Goal: Information Seeking & Learning: Learn about a topic

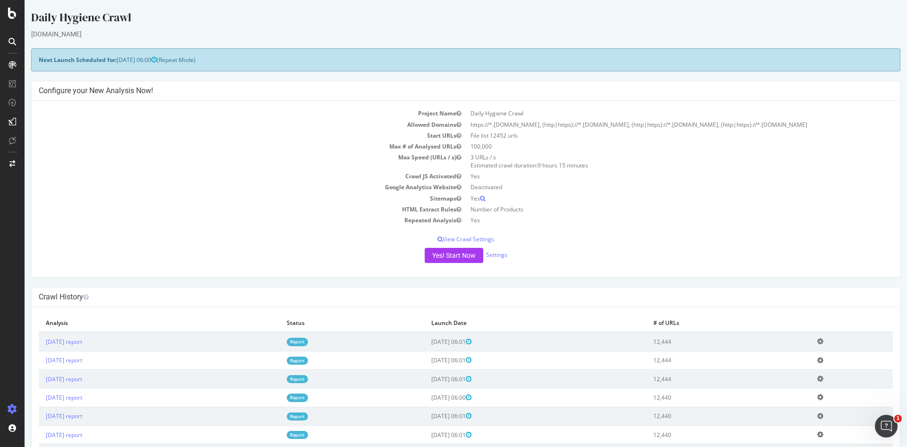
drag, startPoint x: 197, startPoint y: 226, endPoint x: 218, endPoint y: 17, distance: 210.0
click at [216, 17] on div "Daily Hygiene Crawl" at bounding box center [466, 19] width 870 height 20
click at [82, 342] on link "[DATE] report" at bounding box center [64, 341] width 36 height 8
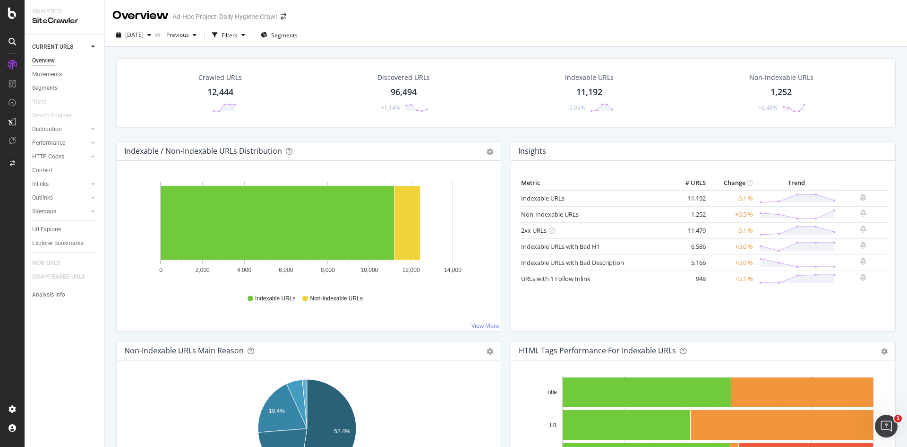
click at [391, 137] on div "Crawled URLs 12,444 - Discovered URLs 96,494 +1.14% Indexable URLs 11,192 -0.05…" at bounding box center [506, 99] width 789 height 83
click at [58, 71] on div "Movements" at bounding box center [47, 74] width 30 height 10
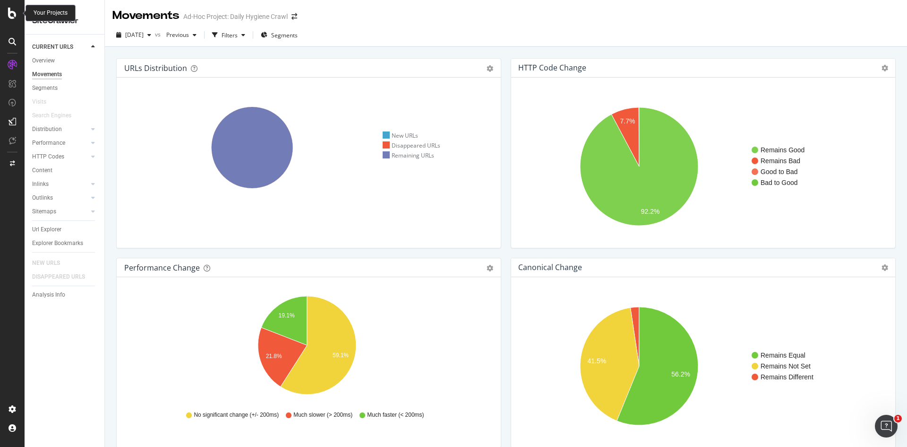
click at [10, 13] on icon at bounding box center [12, 13] width 9 height 11
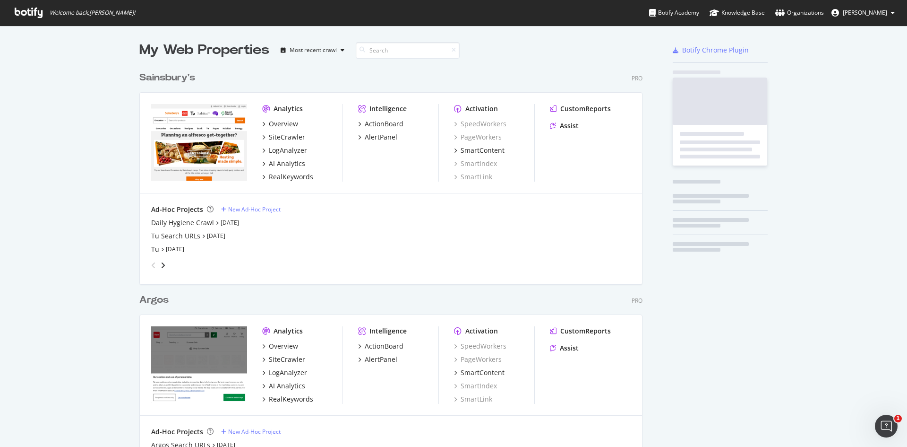
scroll to position [440, 893]
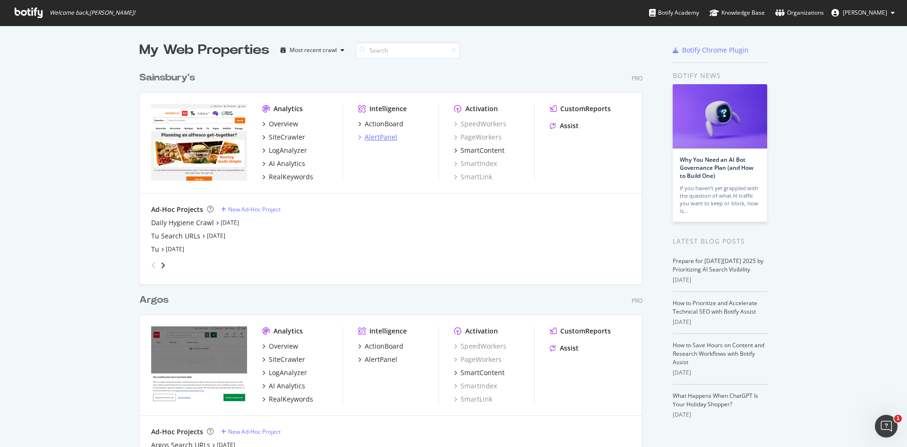
click at [379, 140] on div "AlertPanel" at bounding box center [381, 136] width 33 height 9
click at [380, 360] on div "AlertPanel" at bounding box center [381, 358] width 33 height 9
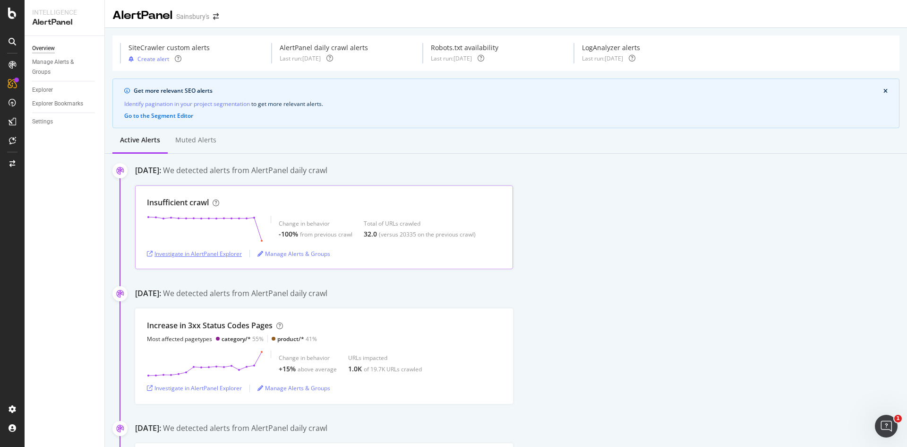
click at [176, 249] on div "Investigate in AlertPanel Explorer" at bounding box center [194, 253] width 95 height 14
click at [6, 11] on div at bounding box center [12, 13] width 23 height 11
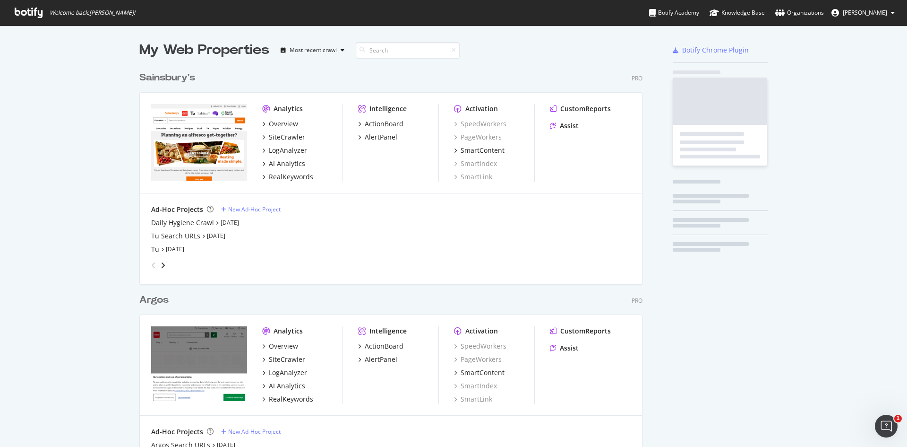
scroll to position [437, 504]
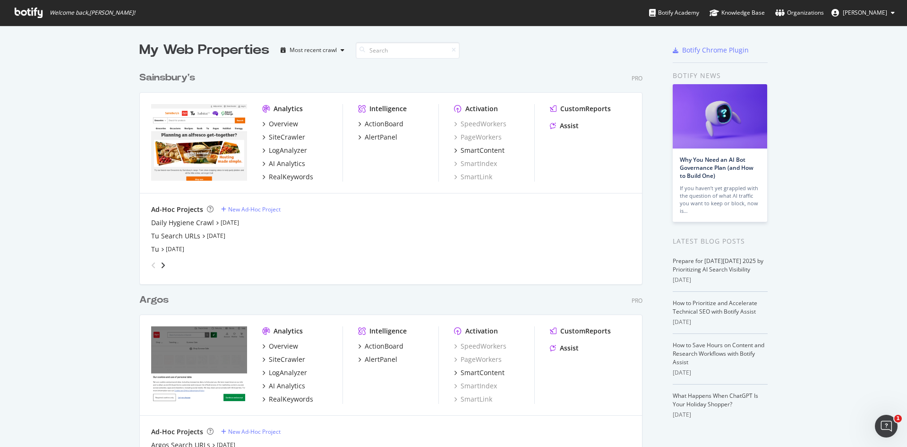
click at [165, 78] on div "Sainsbury's" at bounding box center [167, 78] width 56 height 14
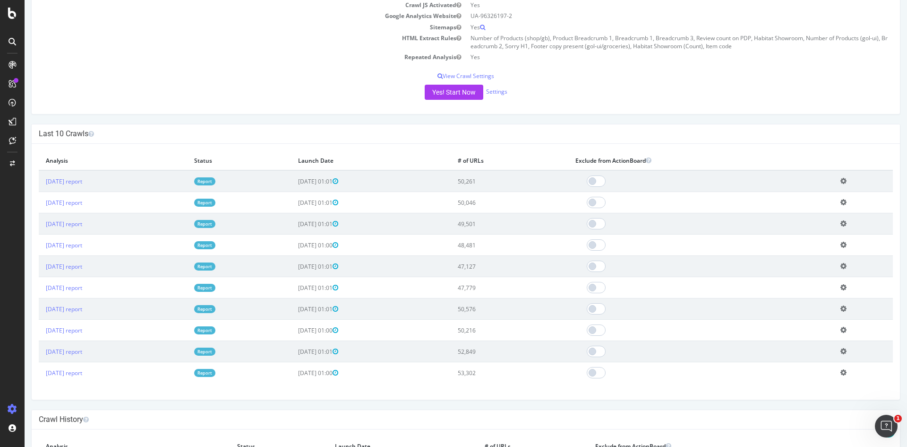
scroll to position [189, 0]
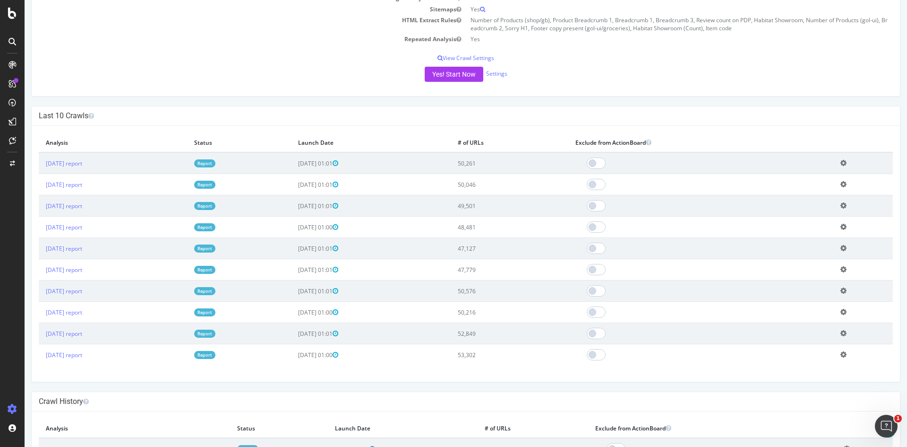
drag, startPoint x: 229, startPoint y: 93, endPoint x: 209, endPoint y: 79, distance: 24.8
click at [209, 79] on div "Yes! Start Now Settings" at bounding box center [466, 74] width 855 height 15
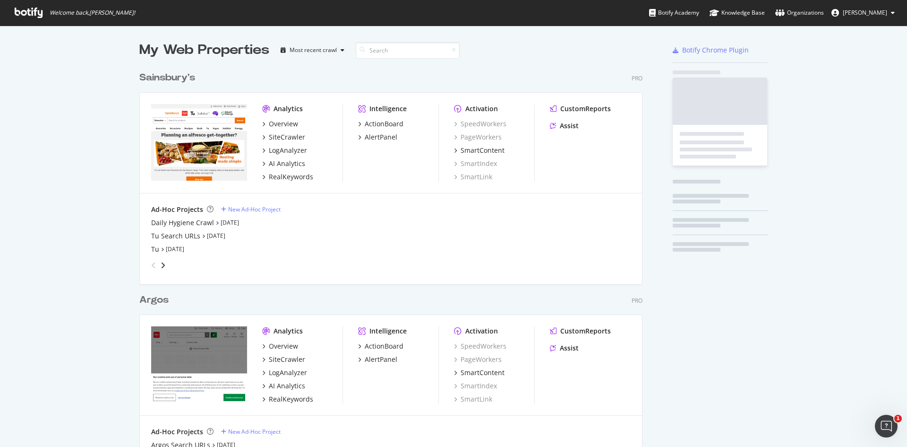
scroll to position [440, 893]
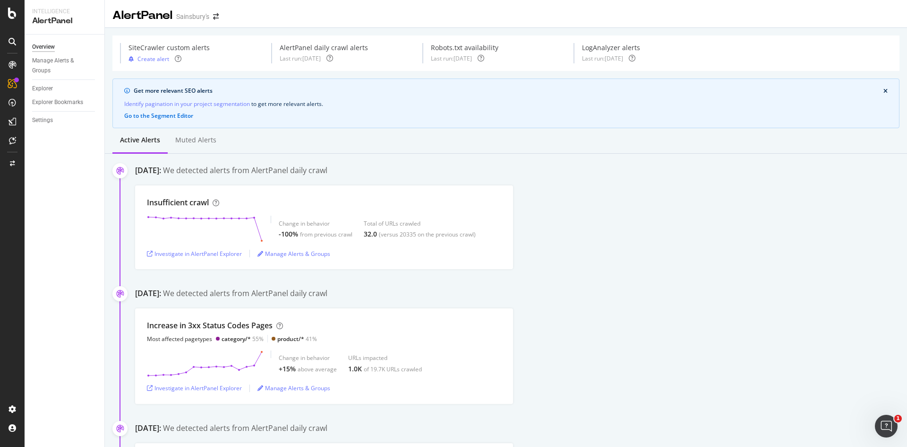
drag, startPoint x: 196, startPoint y: 16, endPoint x: 204, endPoint y: 15, distance: 8.6
click at [196, 15] on div "Sainsbury's" at bounding box center [192, 16] width 33 height 9
click at [216, 14] on icon "arrow-right-arrow-left" at bounding box center [216, 16] width 6 height 7
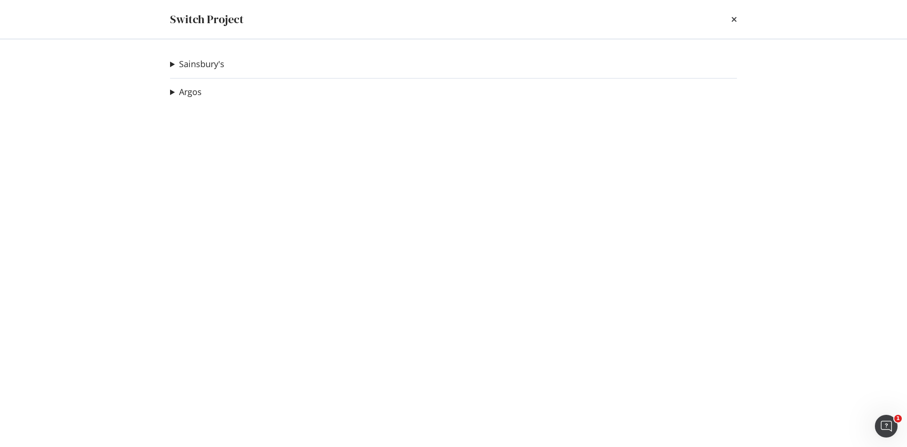
drag, startPoint x: 168, startPoint y: 13, endPoint x: 609, endPoint y: 30, distance: 441.8
click at [173, 14] on div "Switch Project" at bounding box center [453, 19] width 605 height 39
click at [733, 18] on icon "times" at bounding box center [735, 20] width 6 height 8
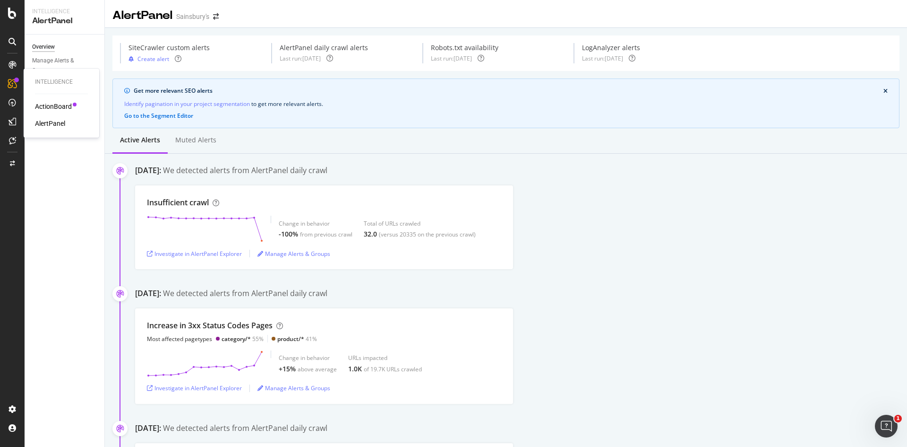
click at [41, 123] on div "AlertPanel" at bounding box center [50, 123] width 30 height 9
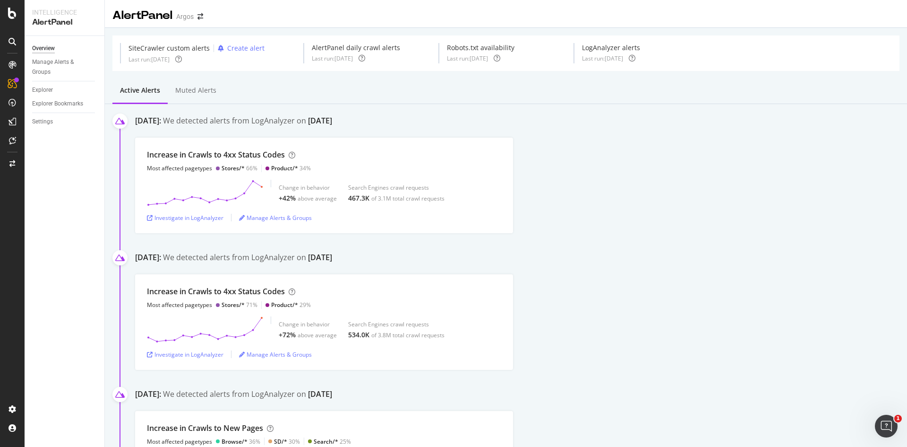
click at [647, 220] on div "Increase in Crawls to 4xx Status Codes Most affected pagetypes Stores/* 66% Pro…" at bounding box center [521, 185] width 772 height 95
drag, startPoint x: 663, startPoint y: 235, endPoint x: 584, endPoint y: 272, distance: 86.7
click at [584, 272] on div "October 12th 2025: We detected alerts from LogAnalyzer on October 11th Increase…" at bounding box center [521, 311] width 772 height 118
click at [725, 225] on div "Increase in Crawls to 4xx Status Codes Most affected pagetypes Stores/* 66% Pro…" at bounding box center [521, 185] width 772 height 95
click at [164, 221] on div "Investigate in LogAnalyzer" at bounding box center [185, 218] width 77 height 8
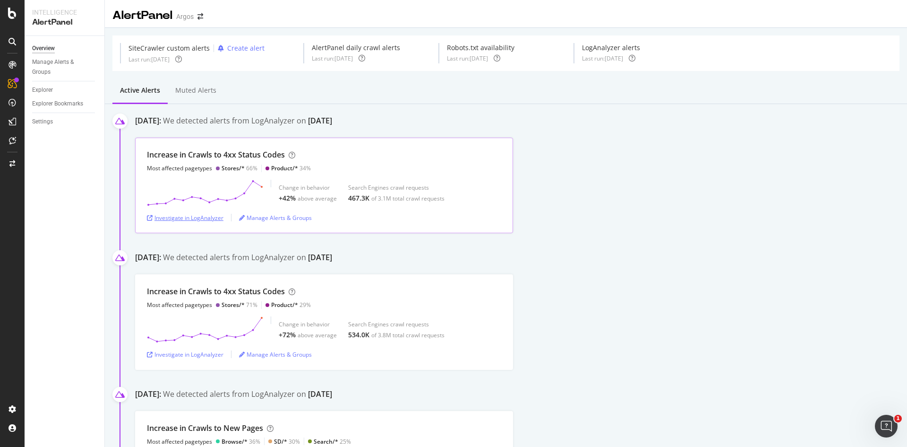
click at [195, 218] on div "Investigate in LogAnalyzer" at bounding box center [185, 218] width 77 height 8
click at [187, 216] on div "Investigate in LogAnalyzer" at bounding box center [185, 218] width 77 height 8
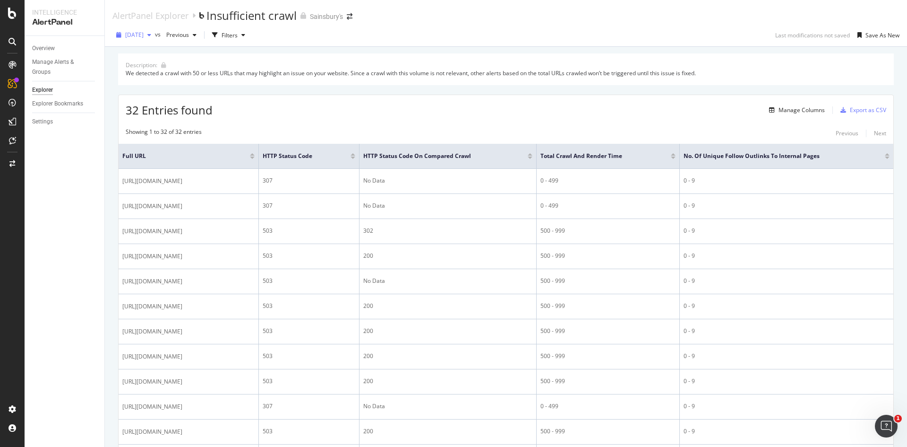
click at [144, 34] on span "[DATE]" at bounding box center [134, 35] width 18 height 8
click at [198, 95] on div "19.4K URLs" at bounding box center [195, 94] width 29 height 9
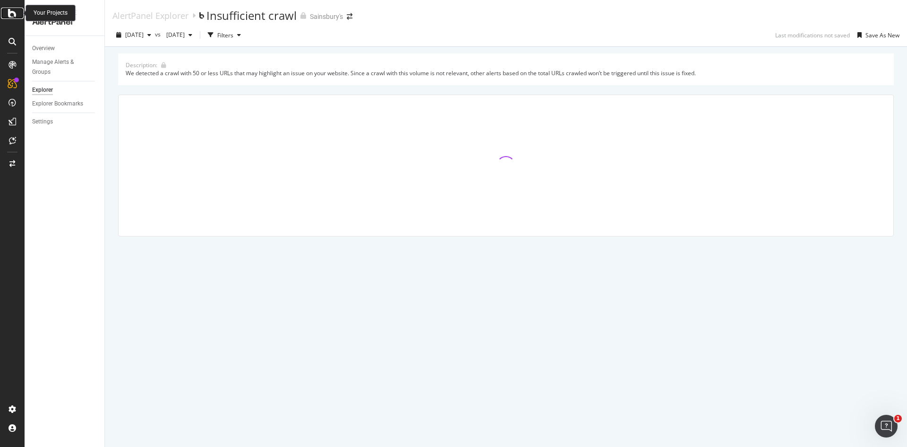
click at [9, 9] on icon at bounding box center [12, 13] width 9 height 11
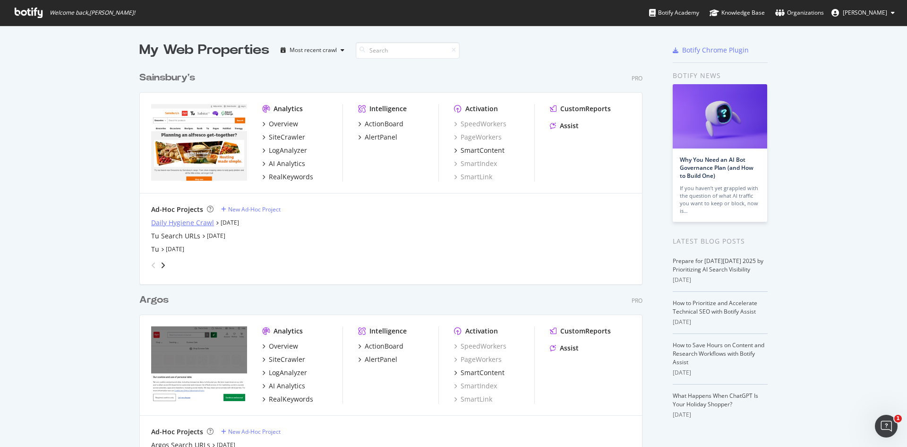
click at [181, 223] on div "Daily Hygiene Crawl" at bounding box center [182, 222] width 63 height 9
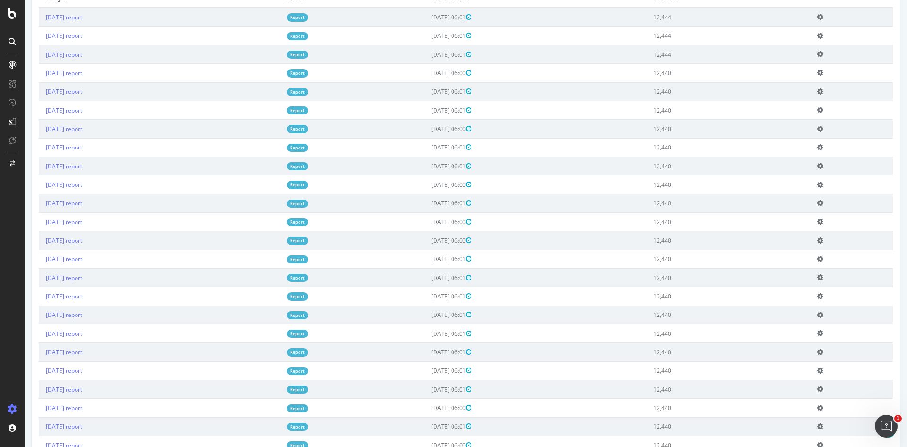
scroll to position [331, 0]
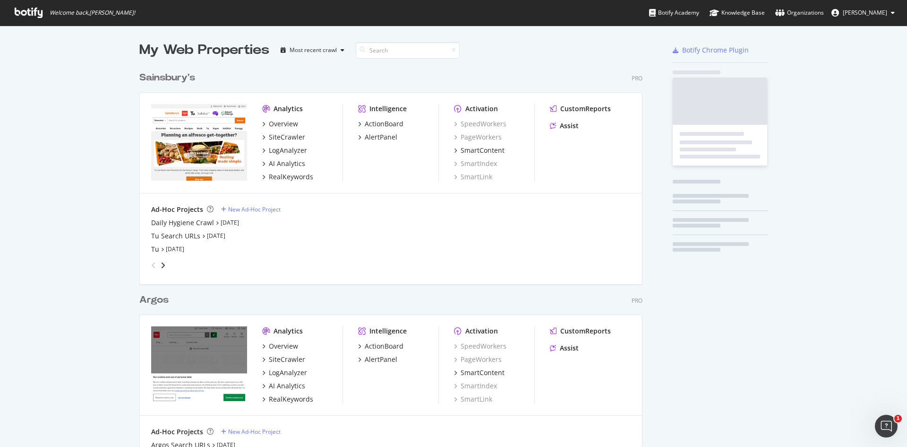
scroll to position [440, 893]
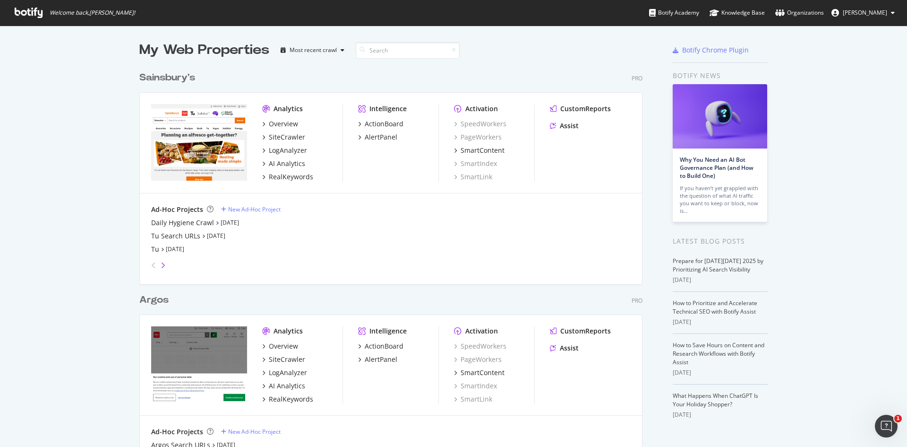
click at [161, 265] on icon "angle-right" at bounding box center [163, 265] width 5 height 8
click at [210, 222] on link "Oct 7th 25" at bounding box center [216, 222] width 18 height 8
click at [170, 75] on div "Sainsbury's" at bounding box center [167, 78] width 56 height 14
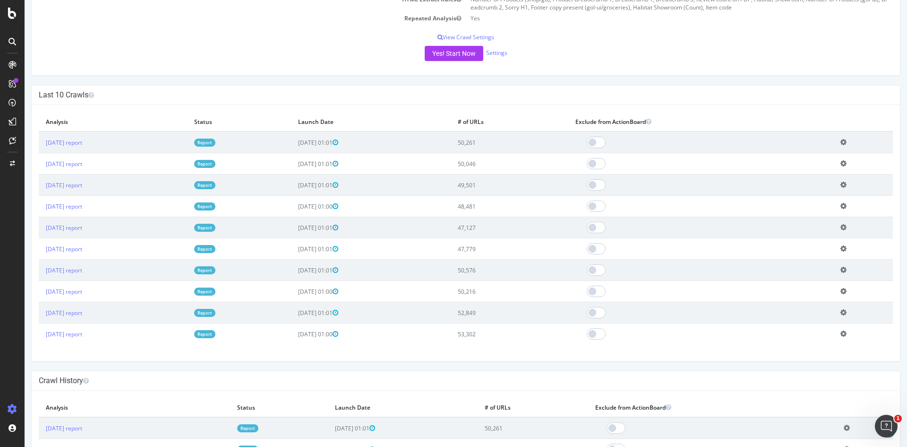
scroll to position [425, 0]
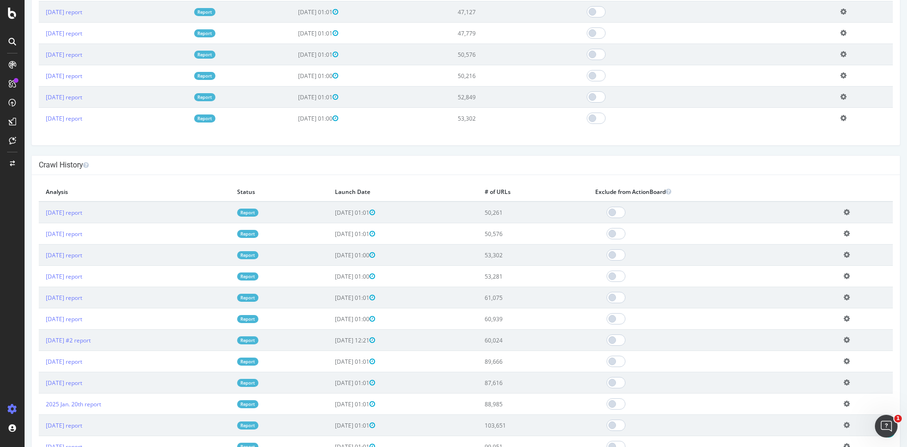
drag, startPoint x: 91, startPoint y: 162, endPoint x: 360, endPoint y: 153, distance: 269.5
click at [360, 153] on div "Sainsbury's www.sainsburys.co.uk × × Next Launch Scheduled for: 2025-10-20 01:0…" at bounding box center [466, 167] width 883 height 1166
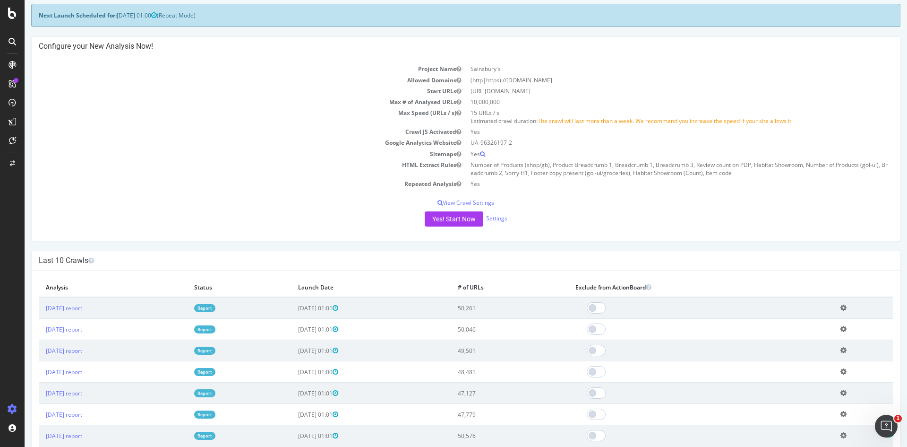
scroll to position [142, 0]
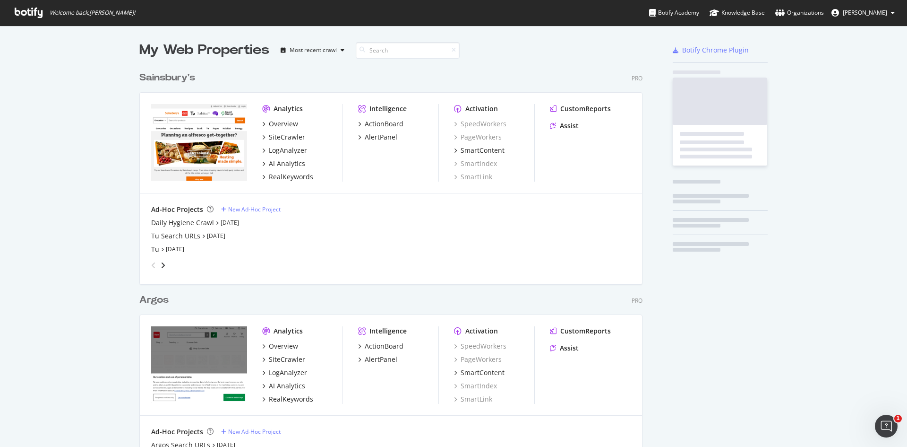
scroll to position [440, 893]
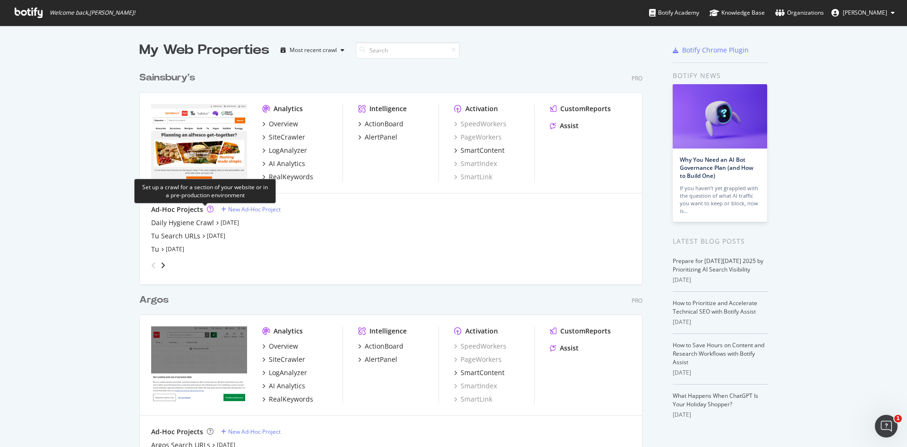
click at [208, 208] on icon "grid" at bounding box center [210, 209] width 7 height 7
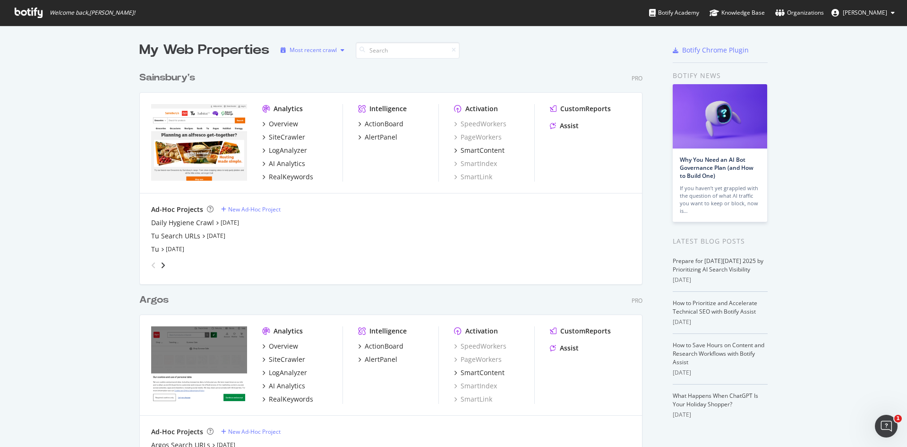
click at [328, 49] on div "Most recent crawl" at bounding box center [313, 50] width 47 height 6
click at [245, 55] on div "My Web Properties" at bounding box center [204, 50] width 130 height 19
click at [184, 79] on div "Sainsbury's" at bounding box center [167, 78] width 56 height 14
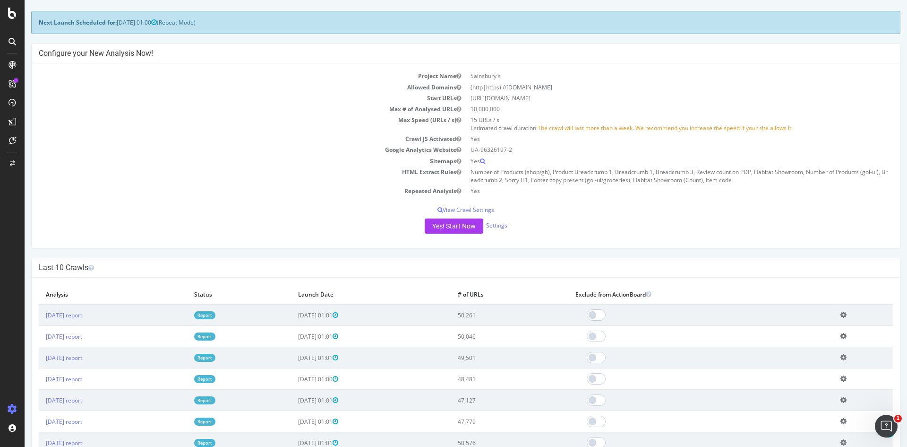
scroll to position [236, 0]
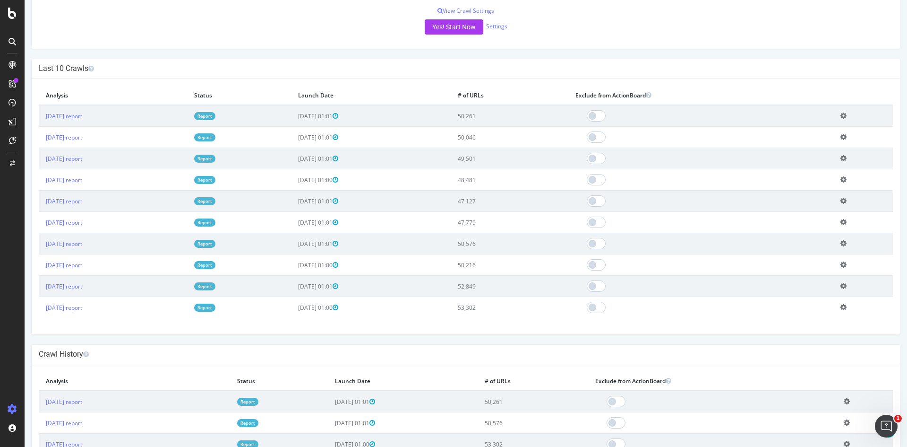
drag, startPoint x: 262, startPoint y: 241, endPoint x: 189, endPoint y: 59, distance: 196.6
click at [189, 59] on div "Last 10 Crawls × Close Delete Analysis ? Are you sure you want to delete the an…" at bounding box center [466, 197] width 870 height 276
click at [82, 135] on link "2025 Oct. 6th report" at bounding box center [64, 137] width 36 height 8
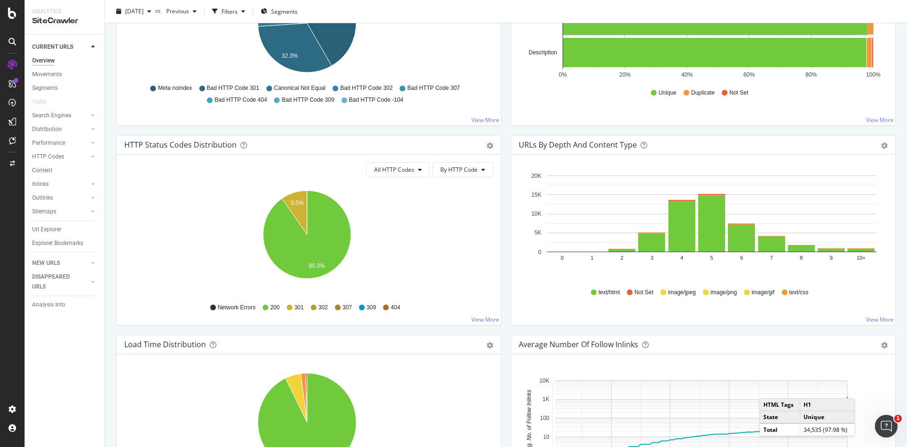
scroll to position [520, 0]
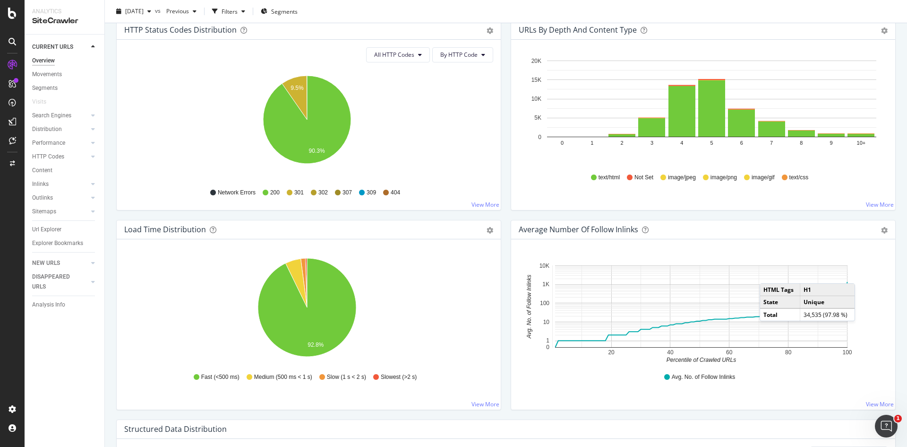
click at [506, 202] on div "URLs by Depth and Content Type Bar (by Value) Bar (by Percentage) Table Export …" at bounding box center [703, 119] width 395 height 199
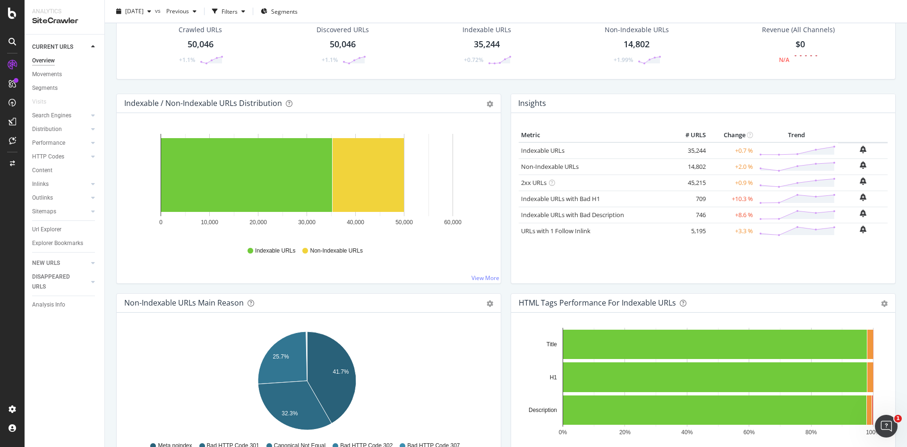
scroll to position [0, 0]
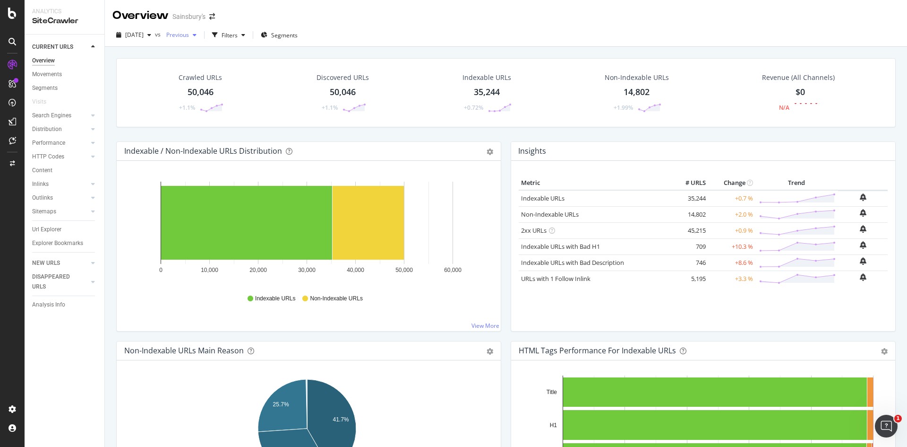
click at [189, 36] on span "Previous" at bounding box center [176, 35] width 26 height 8
click at [144, 31] on span "[DATE]" at bounding box center [134, 35] width 18 height 8
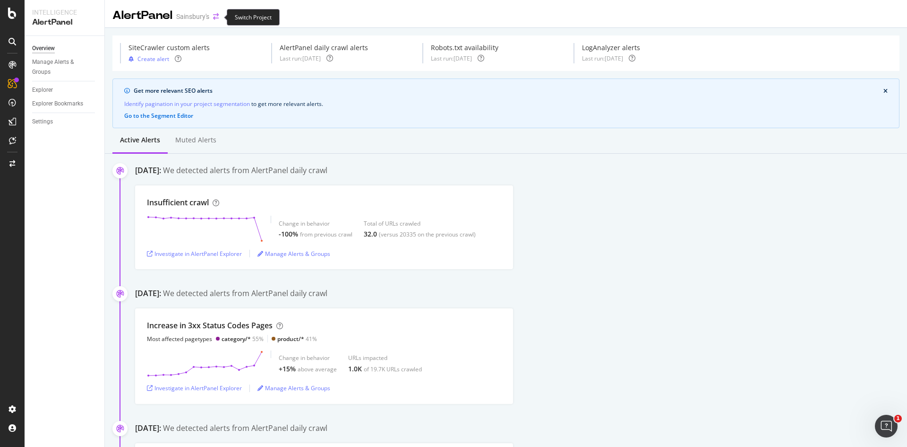
click at [218, 18] on icon "arrow-right-arrow-left" at bounding box center [216, 16] width 6 height 7
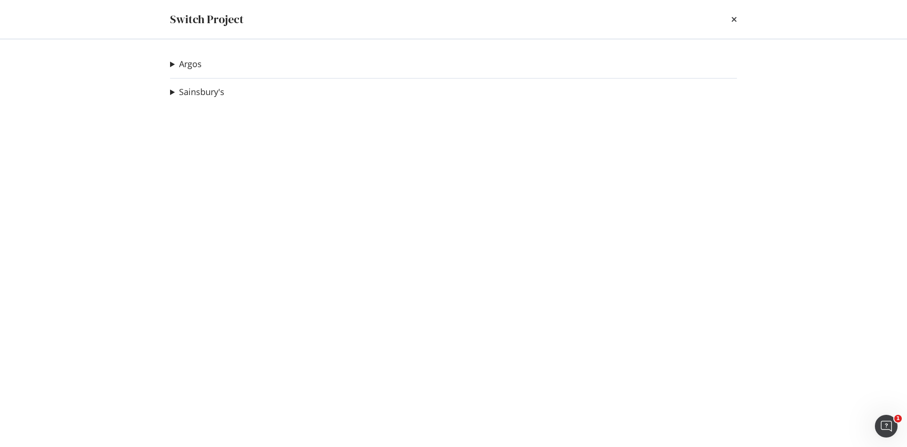
click at [741, 21] on div "Switch Project" at bounding box center [453, 19] width 605 height 39
click at [737, 21] on div "Switch Project" at bounding box center [453, 19] width 605 height 39
click at [732, 17] on icon "times" at bounding box center [735, 20] width 6 height 8
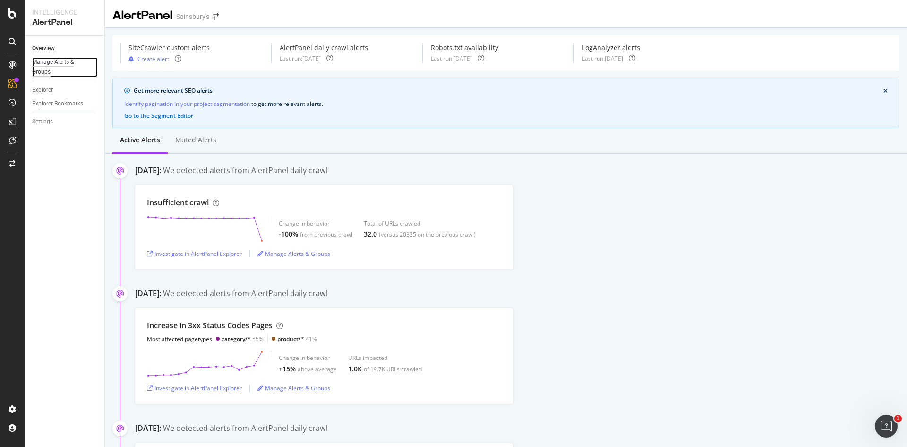
click at [62, 61] on div "Manage Alerts & Groups" at bounding box center [60, 67] width 57 height 20
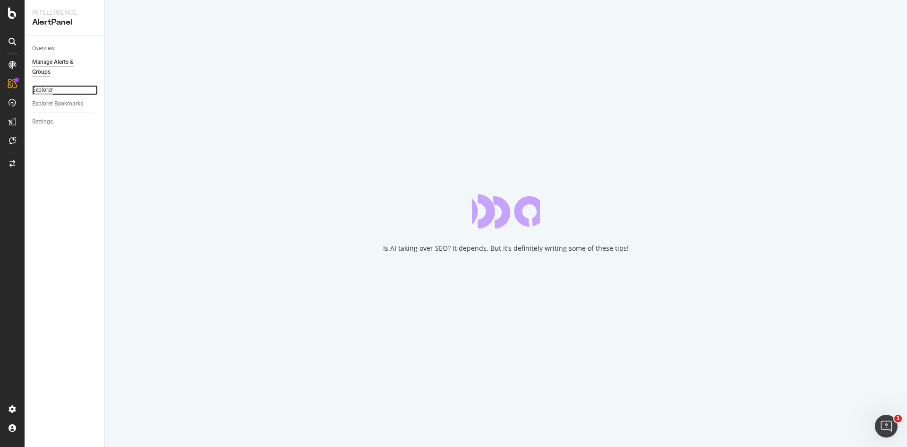
click at [37, 90] on div "Explorer" at bounding box center [42, 90] width 21 height 10
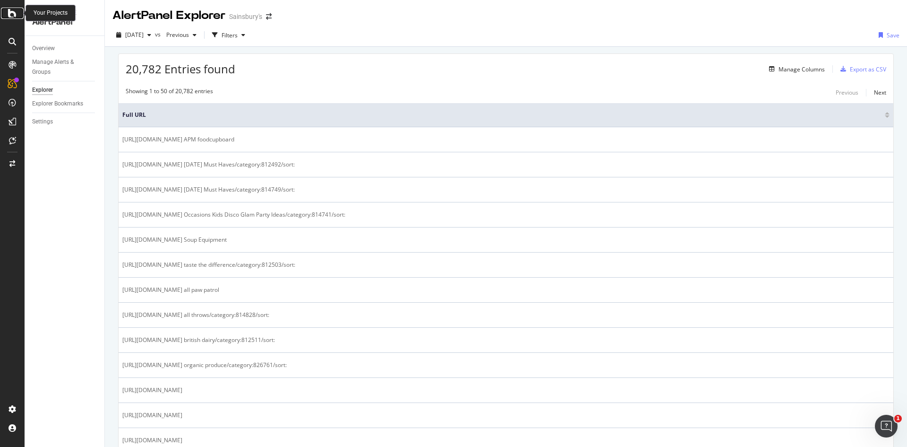
click at [15, 12] on icon at bounding box center [12, 13] width 9 height 11
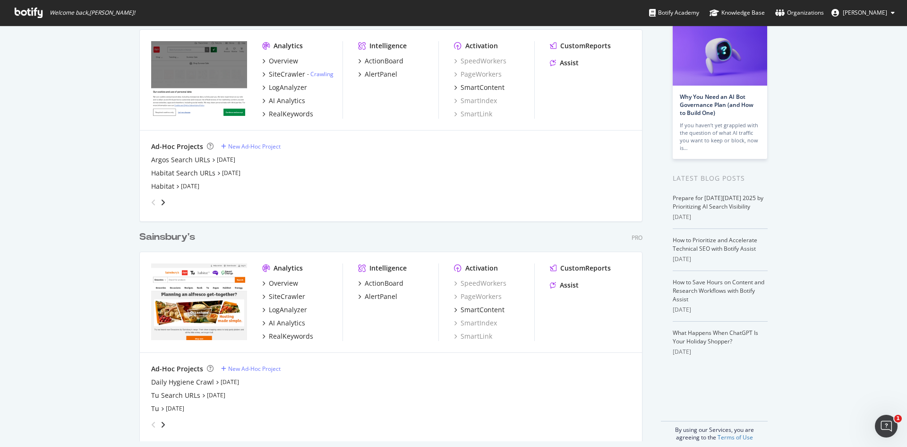
scroll to position [72, 0]
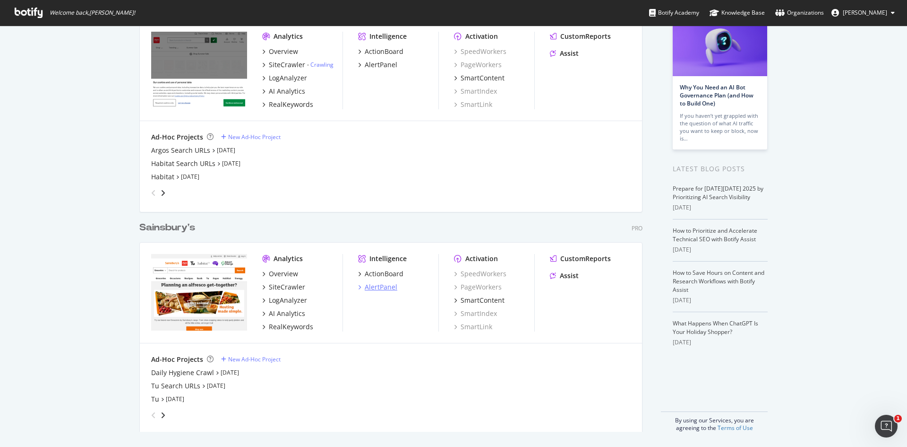
click at [358, 288] on icon "grid" at bounding box center [359, 287] width 3 height 5
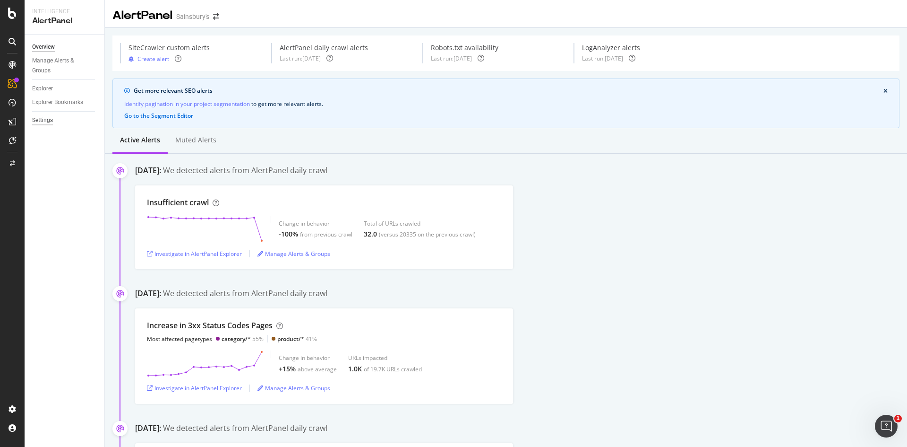
click at [48, 121] on div "Settings" at bounding box center [42, 120] width 21 height 10
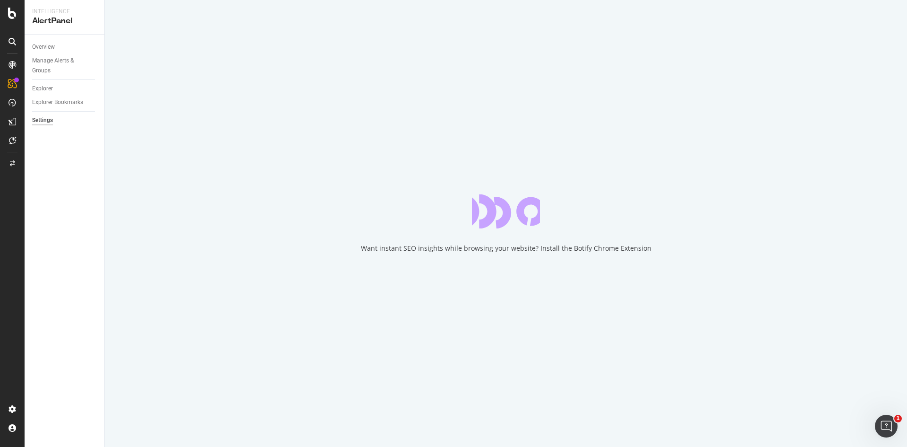
select select "01"
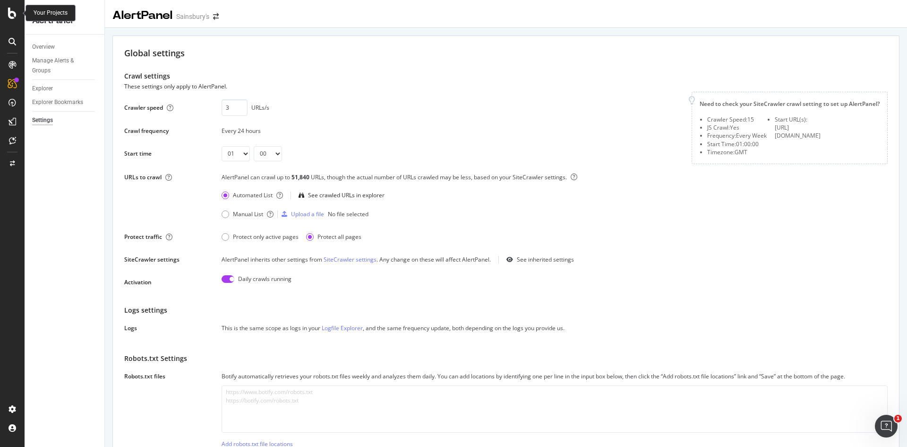
click at [11, 9] on icon at bounding box center [12, 13] width 9 height 11
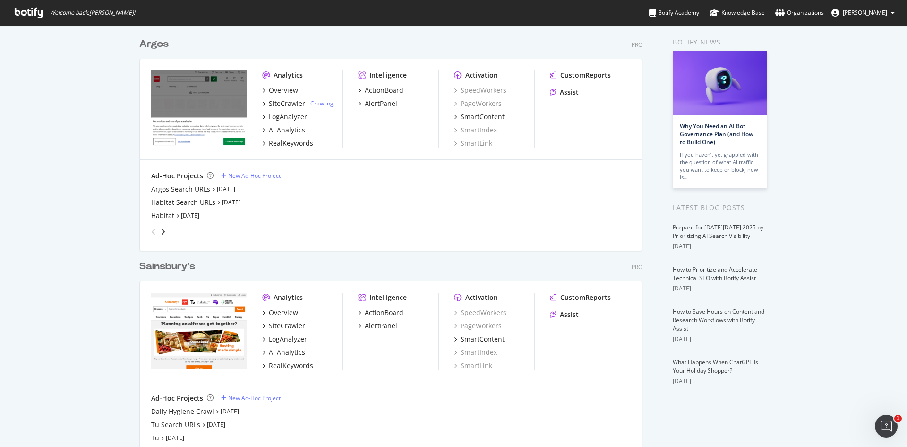
scroll to position [72, 0]
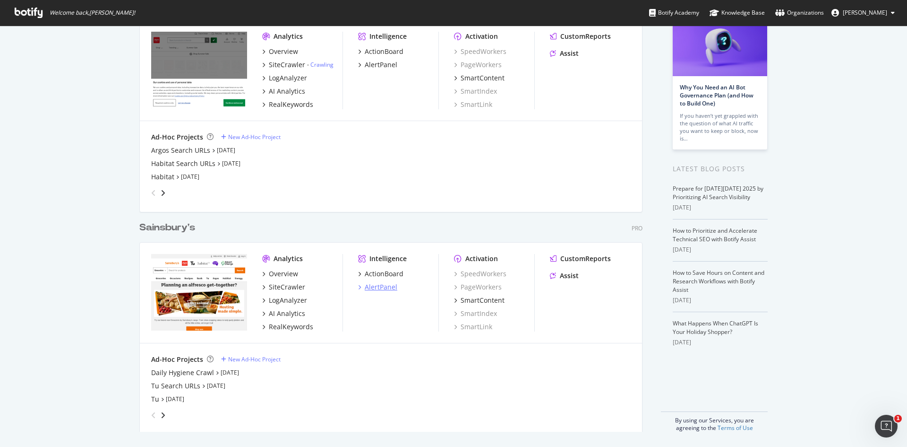
click at [382, 288] on div "AlertPanel" at bounding box center [381, 286] width 33 height 9
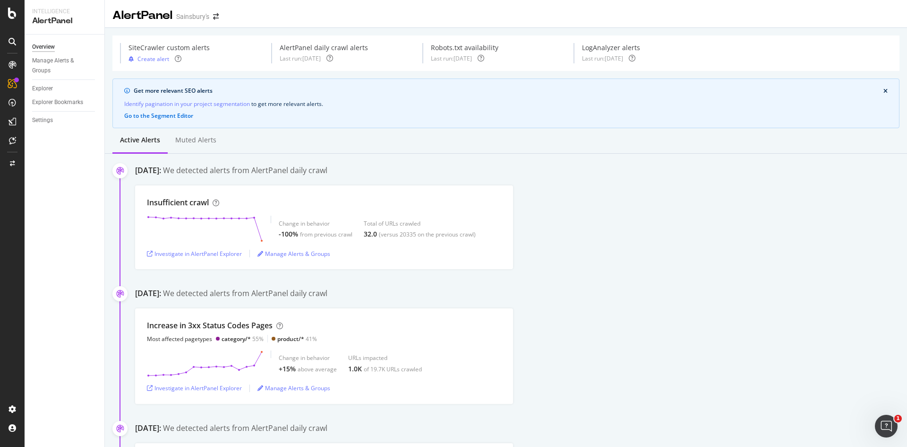
click at [884, 90] on icon "close banner" at bounding box center [886, 91] width 4 height 6
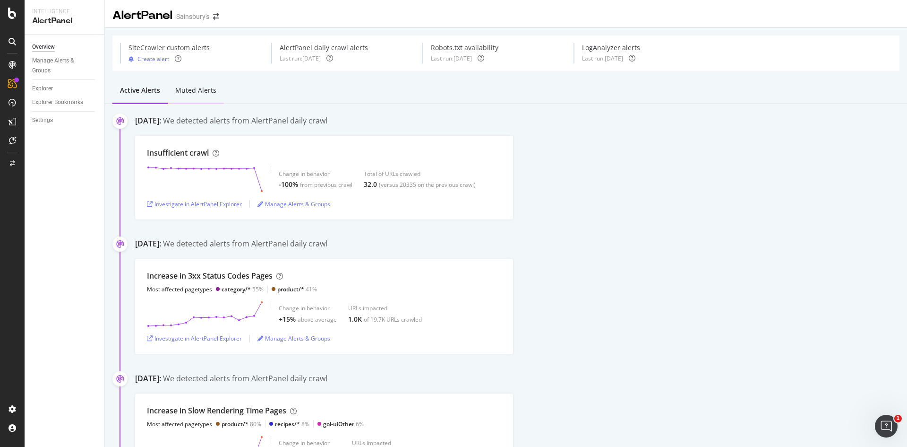
click at [199, 91] on div "Muted alerts" at bounding box center [195, 90] width 41 height 9
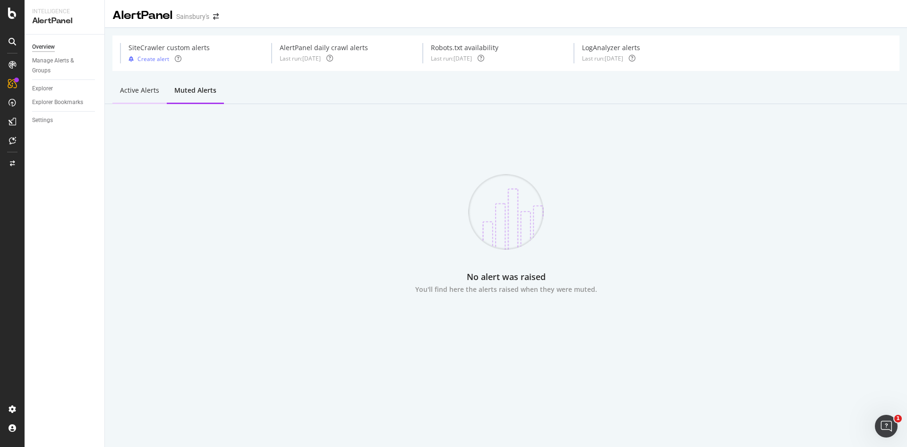
click at [132, 86] on div "Active alerts" at bounding box center [139, 90] width 39 height 9
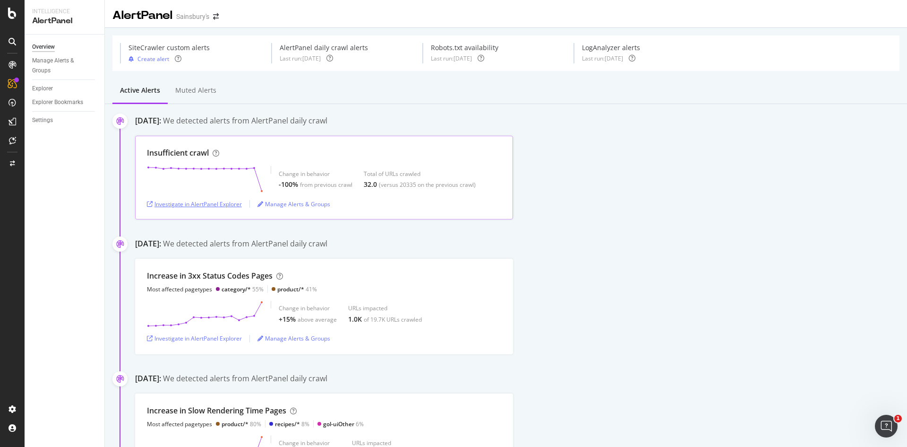
click at [190, 205] on div "Investigate in AlertPanel Explorer" at bounding box center [194, 204] width 95 height 8
drag, startPoint x: 203, startPoint y: 121, endPoint x: 400, endPoint y: 124, distance: 196.7
click at [384, 126] on div "[DATE]: We detected alerts from AlertPanel daily crawl" at bounding box center [521, 121] width 772 height 13
copy div "We detected alerts from AlertPanel daily crawl"
click at [577, 175] on div "Insufficient crawl Change in behavior -100% from previous crawl Total of URLs c…" at bounding box center [521, 178] width 772 height 84
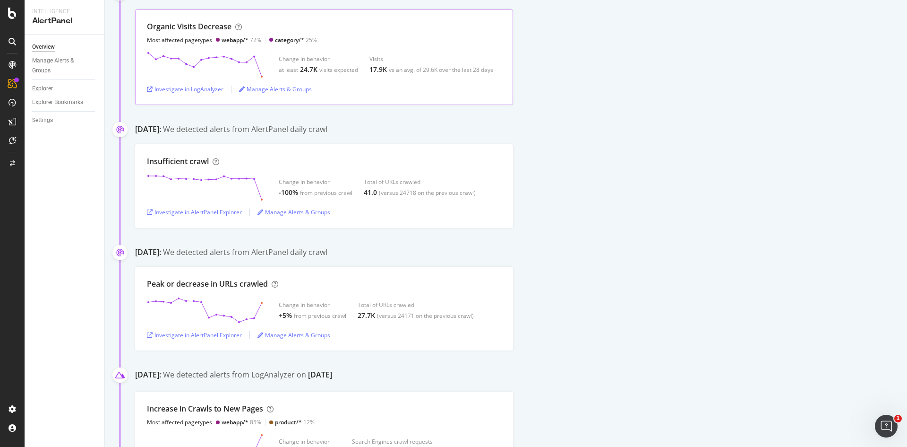
scroll to position [2741, 0]
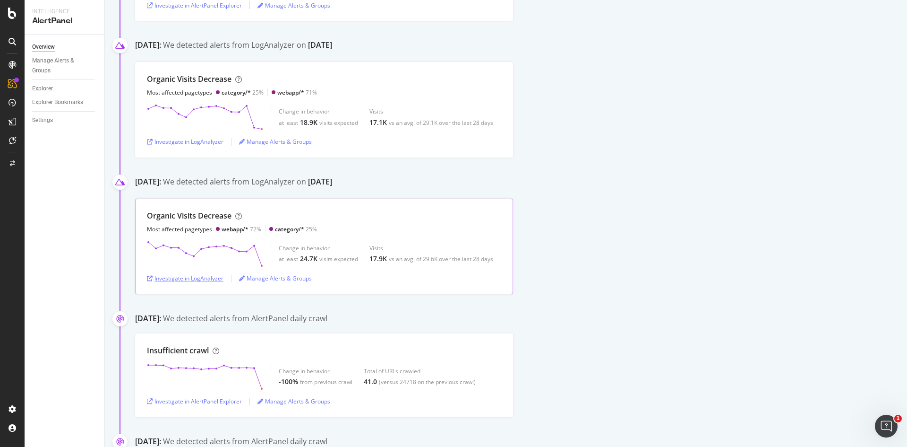
click at [173, 277] on div "Investigate in LogAnalyzer" at bounding box center [185, 278] width 77 height 8
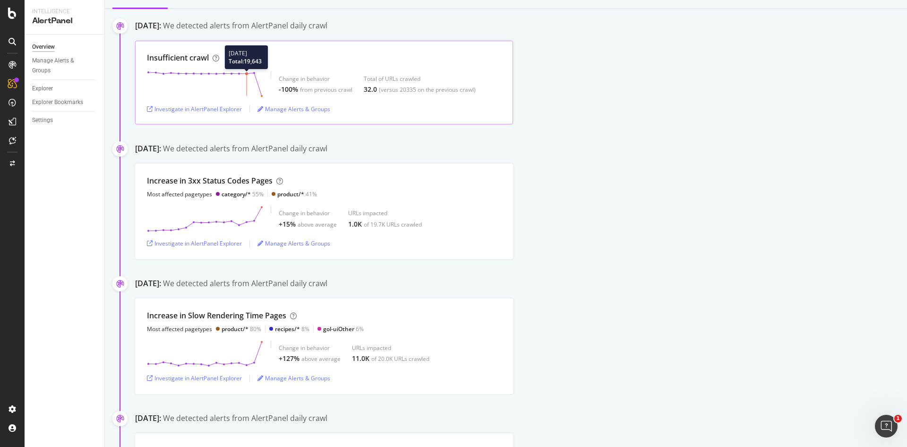
scroll to position [0, 0]
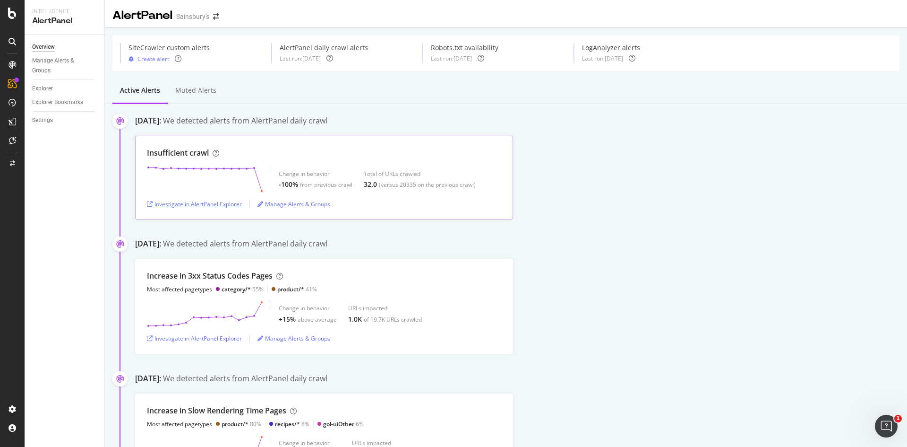
click at [216, 200] on div "Investigate in AlertPanel Explorer" at bounding box center [194, 204] width 95 height 8
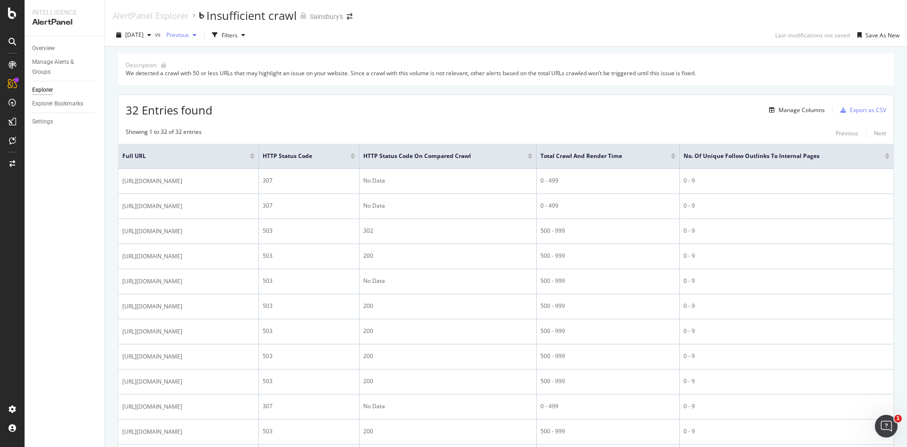
click at [189, 34] on span "Previous" at bounding box center [176, 35] width 26 height 8
click at [377, 55] on div "Description: We detected a crawl with 50 or less URLs that may highlight an iss…" at bounding box center [506, 68] width 776 height 31
click at [50, 66] on div "Manage Alerts & Groups" at bounding box center [60, 67] width 57 height 20
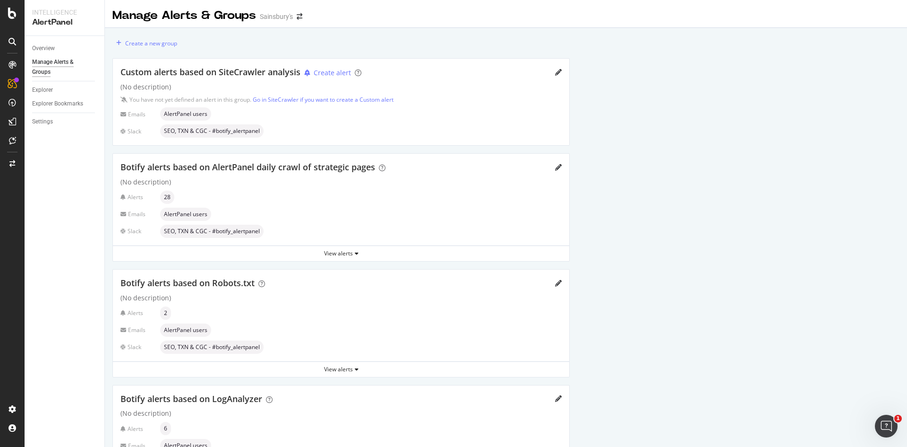
drag, startPoint x: 60, startPoint y: 69, endPoint x: 748, endPoint y: 179, distance: 696.9
click at [748, 179] on div "Create a new group Custom alerts based on SiteCrawler analysis Create alert (No…" at bounding box center [506, 268] width 803 height 480
click at [48, 90] on div "Explorer" at bounding box center [42, 90] width 21 height 10
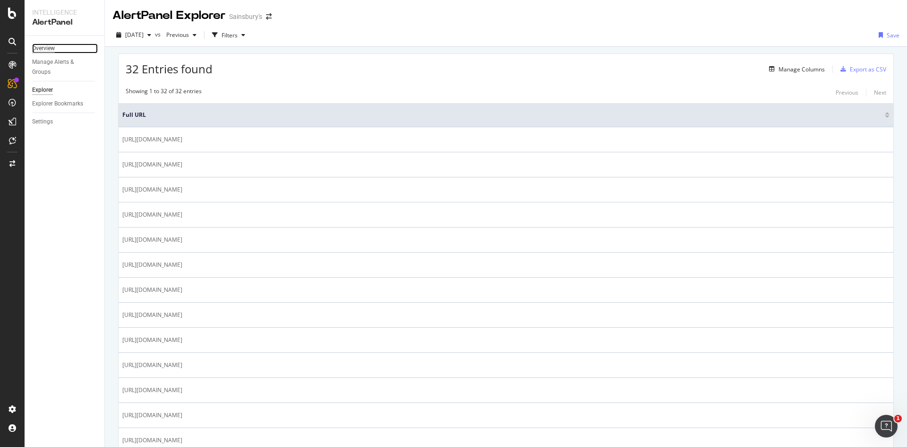
click at [43, 44] on div "Overview" at bounding box center [43, 48] width 23 height 10
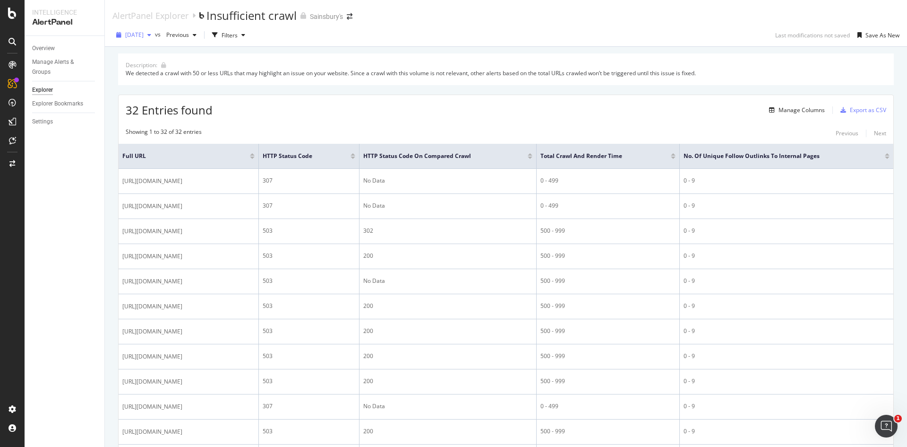
click at [144, 35] on span "2025 Oct. 7th" at bounding box center [134, 35] width 18 height 8
click at [203, 92] on div "19.4K URLs" at bounding box center [195, 94] width 29 height 9
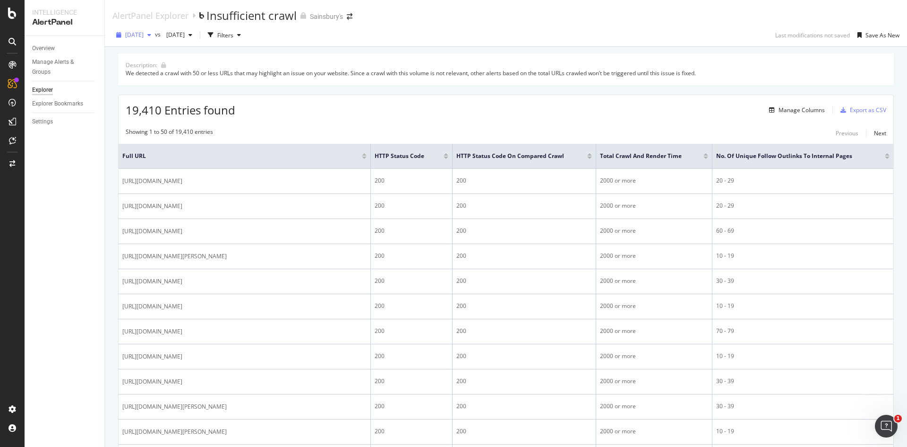
click at [155, 36] on div "button" at bounding box center [149, 35] width 11 height 6
click at [332, 66] on div "Description: We detected a crawl with 50 or less URLs that may highlight an iss…" at bounding box center [506, 68] width 776 height 31
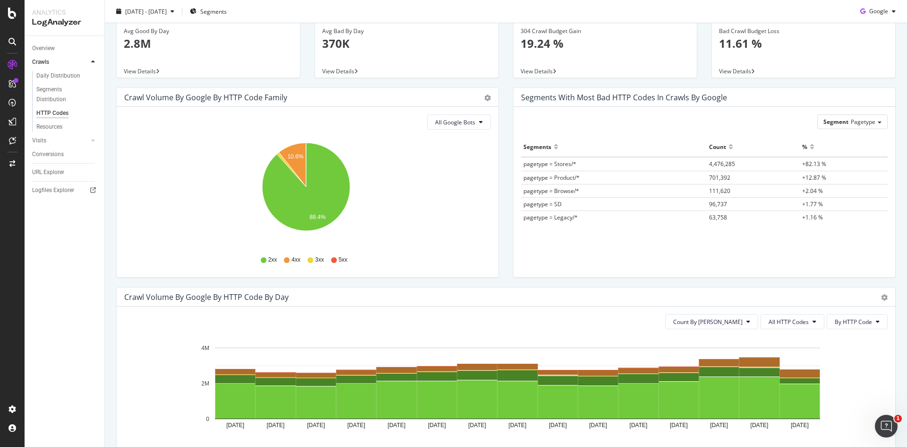
scroll to position [95, 0]
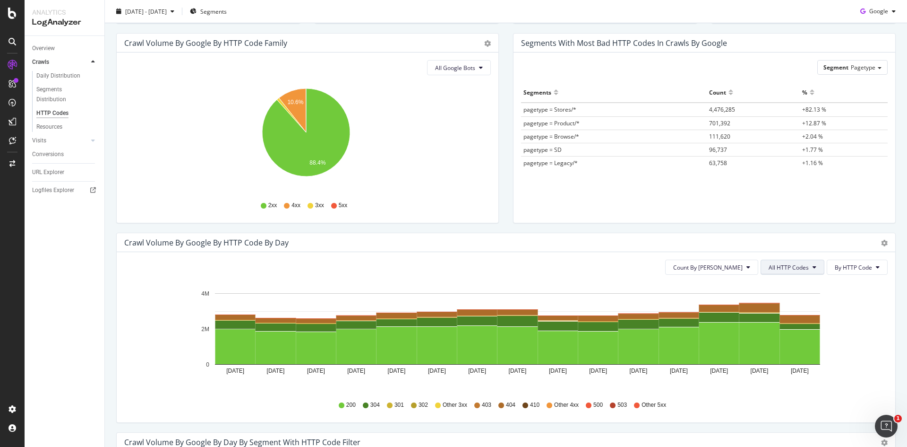
click at [805, 271] on button "All HTTP Codes" at bounding box center [793, 266] width 64 height 15
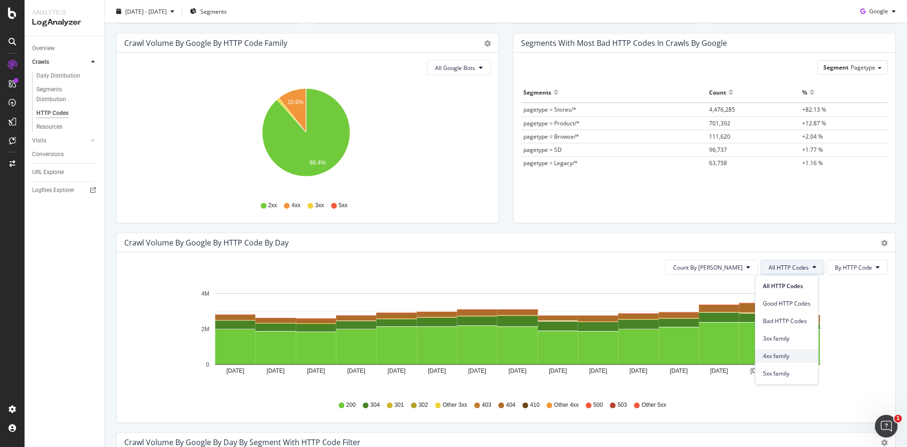
click at [787, 350] on div "4xx family" at bounding box center [787, 356] width 63 height 14
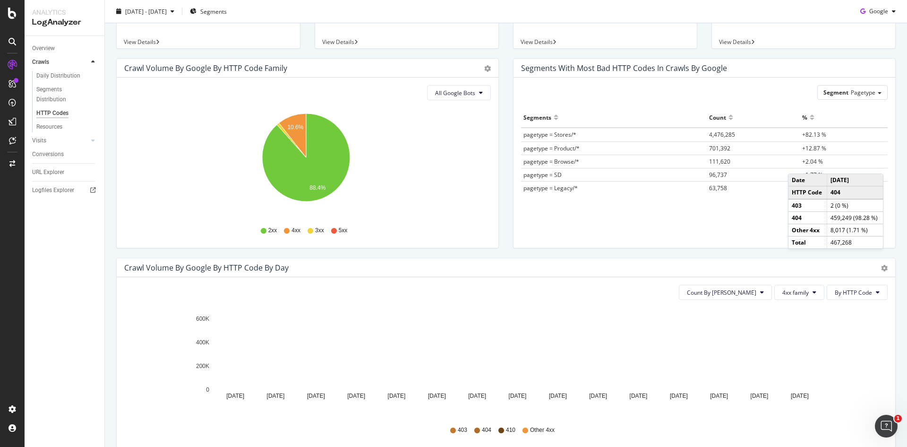
scroll to position [0, 0]
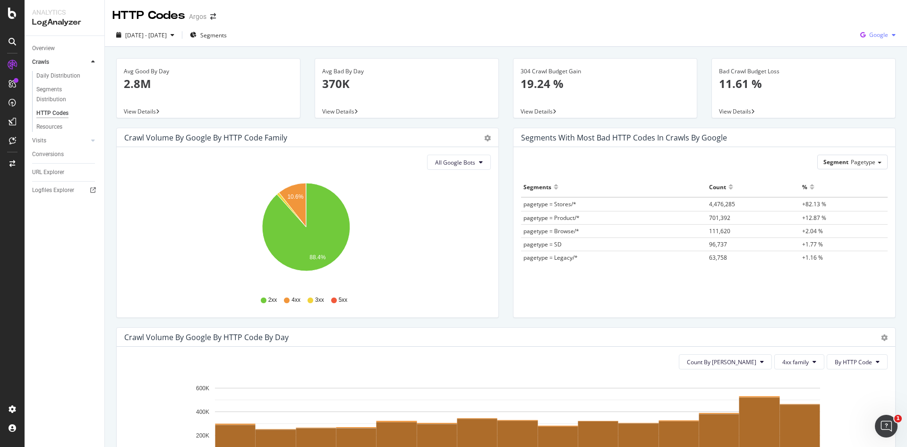
click at [870, 36] on span "Google" at bounding box center [879, 35] width 19 height 8
click at [876, 73] on span "Bing" at bounding box center [878, 71] width 35 height 9
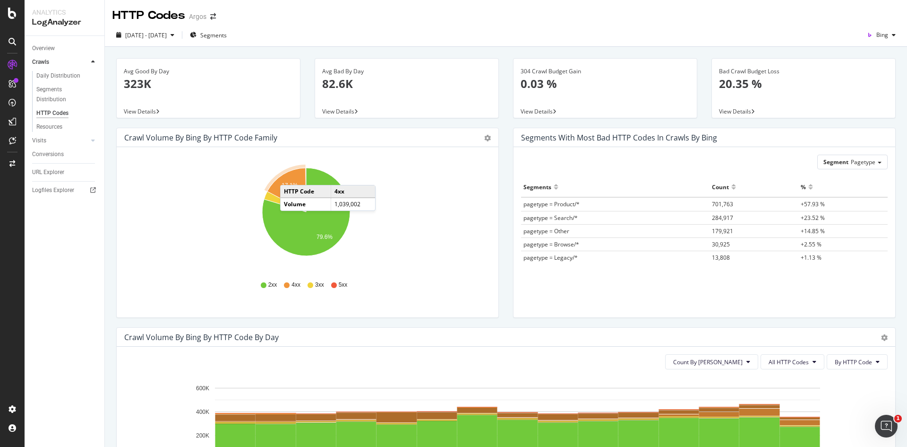
click at [290, 175] on icon "A chart." at bounding box center [287, 190] width 39 height 44
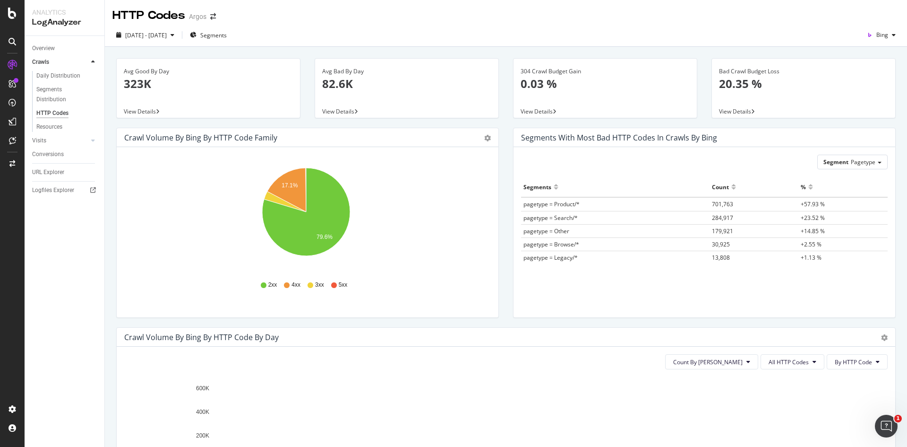
scroll to position [189, 0]
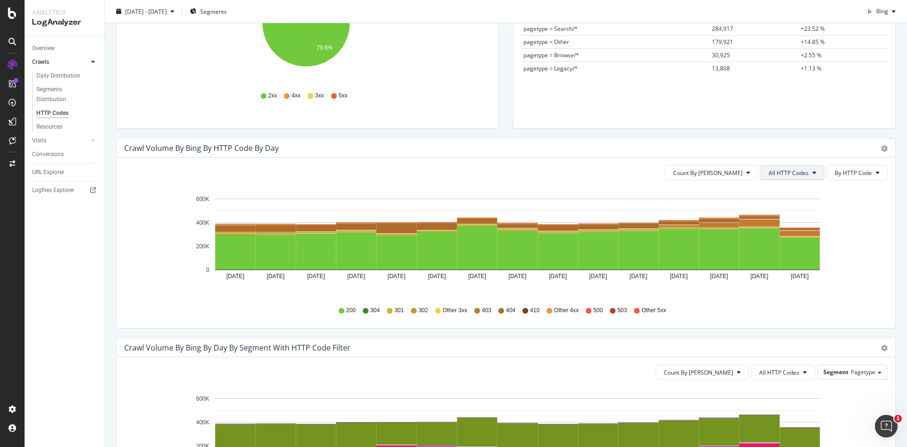
click at [797, 176] on span "All HTTP Codes" at bounding box center [789, 173] width 40 height 8
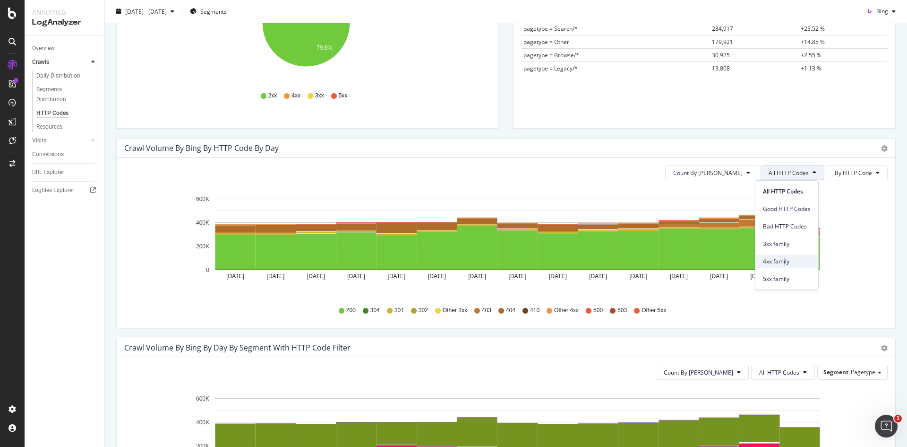
click at [785, 261] on span "4xx family" at bounding box center [787, 261] width 48 height 9
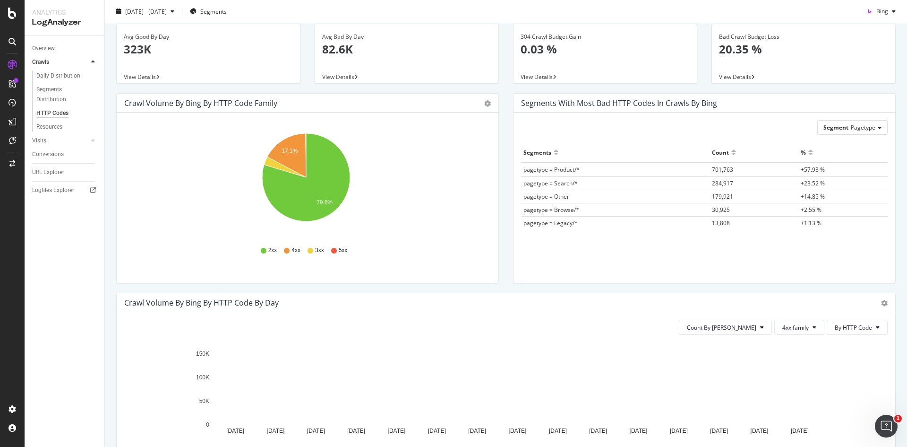
scroll to position [0, 0]
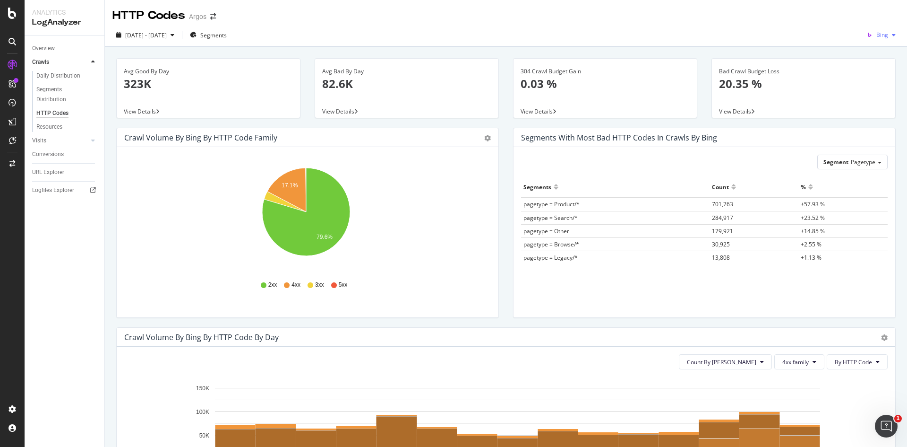
click at [877, 35] on span "Bing" at bounding box center [883, 35] width 12 height 8
click at [869, 89] on span "OpenAI" at bounding box center [879, 89] width 35 height 9
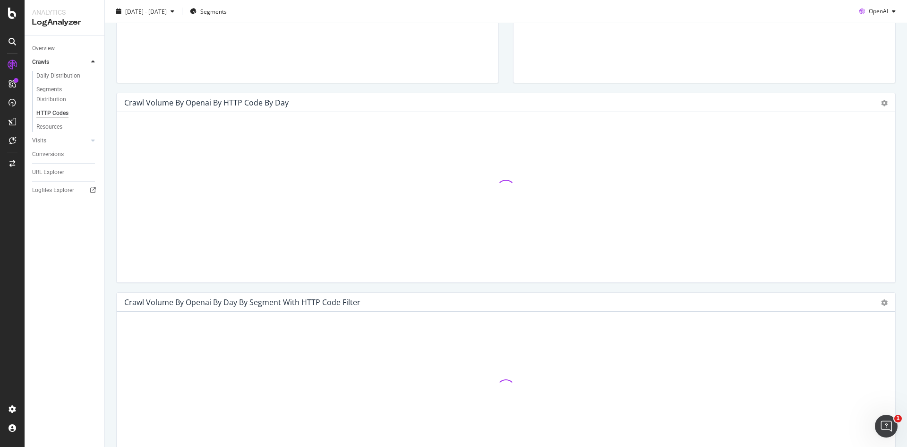
scroll to position [236, 0]
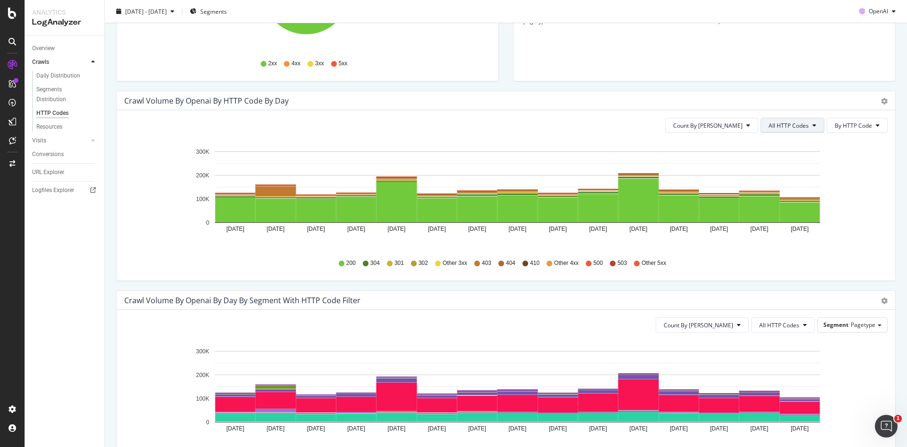
click at [793, 130] on button "All HTTP Codes" at bounding box center [793, 125] width 64 height 15
click at [787, 218] on div "4xx family" at bounding box center [787, 214] width 63 height 14
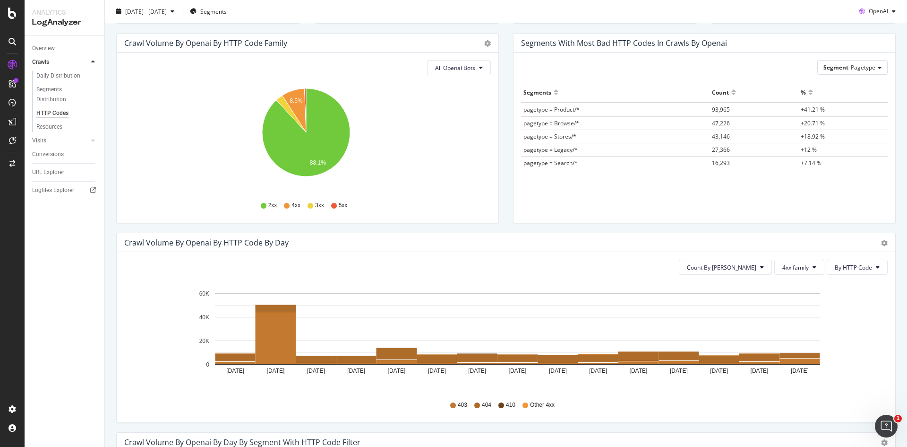
scroll to position [0, 0]
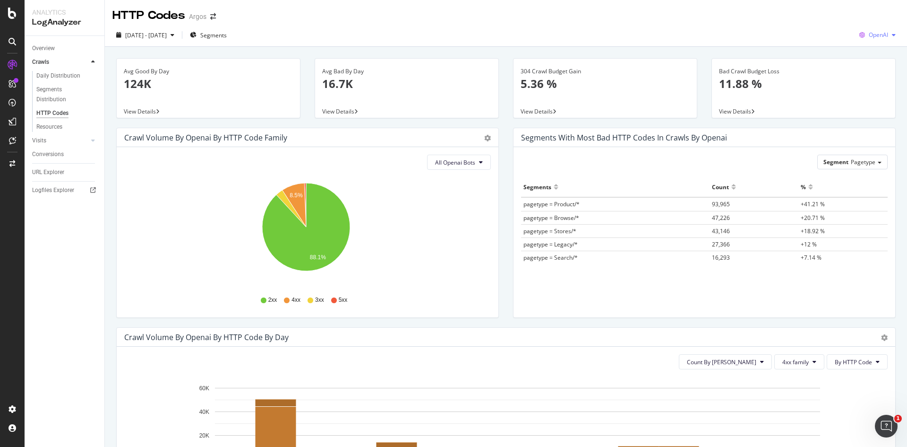
click at [872, 34] on span "OpenAI" at bounding box center [878, 35] width 19 height 8
click at [872, 103] on span "Other AI Bots" at bounding box center [878, 106] width 35 height 9
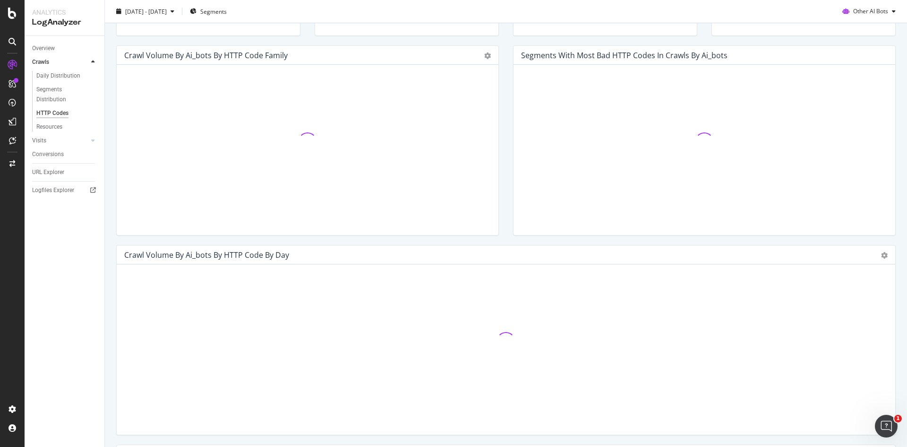
scroll to position [95, 0]
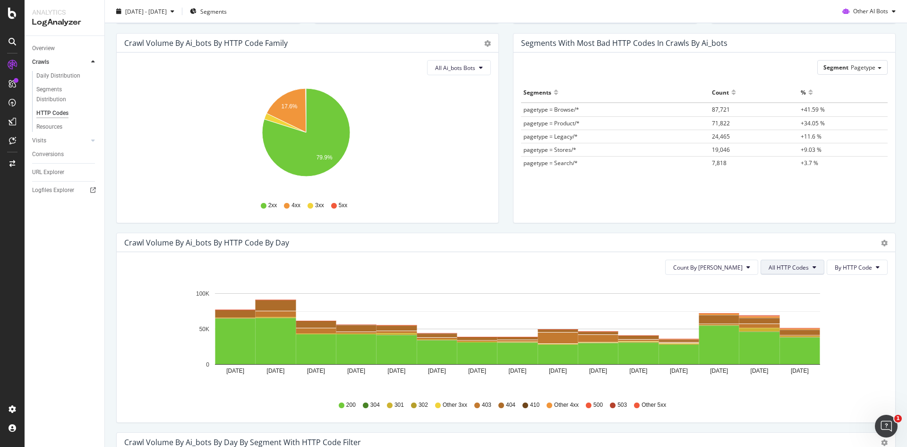
click at [795, 270] on span "All HTTP Codes" at bounding box center [789, 267] width 40 height 8
click at [791, 360] on span "4xx family" at bounding box center [787, 356] width 48 height 9
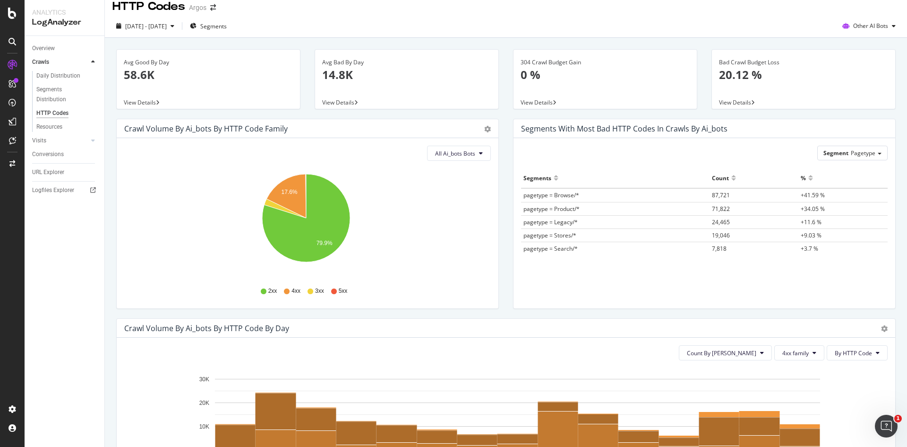
scroll to position [0, 0]
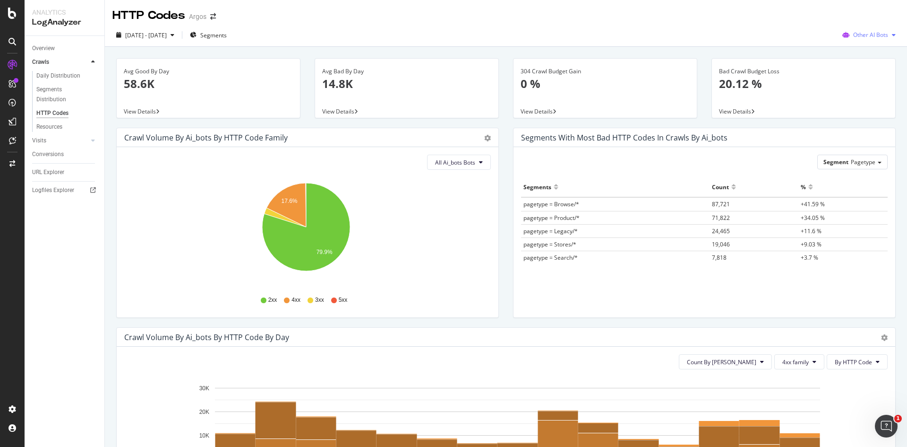
click at [869, 37] on span "Other AI Bots" at bounding box center [871, 35] width 35 height 8
click at [867, 54] on span "Google" at bounding box center [873, 54] width 37 height 9
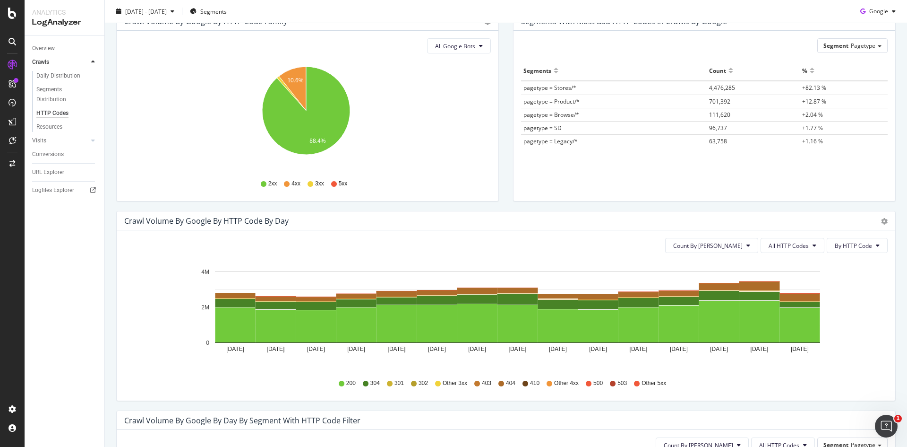
scroll to position [47, 0]
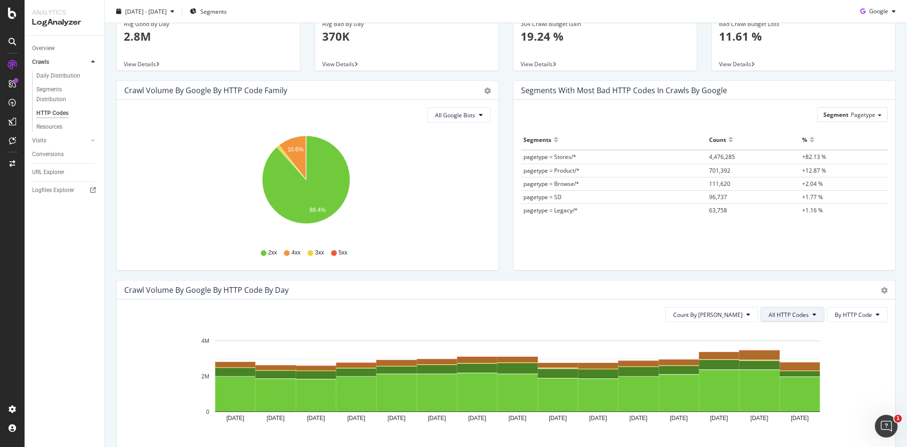
click at [795, 310] on button "All HTTP Codes" at bounding box center [793, 314] width 64 height 15
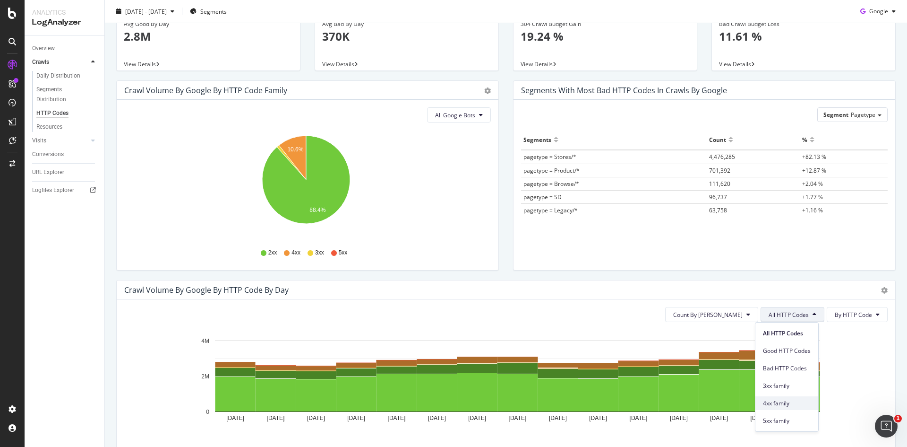
click at [783, 405] on span "4xx family" at bounding box center [787, 403] width 48 height 9
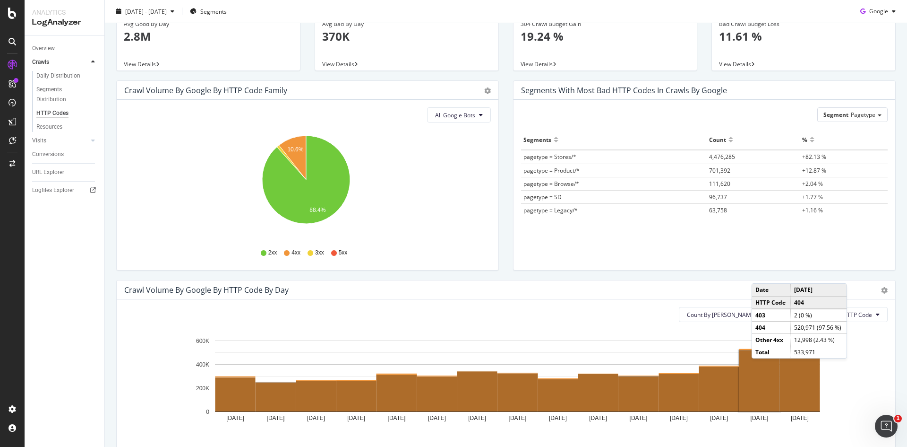
click at [761, 368] on rect "A chart." at bounding box center [760, 380] width 41 height 61
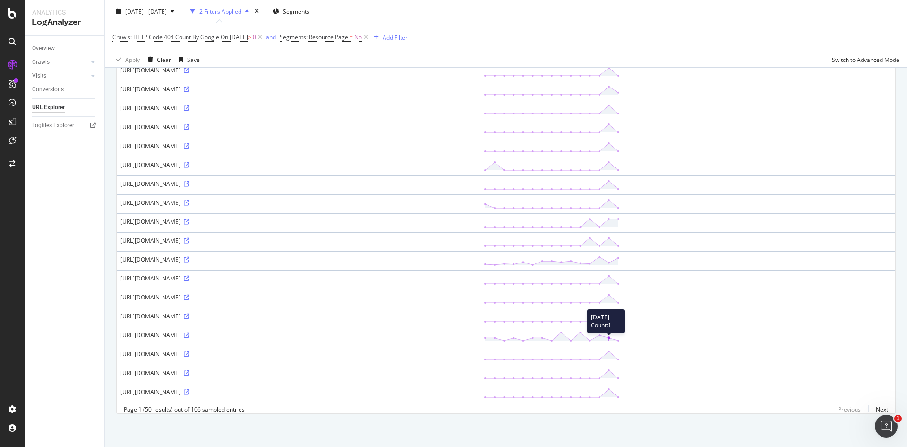
scroll to position [717, 0]
click at [190, 200] on icon at bounding box center [187, 203] width 6 height 6
click at [190, 181] on icon at bounding box center [187, 184] width 6 height 6
click at [190, 162] on icon at bounding box center [187, 165] width 6 height 6
click at [190, 143] on icon at bounding box center [187, 146] width 6 height 6
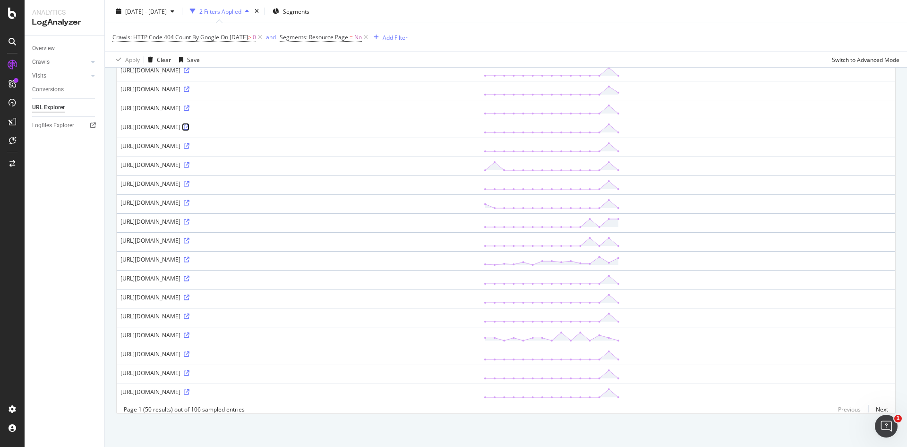
click at [190, 124] on icon at bounding box center [187, 127] width 6 height 6
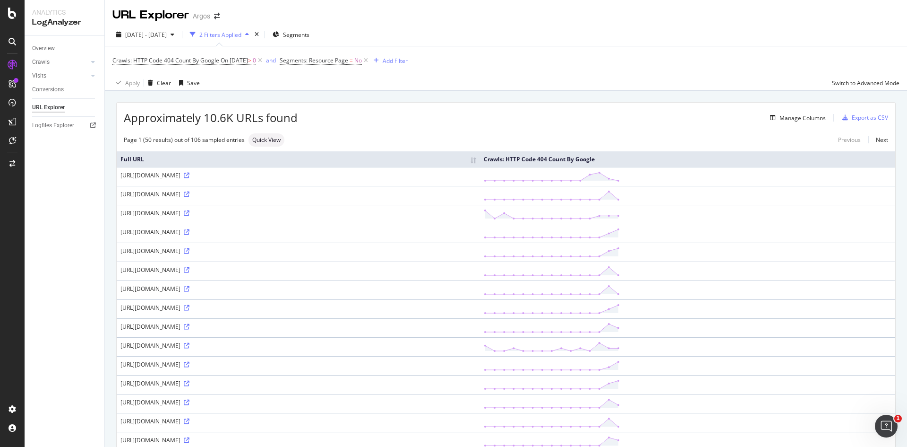
scroll to position [0, 0]
click at [397, 60] on div "Add Filter" at bounding box center [395, 61] width 25 height 8
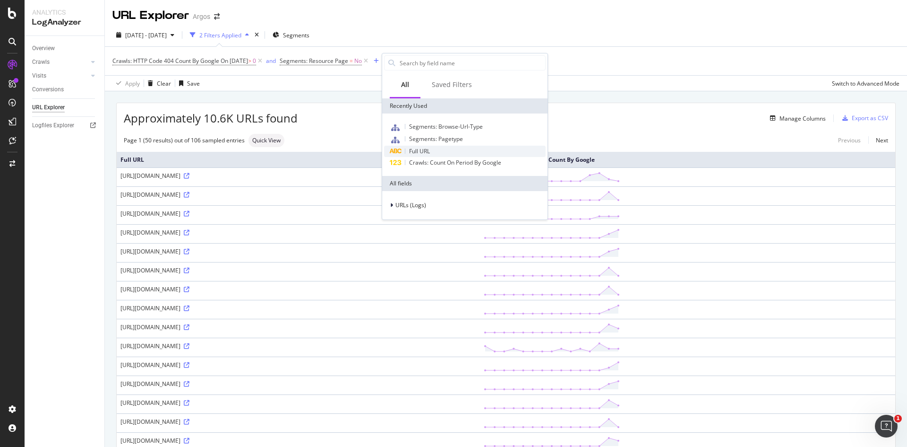
click at [434, 153] on div "Full URL" at bounding box center [465, 151] width 162 height 11
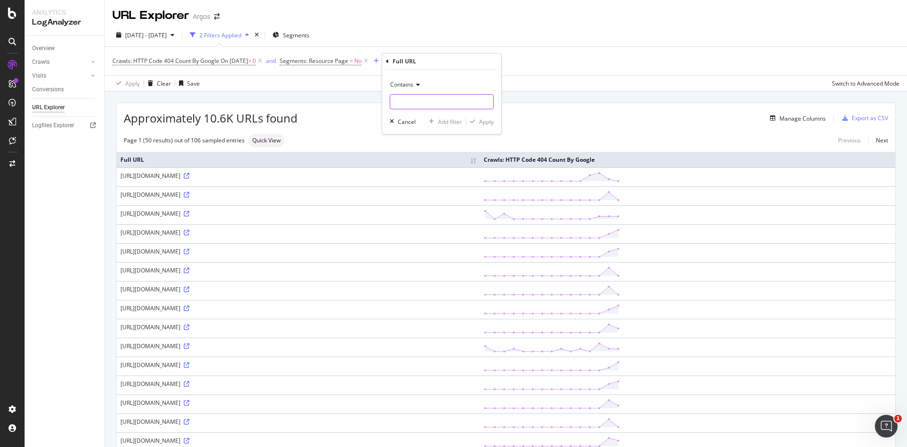
click at [415, 104] on input "text" at bounding box center [441, 101] width 103 height 15
type input "/product/"
click at [490, 128] on div "Contains /product/ Cancel Add filter Apply" at bounding box center [441, 101] width 119 height 64
click at [491, 123] on div "Apply" at bounding box center [486, 122] width 15 height 8
click at [452, 62] on span "^.*/product/.*$" at bounding box center [433, 60] width 40 height 13
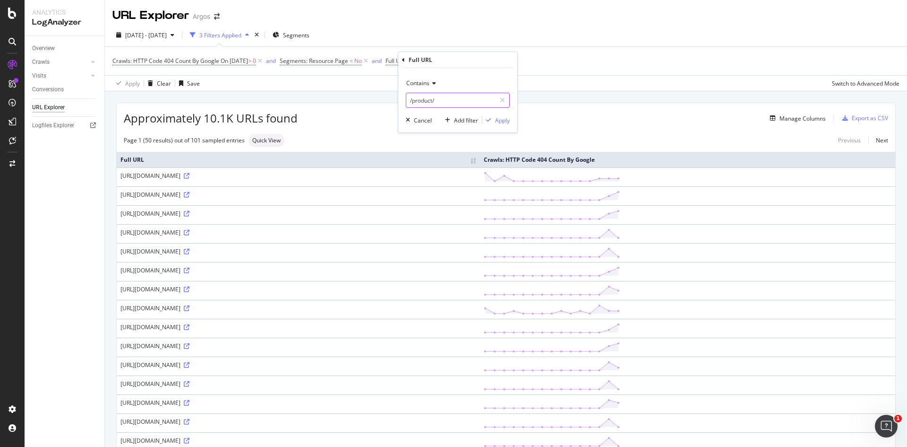
click at [438, 99] on input "/product/" at bounding box center [450, 100] width 89 height 15
click at [449, 105] on input "/product/" at bounding box center [450, 100] width 89 height 15
type input "/product/tuc"
click at [505, 124] on div "Apply" at bounding box center [502, 120] width 15 height 8
click at [436, 57] on span "^.*/product/tuc.*$" at bounding box center [437, 60] width 48 height 13
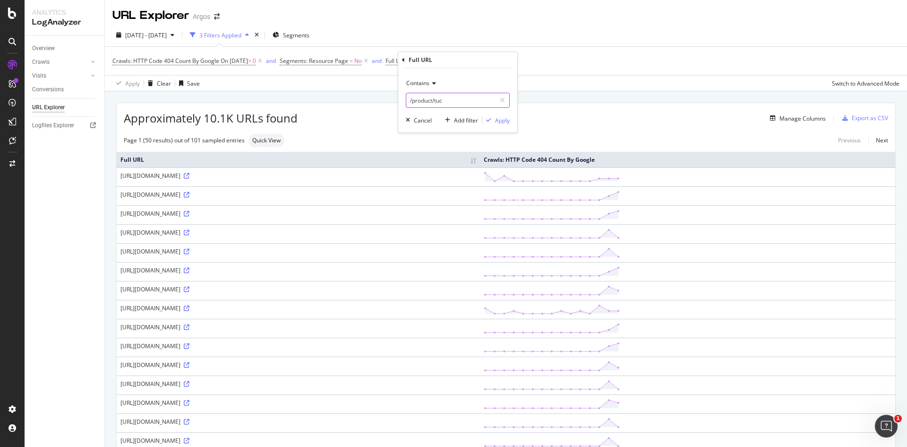
click at [462, 101] on input "/product/tuc" at bounding box center [450, 100] width 89 height 15
type input "/product/"
click at [459, 120] on div "Add filter" at bounding box center [466, 120] width 24 height 8
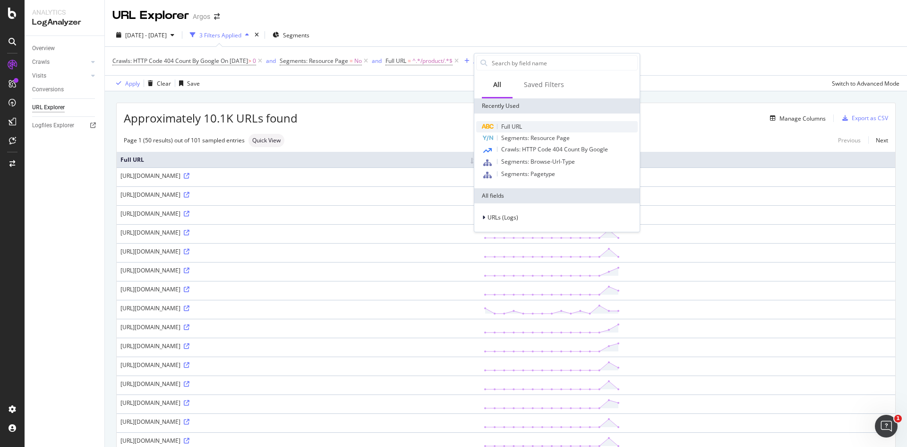
click at [518, 127] on span "Full URL" at bounding box center [511, 126] width 21 height 8
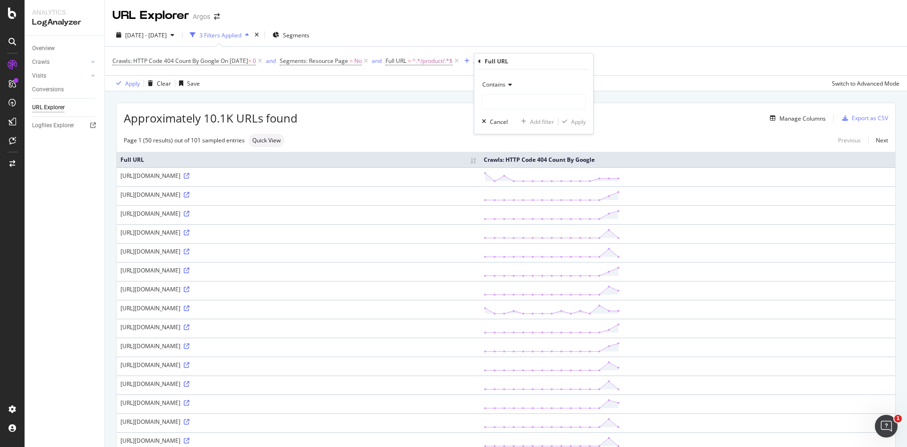
click at [507, 84] on icon at bounding box center [509, 85] width 7 height 6
click at [524, 187] on span "Doesn't contain" at bounding box center [507, 190] width 41 height 8
click at [519, 101] on input "text" at bounding box center [534, 101] width 103 height 15
type input "tuc"
click at [572, 121] on div "Apply" at bounding box center [578, 122] width 15 height 8
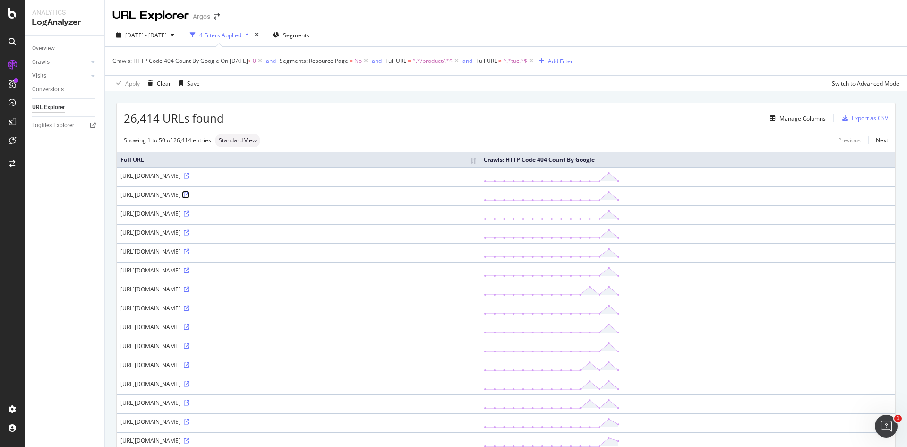
click at [190, 195] on icon at bounding box center [187, 195] width 6 height 6
click at [190, 176] on icon at bounding box center [187, 176] width 6 height 6
click at [190, 191] on link at bounding box center [185, 194] width 7 height 8
click at [190, 214] on icon at bounding box center [187, 214] width 6 height 6
click at [190, 233] on icon at bounding box center [187, 233] width 6 height 6
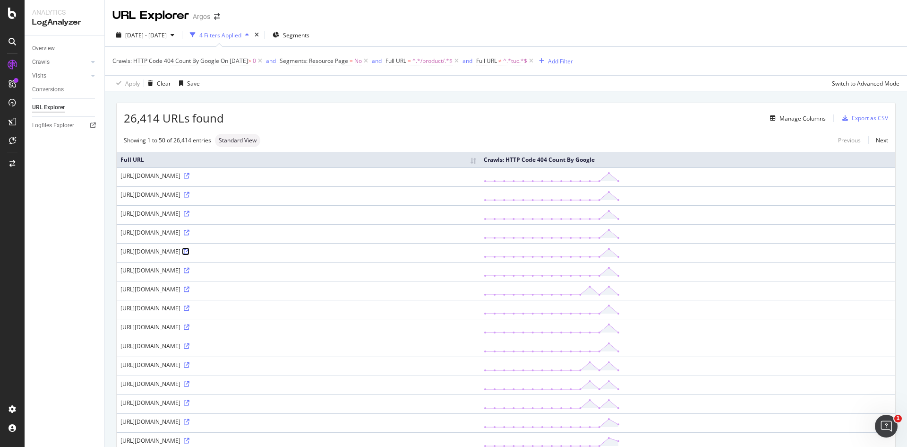
click at [190, 251] on icon at bounding box center [187, 252] width 6 height 6
click at [190, 271] on icon at bounding box center [187, 271] width 6 height 6
click at [190, 288] on icon at bounding box center [187, 289] width 6 height 6
click at [536, 61] on icon at bounding box center [531, 60] width 8 height 9
click at [207, 92] on input "checkbox" at bounding box center [212, 91] width 19 height 11
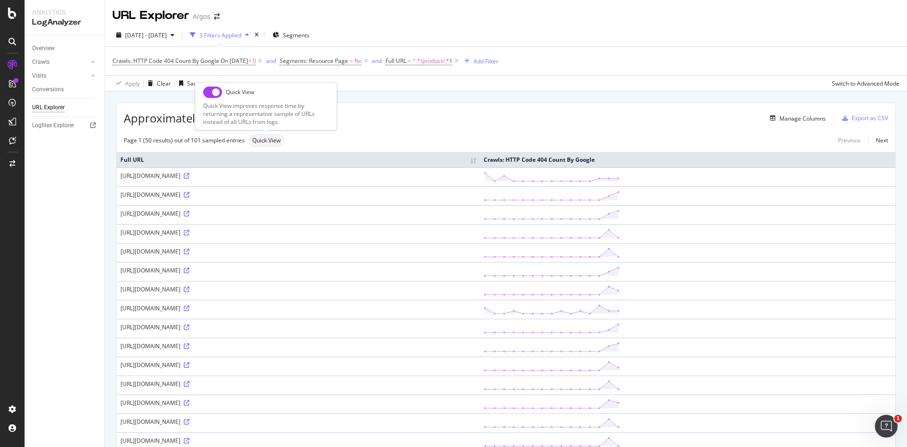
checkbox input "true"
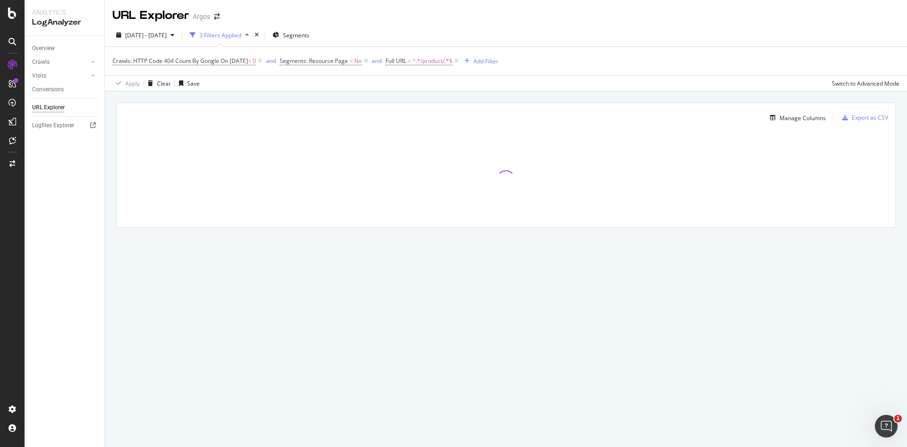
drag, startPoint x: 214, startPoint y: 96, endPoint x: 421, endPoint y: 103, distance: 207.6
click at [421, 103] on div "Manage Columns Export as CSV Full URL Crawls: HTTP Code 404 Count By Google" at bounding box center [506, 165] width 780 height 125
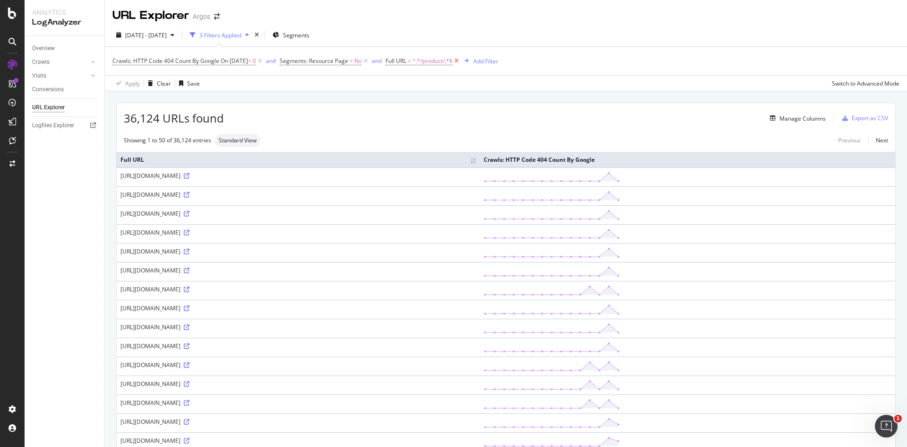
click at [461, 60] on icon at bounding box center [457, 60] width 8 height 9
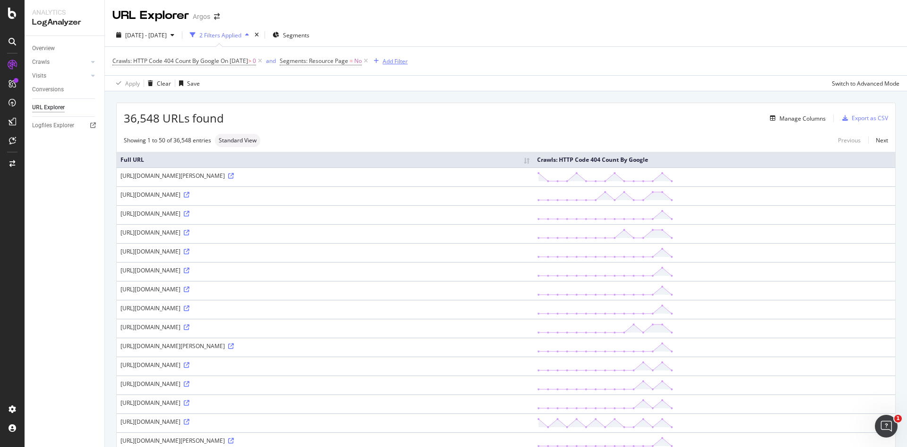
click at [408, 65] on div "Add Filter" at bounding box center [395, 61] width 25 height 8
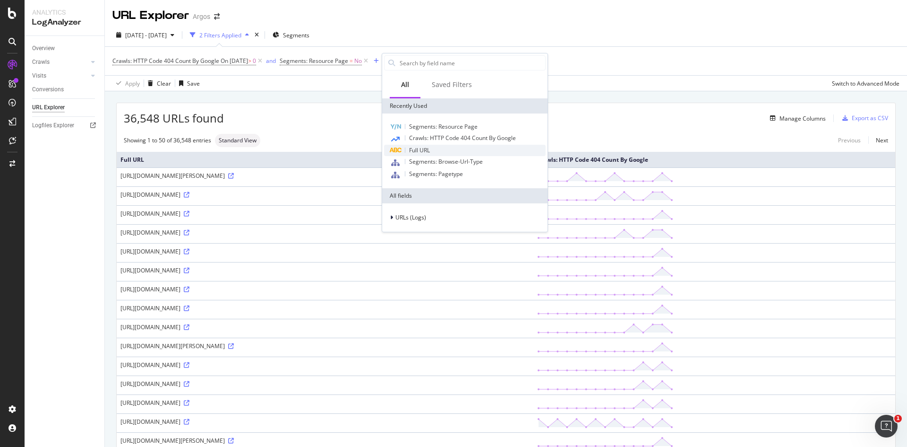
click at [445, 146] on div "Full URL" at bounding box center [465, 150] width 162 height 11
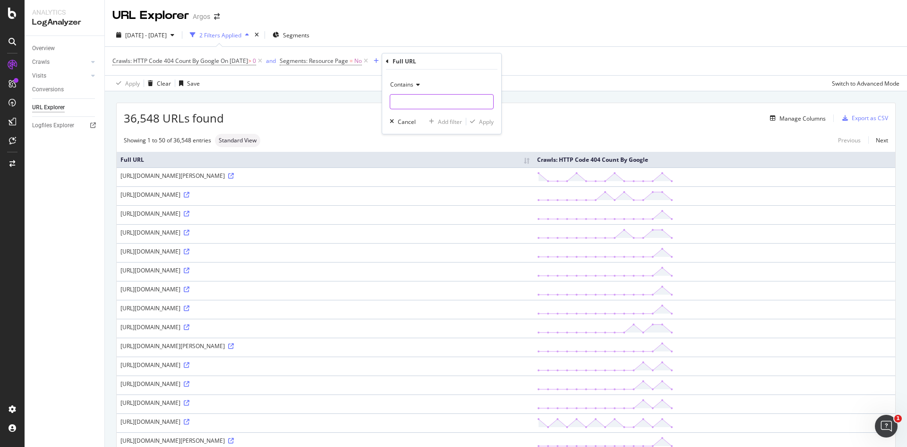
click at [434, 104] on input "text" at bounding box center [441, 101] width 103 height 15
type input "/product/tuc"
click at [486, 124] on div "Apply" at bounding box center [486, 122] width 15 height 8
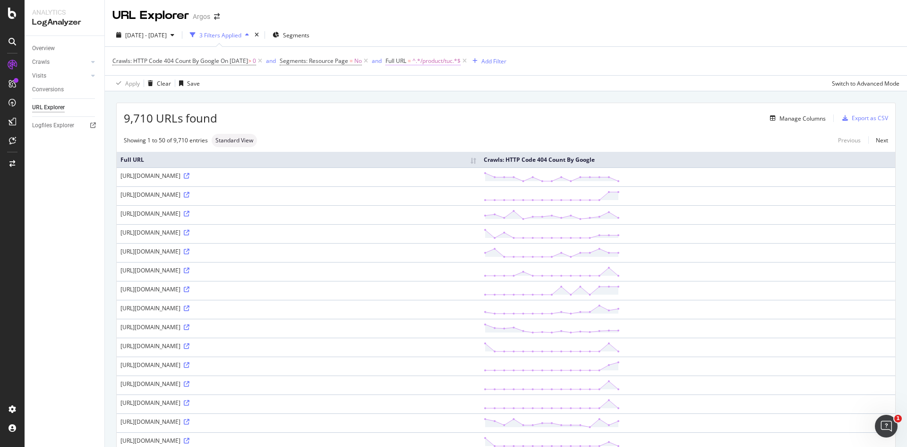
click at [461, 62] on span "^.*/product/tuc.*$" at bounding box center [437, 60] width 48 height 13
click at [437, 99] on input "/product/tuc" at bounding box center [450, 100] width 89 height 15
click at [435, 100] on input "/product/tuc" at bounding box center [450, 100] width 89 height 15
drag, startPoint x: 435, startPoint y: 100, endPoint x: 458, endPoint y: 101, distance: 23.2
click at [458, 101] on input "/product/tuc" at bounding box center [450, 100] width 89 height 15
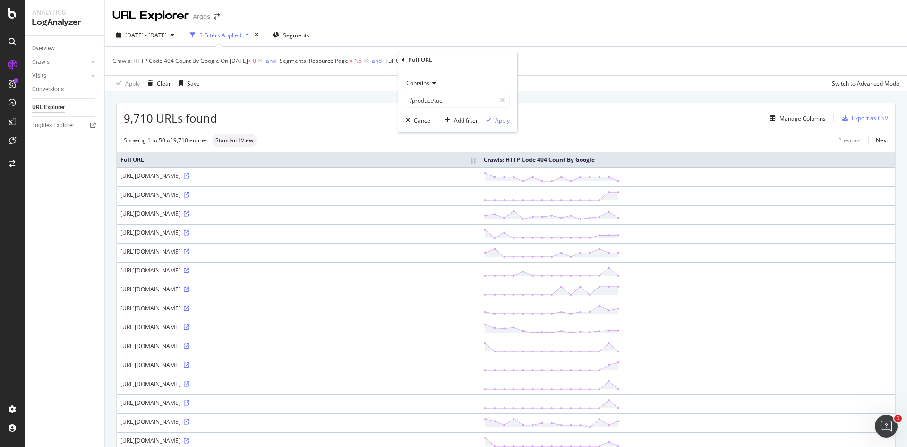
click at [432, 83] on icon at bounding box center [433, 83] width 7 height 6
click at [433, 199] on span "Matches regex" at bounding box center [430, 201] width 39 height 8
click at [451, 99] on input "/product/tuc" at bounding box center [450, 100] width 89 height 15
type input "/product/\d\d.*"
click at [496, 120] on div "Apply" at bounding box center [502, 120] width 15 height 8
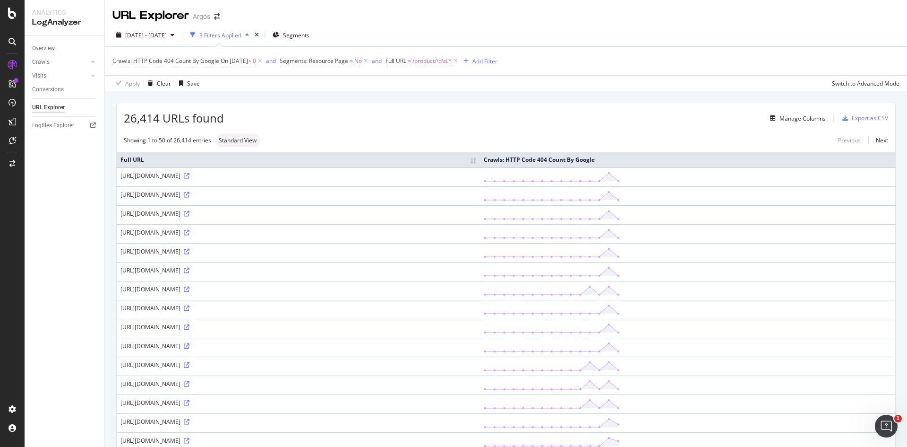
click at [168, 60] on span "Crawls: HTTP Code 404 Count By Google" at bounding box center [165, 61] width 107 height 8
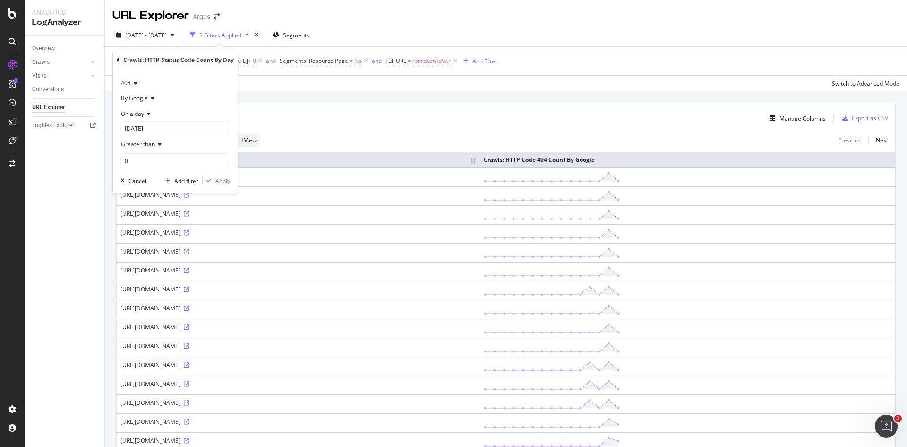
click at [148, 101] on icon at bounding box center [151, 98] width 7 height 6
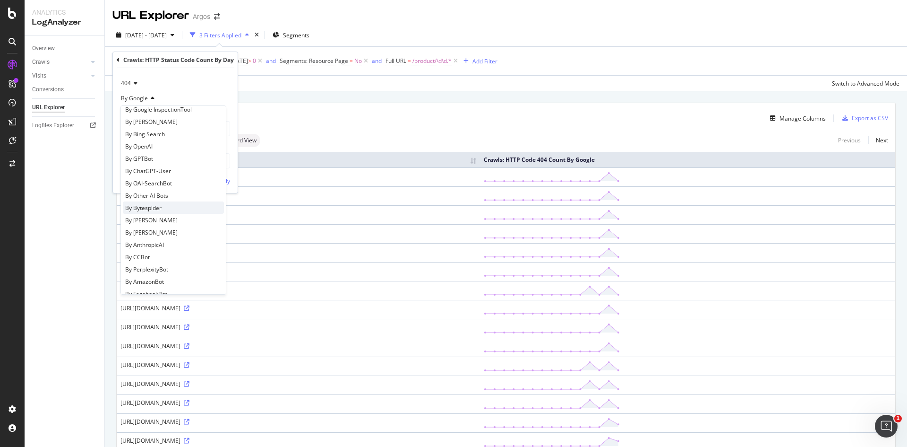
scroll to position [204, 0]
click at [103, 216] on div "Overview Crawls Daily Distribution Segments Distribution HTTP Codes Resources V…" at bounding box center [65, 241] width 80 height 411
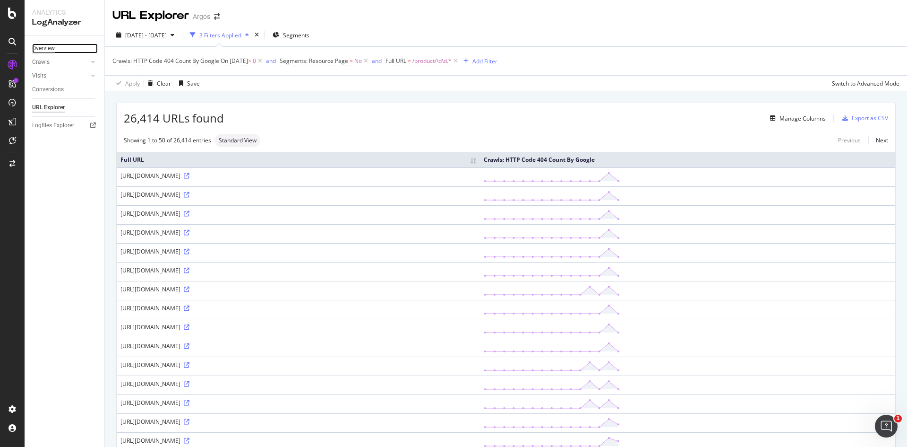
click at [45, 50] on div "Overview" at bounding box center [43, 48] width 23 height 10
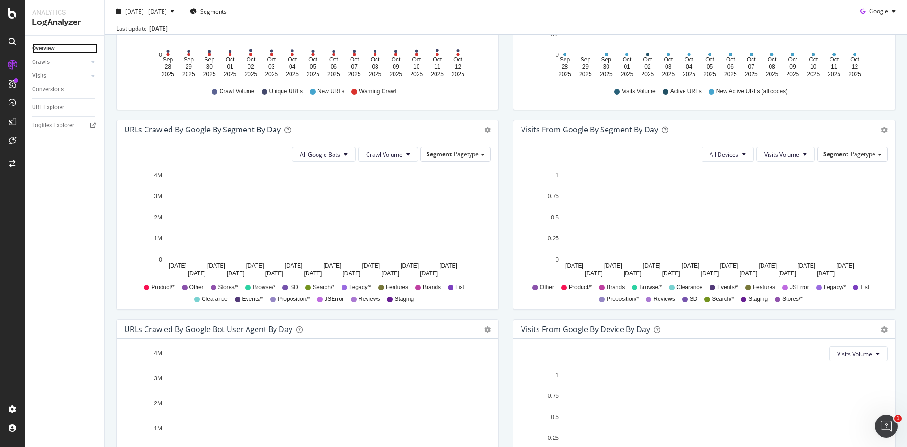
scroll to position [284, 0]
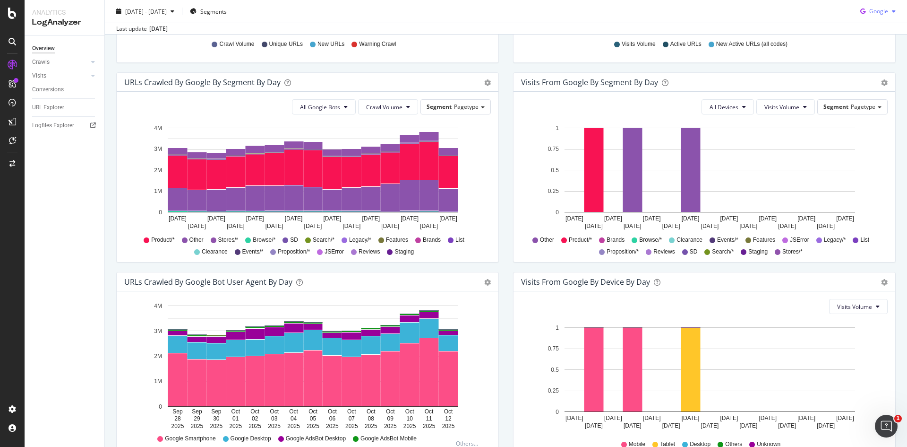
click at [857, 13] on icon "button" at bounding box center [863, 11] width 13 height 13
click at [874, 46] on span "Bing" at bounding box center [878, 47] width 35 height 9
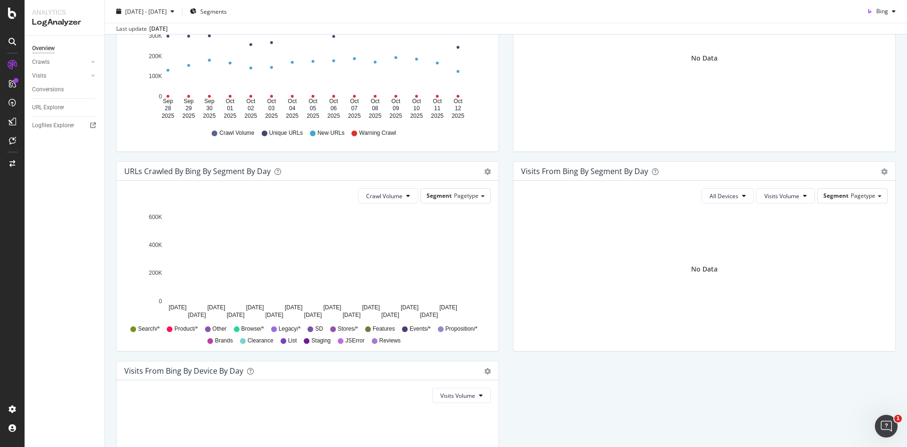
scroll to position [95, 0]
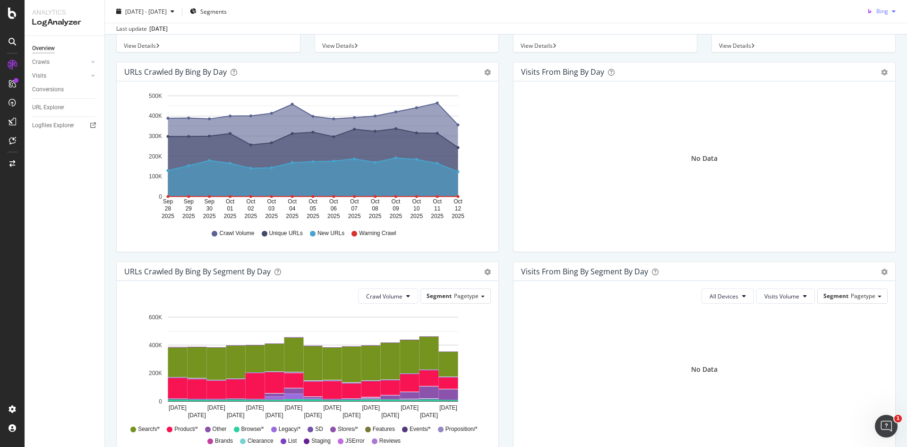
click at [889, 13] on div "button" at bounding box center [894, 12] width 11 height 6
click at [861, 70] on div "OpenAI" at bounding box center [871, 65] width 65 height 14
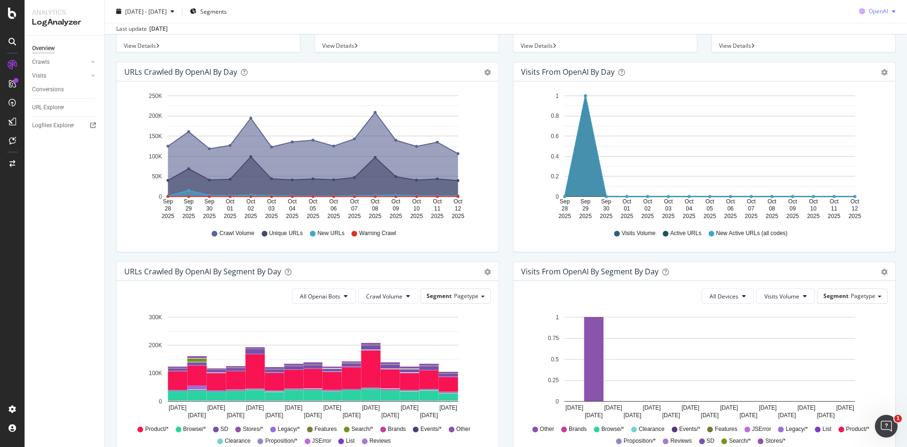
click at [869, 12] on span "OpenAI" at bounding box center [878, 11] width 19 height 8
click at [866, 84] on span "Other AI Bots" at bounding box center [878, 82] width 35 height 9
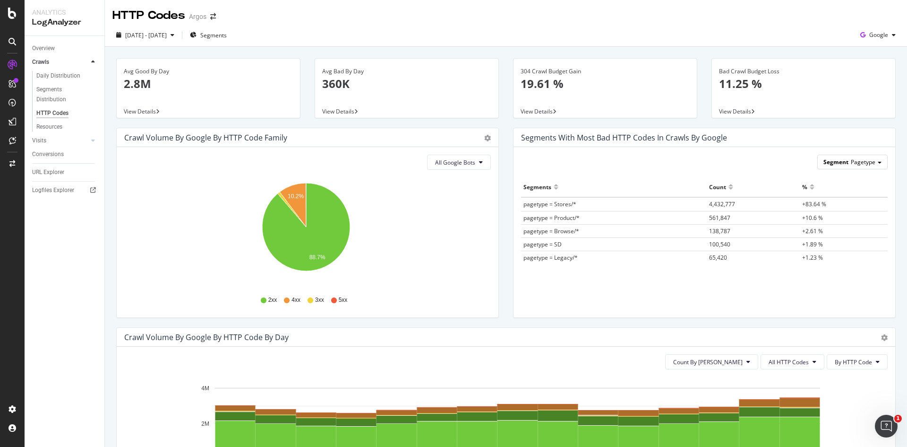
click at [852, 166] on span "Pagetype" at bounding box center [863, 162] width 25 height 8
click at [853, 160] on span "Pagetype" at bounding box center [863, 162] width 25 height 8
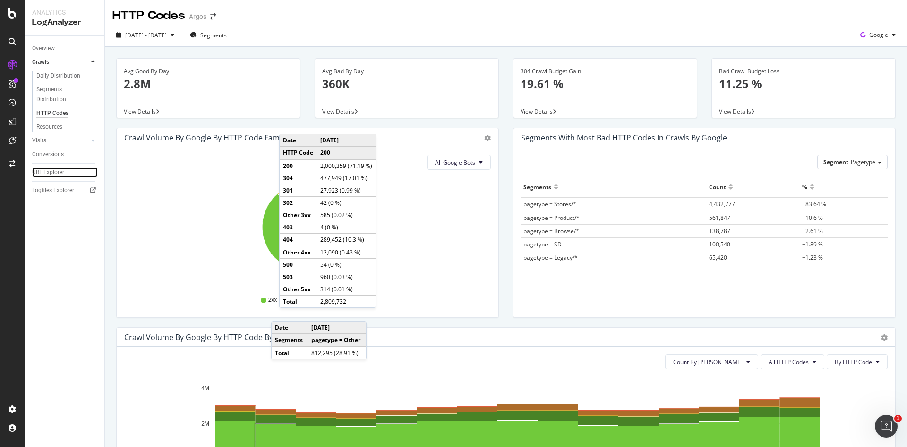
click at [48, 173] on div "URL Explorer" at bounding box center [48, 172] width 32 height 10
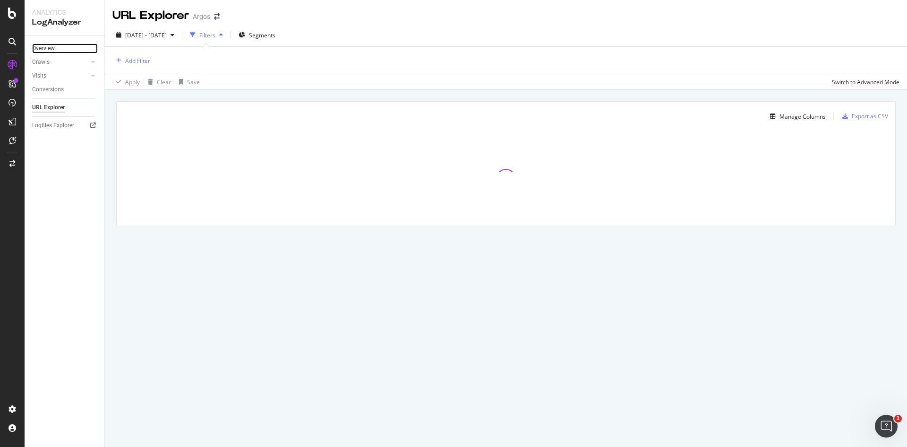
click at [61, 52] on link "Overview" at bounding box center [65, 48] width 66 height 10
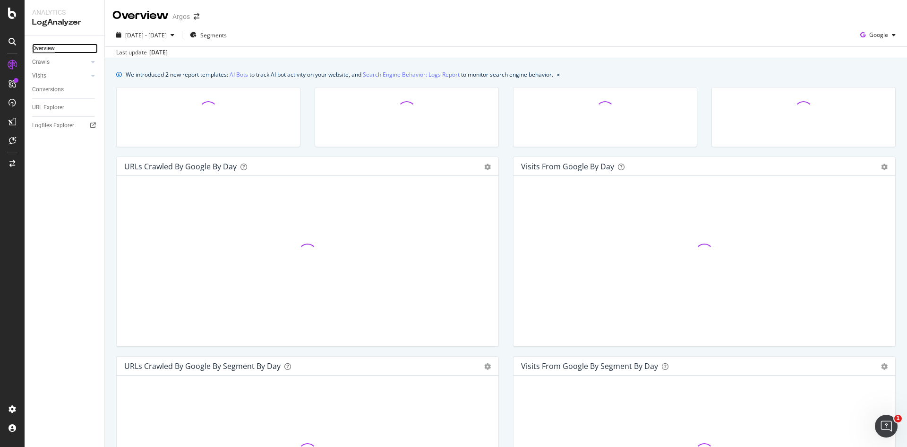
click at [53, 47] on div "Overview" at bounding box center [43, 48] width 23 height 10
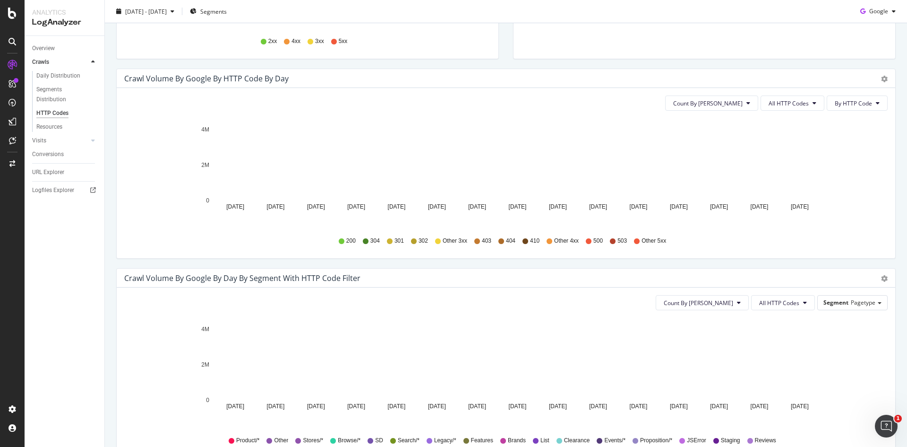
scroll to position [236, 0]
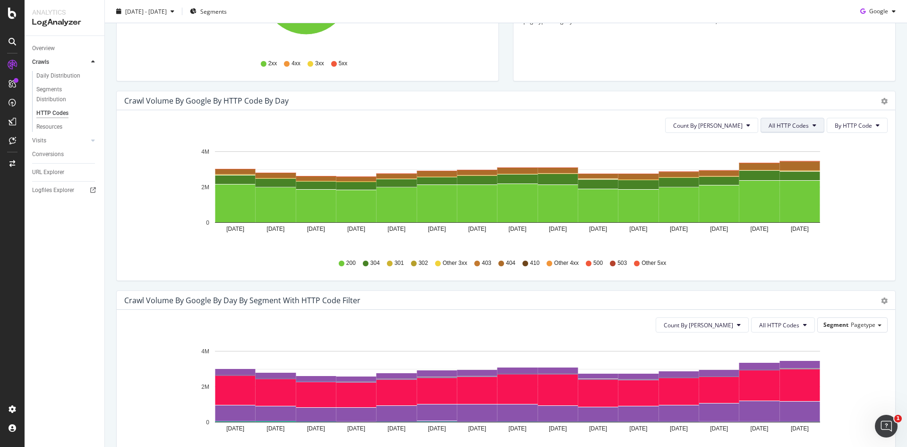
click at [799, 126] on span "All HTTP Codes" at bounding box center [789, 125] width 40 height 8
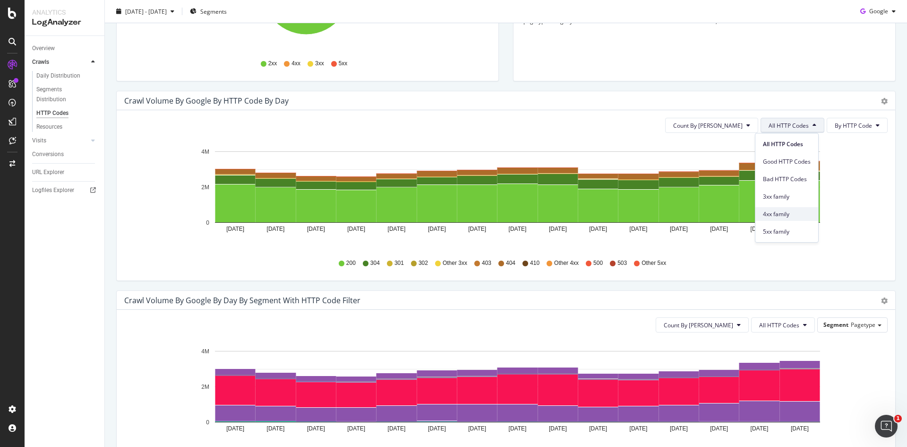
click at [778, 214] on span "4xx family" at bounding box center [787, 214] width 48 height 9
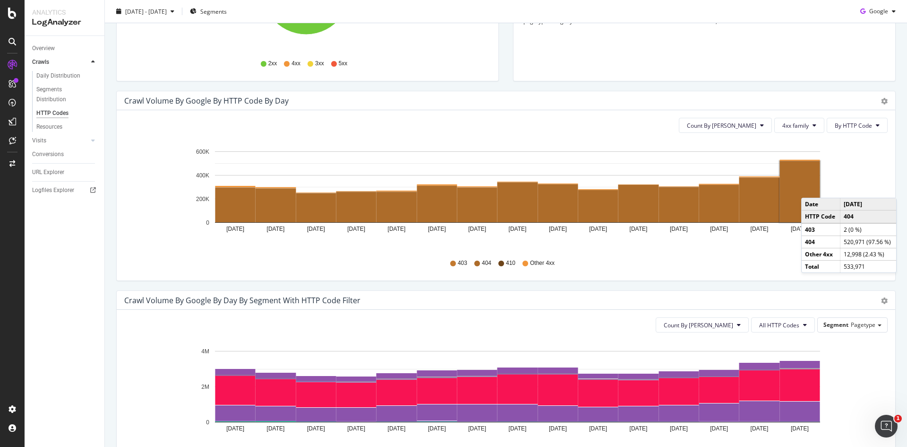
click at [811, 188] on rect "A chart." at bounding box center [800, 191] width 40 height 61
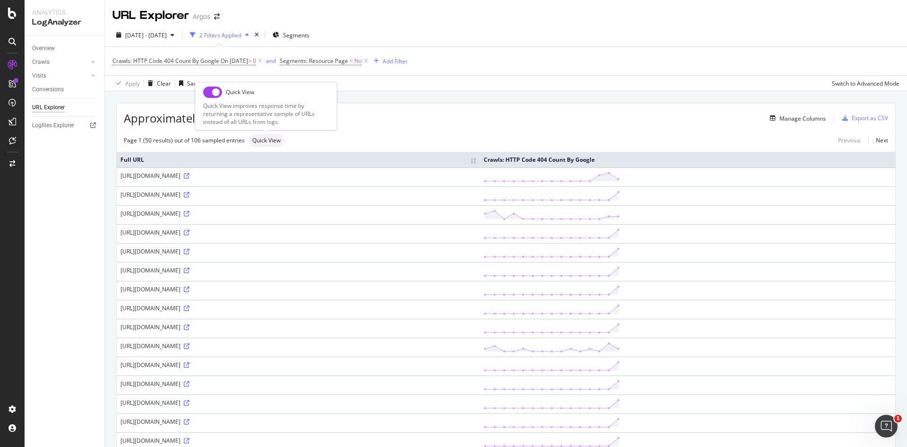
click at [268, 140] on span "Quick View" at bounding box center [266, 141] width 28 height 6
click at [216, 91] on input "checkbox" at bounding box center [212, 91] width 19 height 11
checkbox input "true"
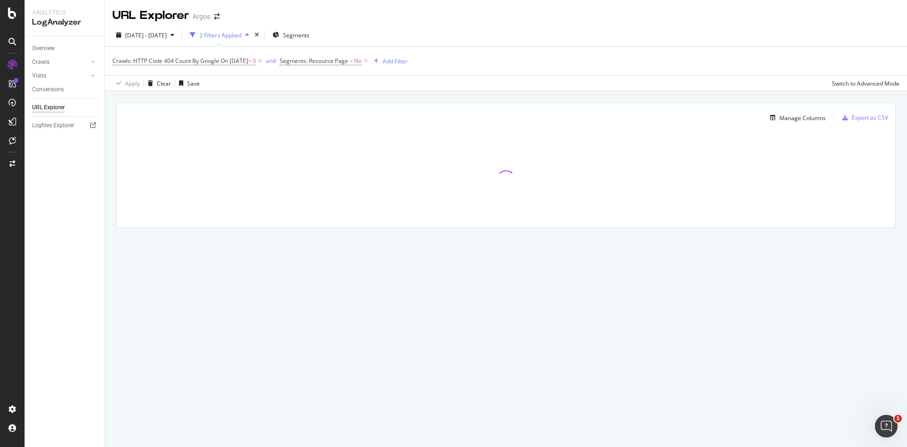
click at [380, 82] on div "Apply Clear Save Switch to Advanced Mode" at bounding box center [506, 83] width 803 height 16
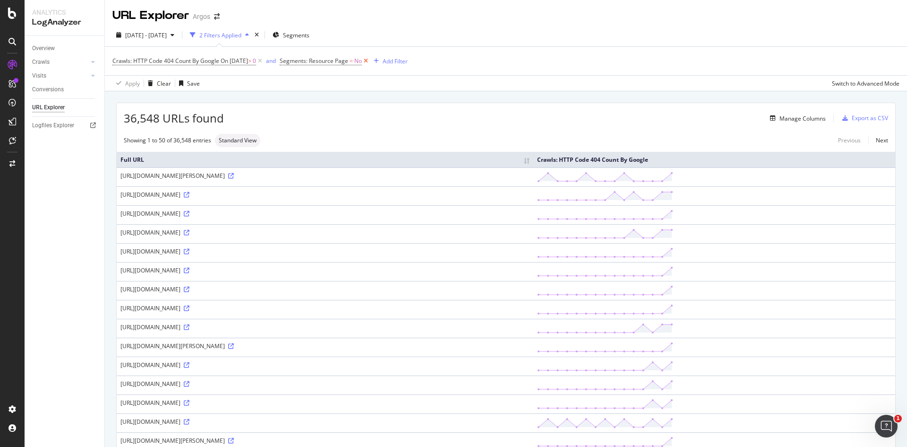
click at [370, 61] on icon at bounding box center [366, 60] width 8 height 9
click at [302, 63] on div "Add Filter" at bounding box center [289, 61] width 25 height 8
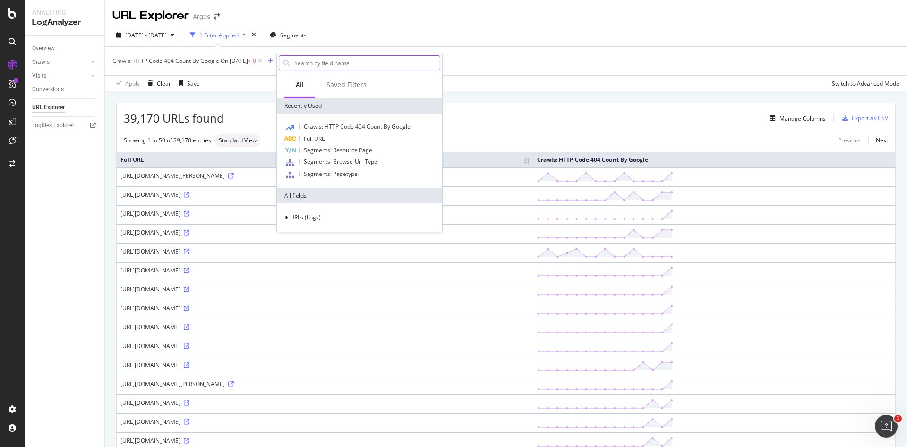
click at [328, 65] on input "text" at bounding box center [367, 63] width 147 height 14
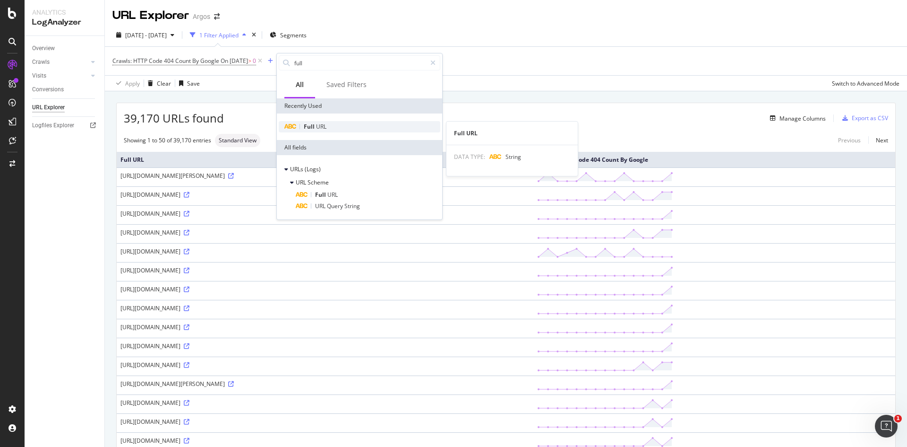
type input "full"
click at [328, 128] on div "Full URL" at bounding box center [360, 126] width 162 height 11
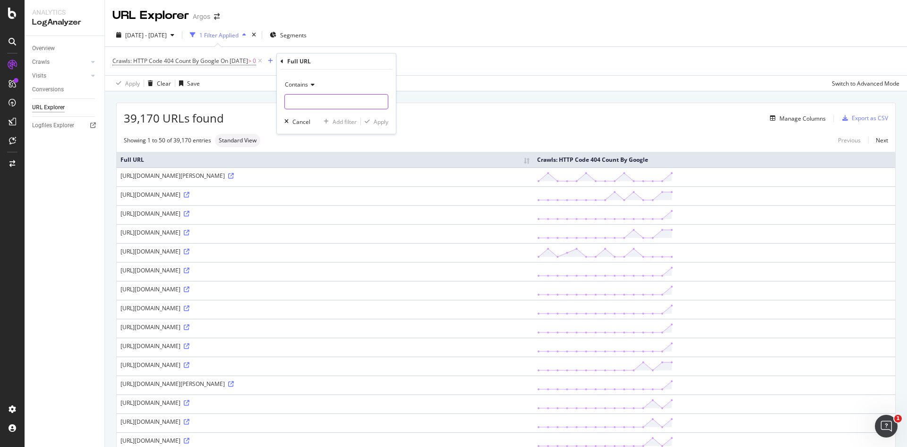
click at [332, 98] on input "text" at bounding box center [336, 101] width 103 height 15
type input "store"
click at [375, 121] on div "Apply" at bounding box center [381, 122] width 15 height 8
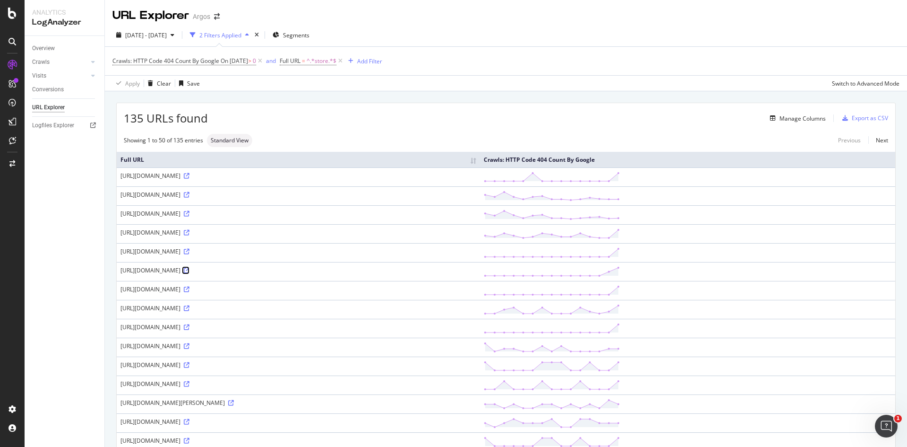
click at [190, 269] on icon at bounding box center [187, 271] width 6 height 6
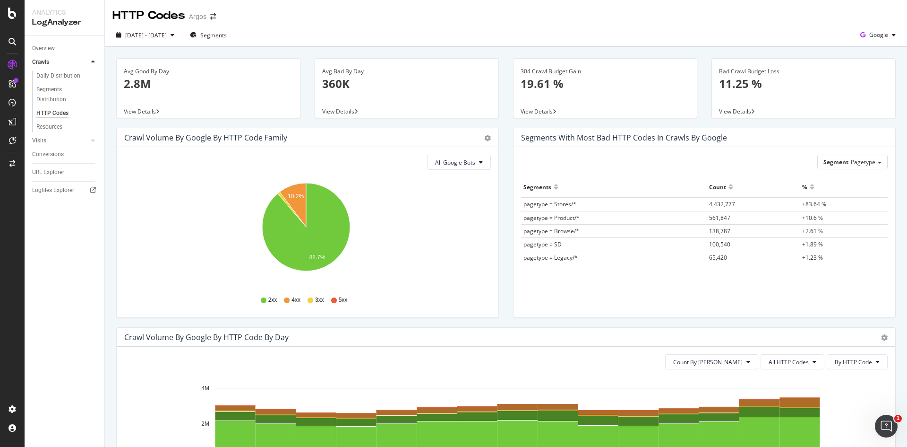
click at [725, 203] on span "4,432,777" at bounding box center [722, 204] width 26 height 8
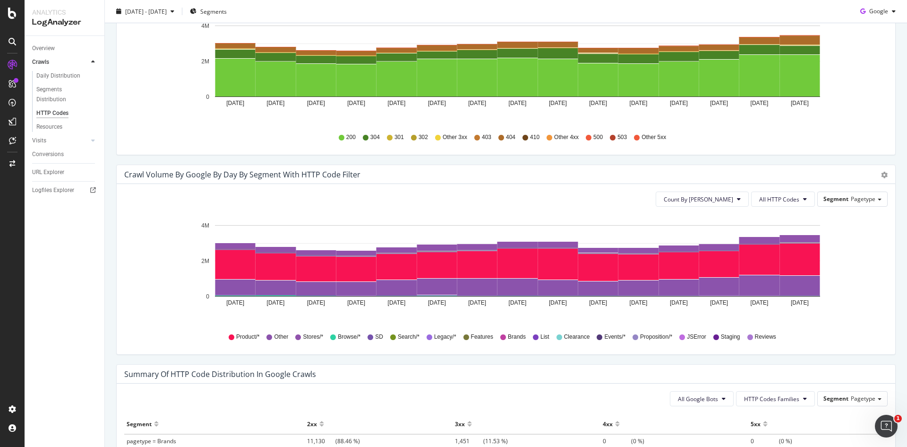
scroll to position [378, 0]
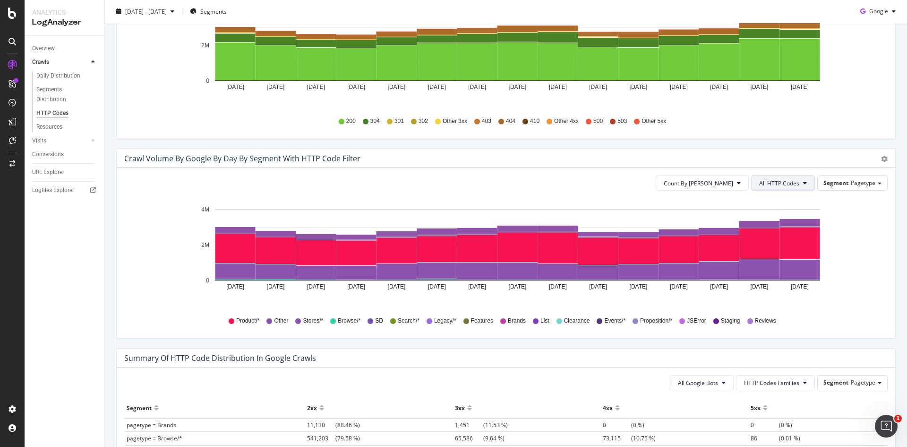
click at [795, 183] on button "All HTTP Codes" at bounding box center [784, 182] width 64 height 15
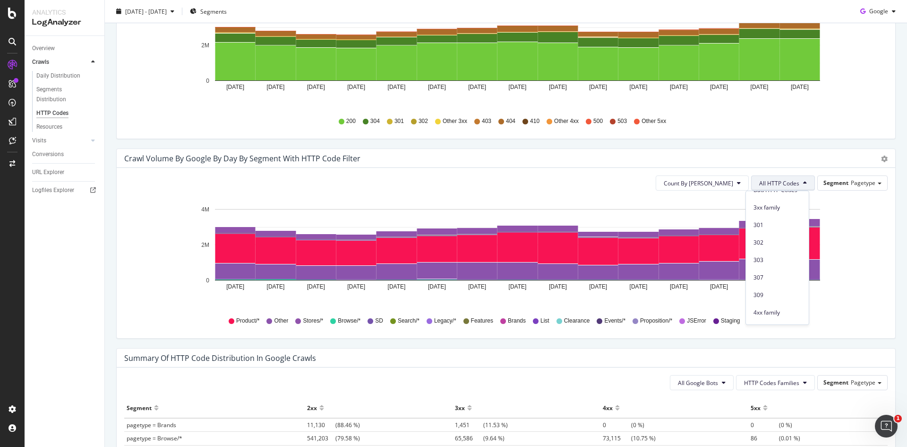
scroll to position [142, 0]
click at [774, 254] on span "4xx family" at bounding box center [778, 252] width 48 height 9
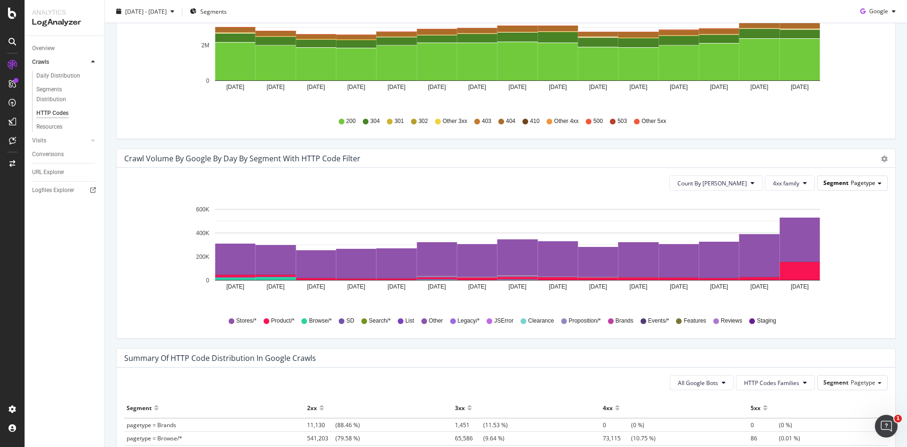
click at [858, 185] on span "Pagetype" at bounding box center [863, 183] width 25 height 8
click at [838, 163] on div "Crawl Volume by google by Day by Segment with HTTP Code Filter" at bounding box center [495, 158] width 743 height 9
click at [241, 321] on span "Stores/*" at bounding box center [246, 321] width 20 height 8
click at [266, 319] on div "Product/*" at bounding box center [279, 321] width 31 height 8
click at [830, 182] on span "Segment" at bounding box center [836, 183] width 25 height 8
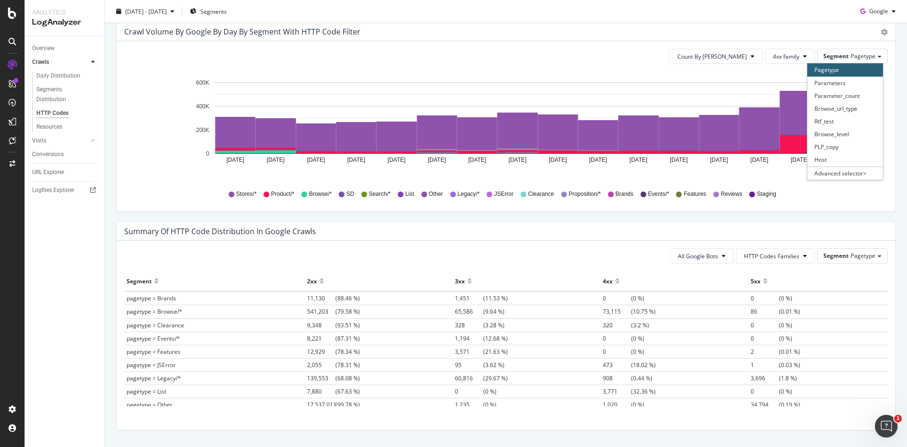
scroll to position [484, 0]
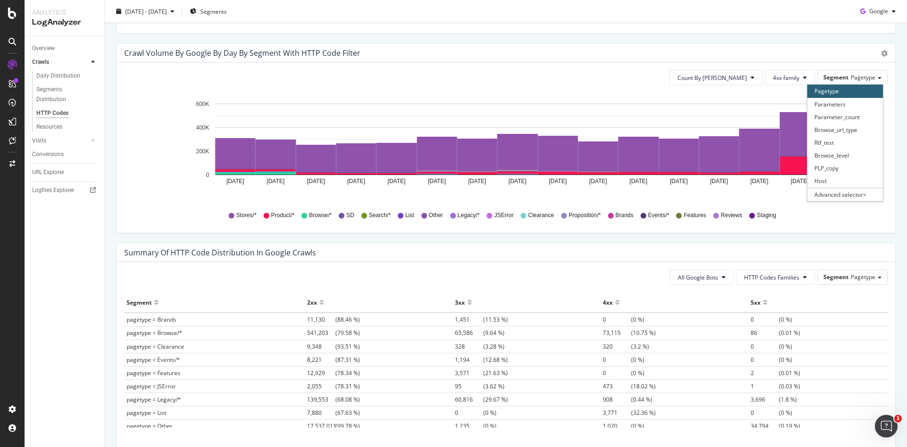
click at [868, 233] on div "Count By Day 4xx family Segment Pagetype Pagetype Parameters Parameter_count Br…" at bounding box center [506, 147] width 779 height 170
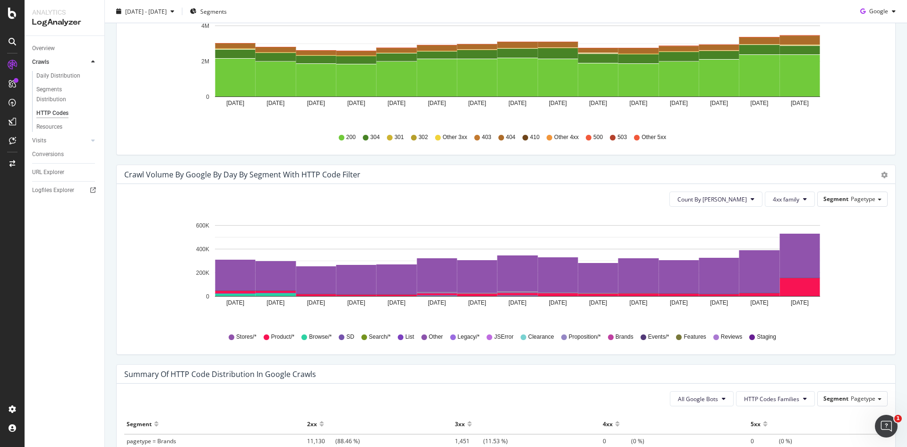
scroll to position [378, 0]
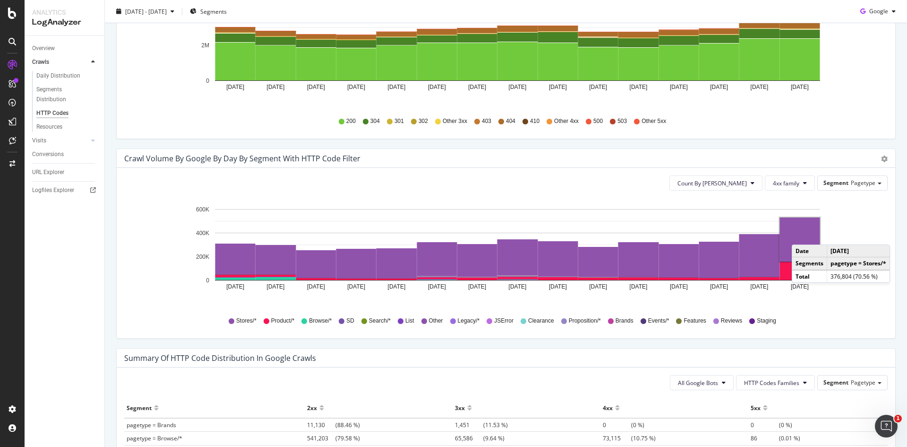
click at [802, 235] on rect "A chart." at bounding box center [800, 239] width 40 height 44
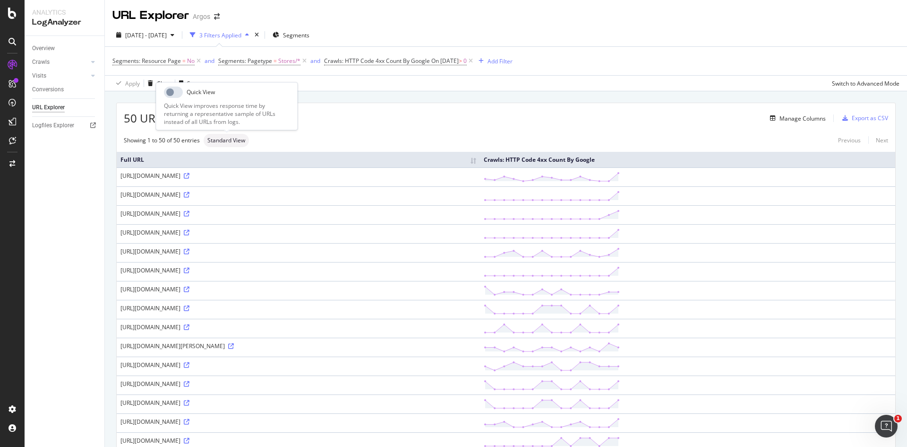
click at [225, 141] on span "Standard View" at bounding box center [226, 141] width 38 height 6
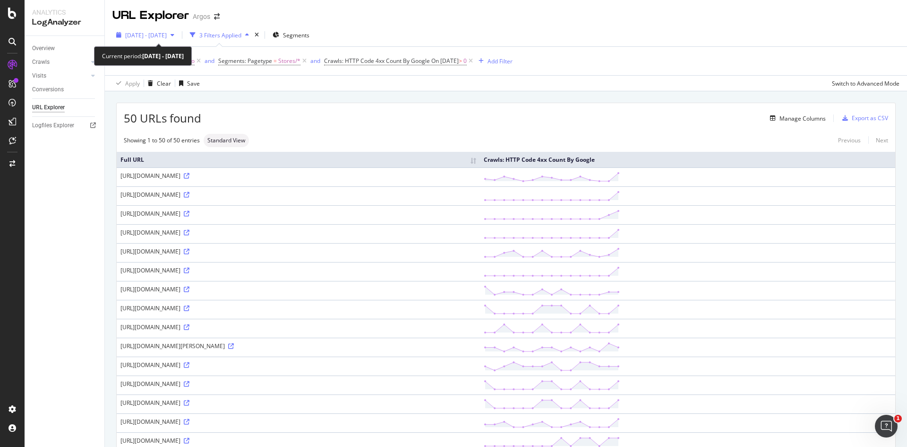
click at [178, 35] on div "button" at bounding box center [172, 35] width 11 height 6
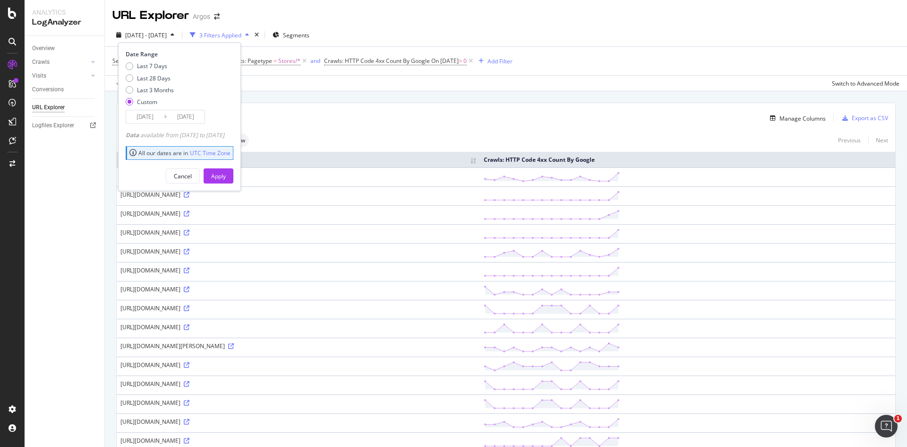
click at [130, 119] on input "[DATE]" at bounding box center [145, 116] width 38 height 13
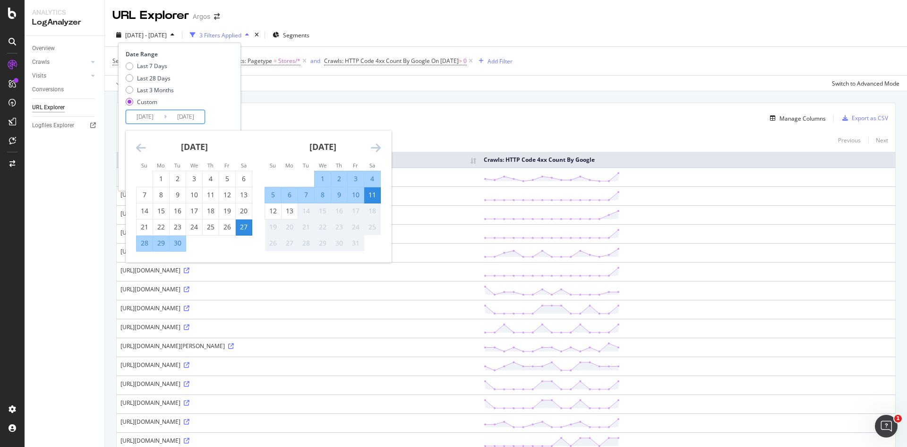
click at [370, 194] on div "11" at bounding box center [372, 194] width 16 height 9
type input "[DATE]"
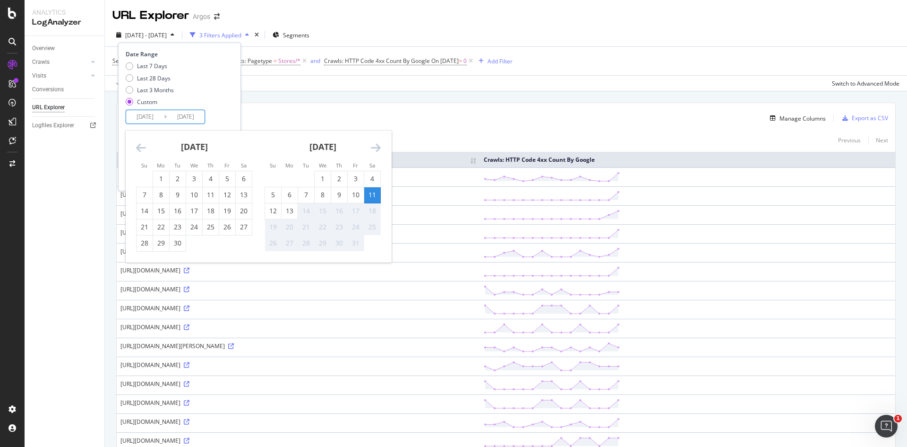
click at [370, 194] on div "11" at bounding box center [372, 194] width 16 height 9
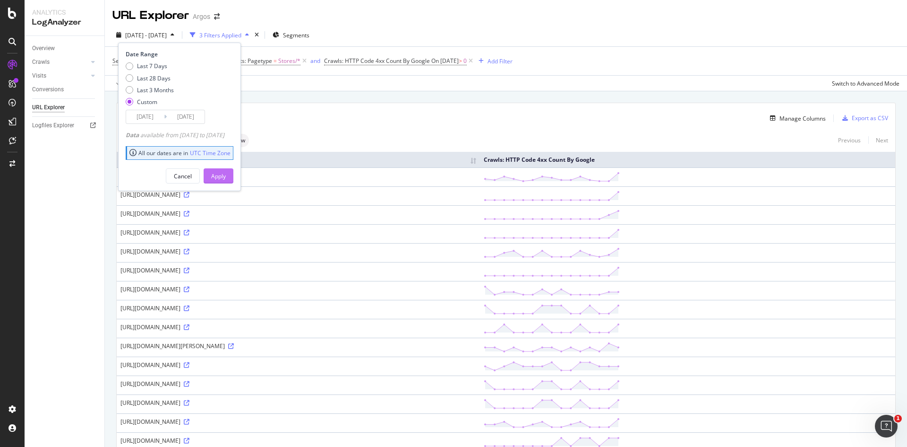
click at [226, 174] on div "Apply" at bounding box center [218, 176] width 15 height 8
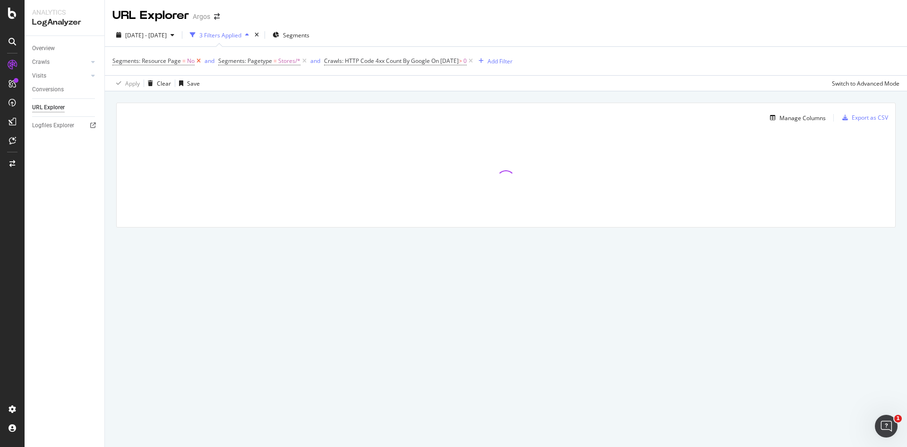
click at [198, 61] on icon at bounding box center [199, 60] width 8 height 9
click at [434, 97] on div "Manage Columns Export as CSV Full URL Crawls: HTTP Code 4xx Count By Google" at bounding box center [506, 175] width 803 height 169
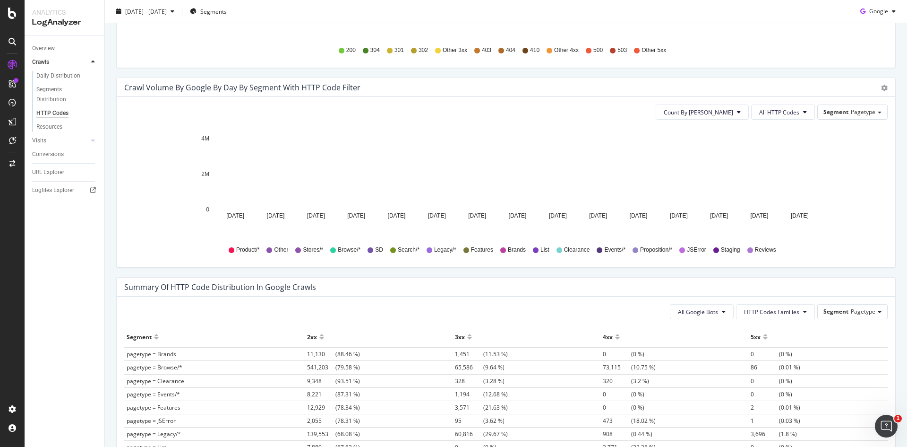
scroll to position [342, 0]
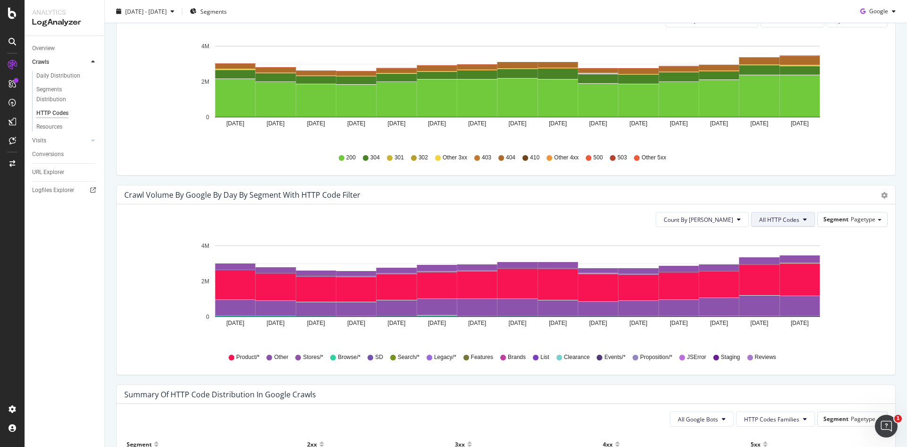
click at [774, 214] on button "All HTTP Codes" at bounding box center [784, 219] width 64 height 15
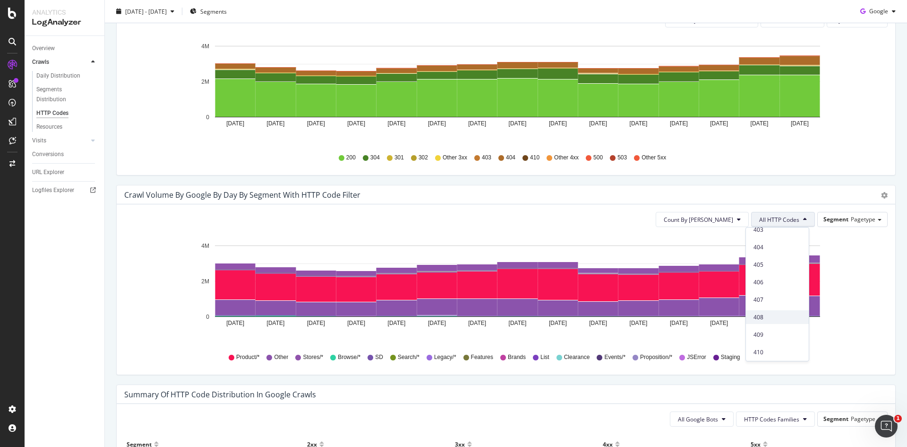
scroll to position [176, 0]
click at [779, 254] on span "4xx family" at bounding box center [778, 254] width 48 height 9
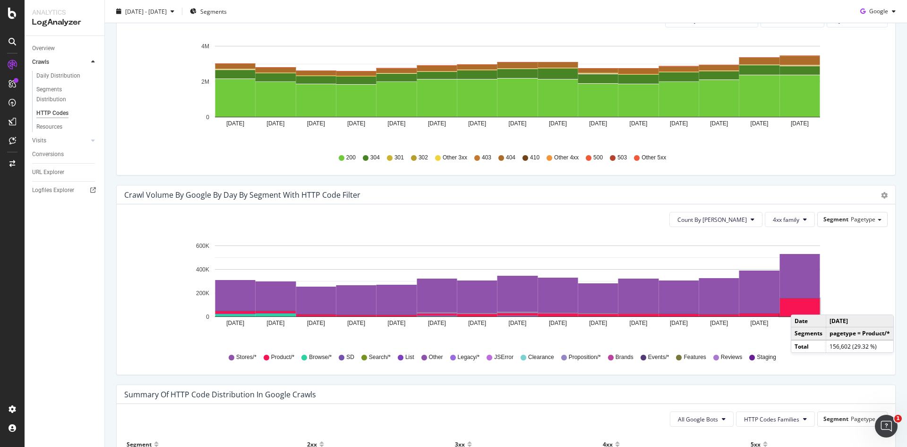
click at [801, 305] on rect "A chart." at bounding box center [800, 307] width 40 height 18
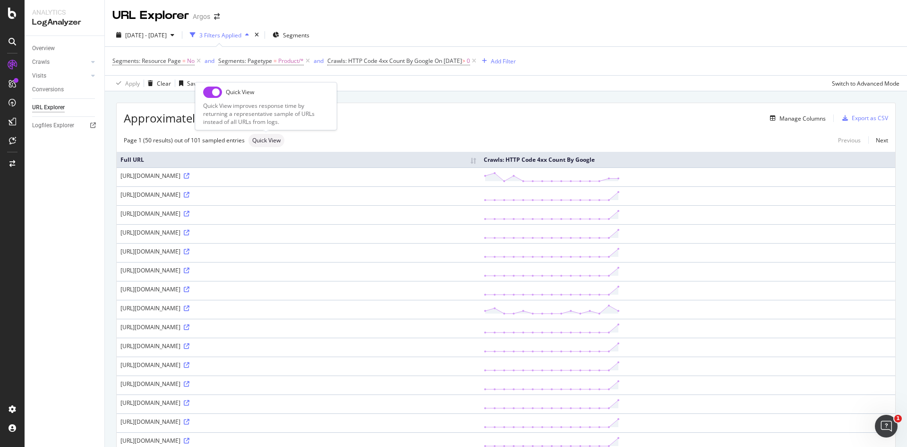
click at [253, 139] on span "Quick View" at bounding box center [266, 141] width 28 height 6
click at [214, 92] on input "checkbox" at bounding box center [212, 91] width 19 height 11
checkbox input "true"
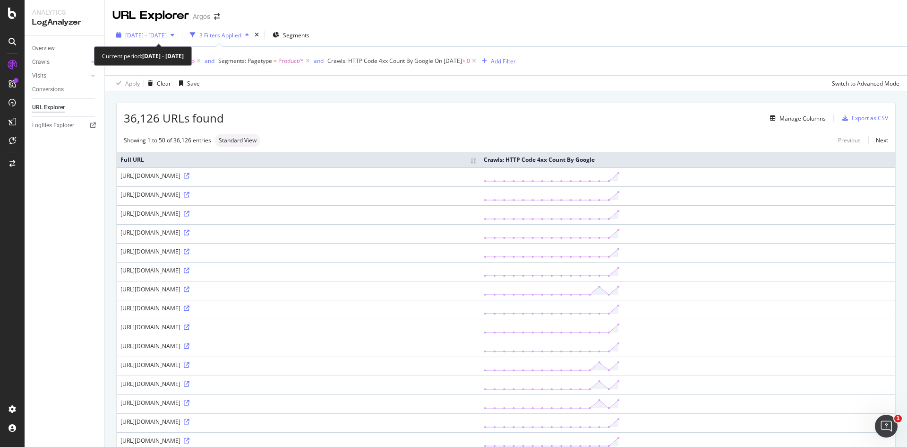
click at [144, 32] on span "2025 Sep. 27th - Oct. 11th" at bounding box center [146, 35] width 42 height 8
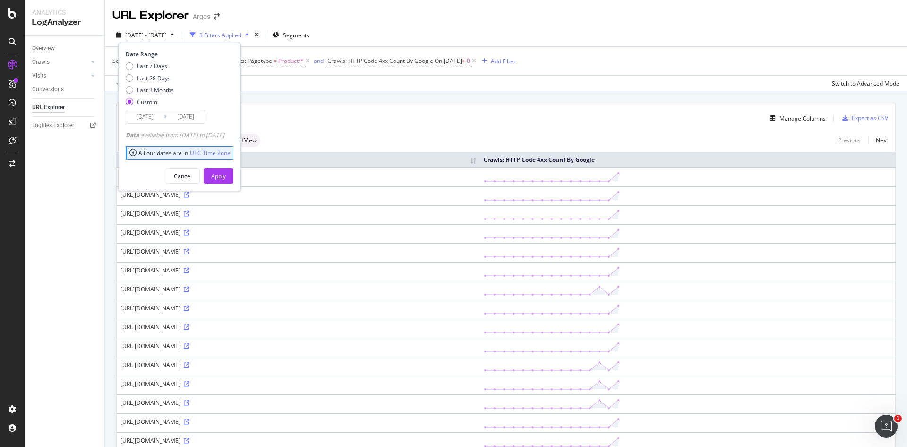
click at [153, 120] on input "[DATE]" at bounding box center [145, 116] width 38 height 13
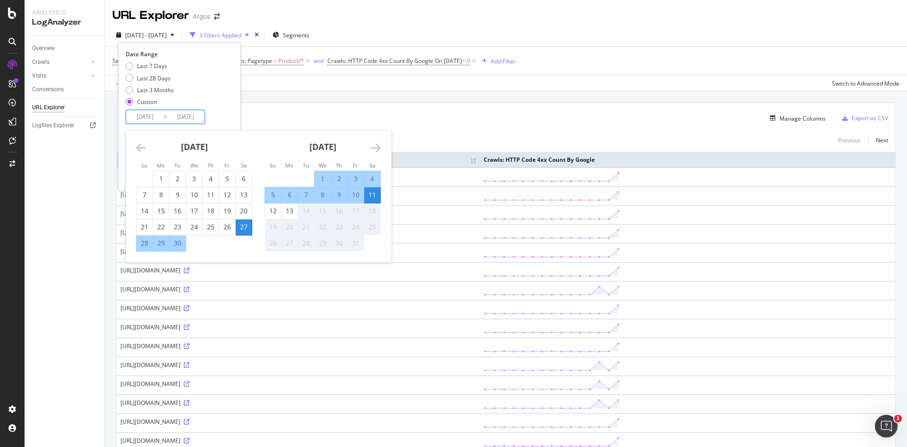
click at [367, 193] on div "11" at bounding box center [372, 194] width 16 height 9
type input "[DATE]"
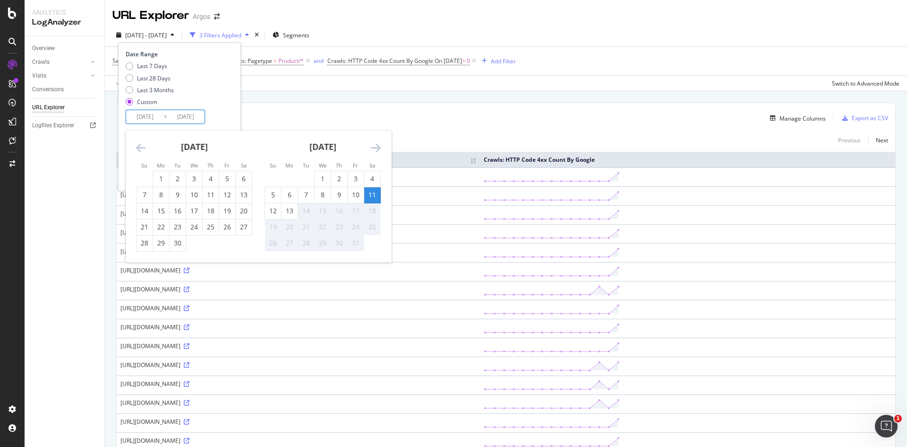
click at [367, 193] on div "11" at bounding box center [372, 194] width 16 height 9
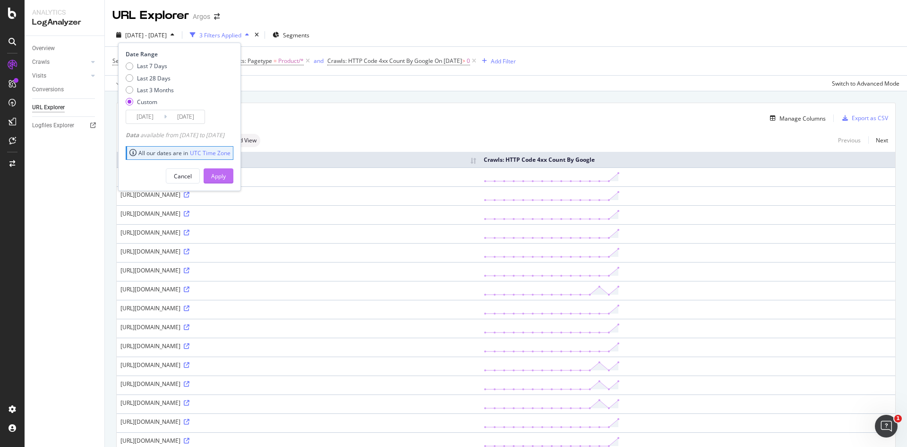
click at [233, 178] on button "Apply" at bounding box center [219, 175] width 30 height 15
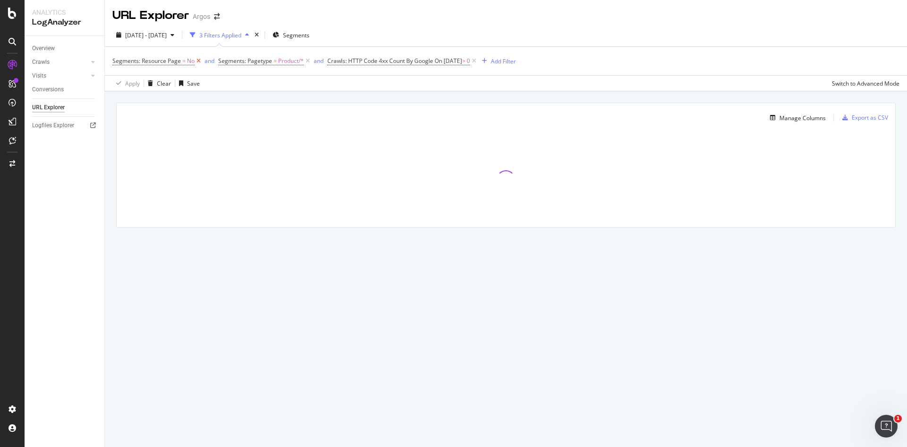
click at [199, 60] on icon at bounding box center [199, 60] width 8 height 9
click at [52, 46] on div "Overview" at bounding box center [43, 48] width 23 height 10
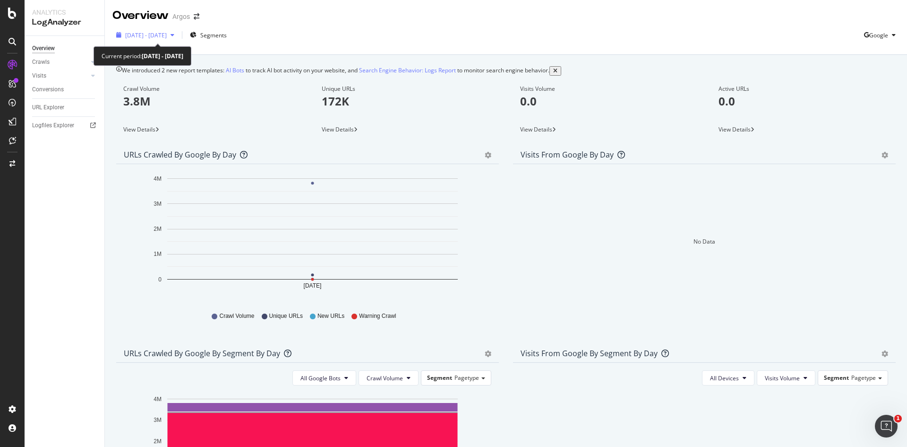
click at [167, 32] on span "[DATE] - [DATE]" at bounding box center [146, 35] width 42 height 8
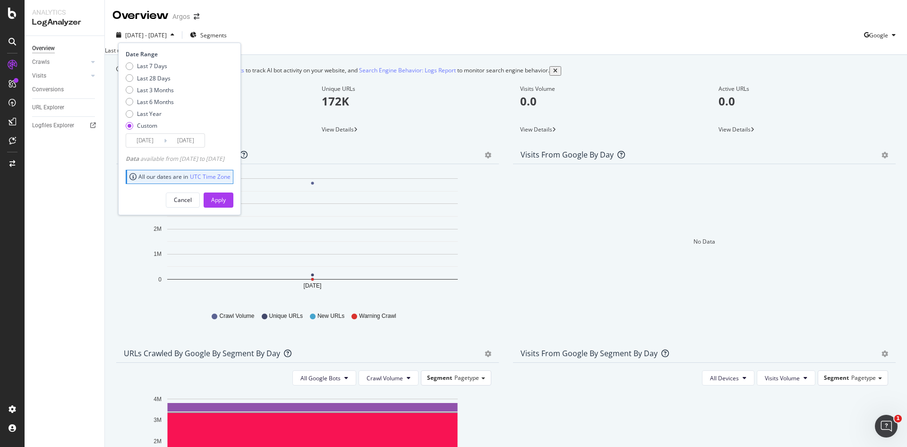
click at [157, 143] on input "[DATE]" at bounding box center [145, 140] width 38 height 13
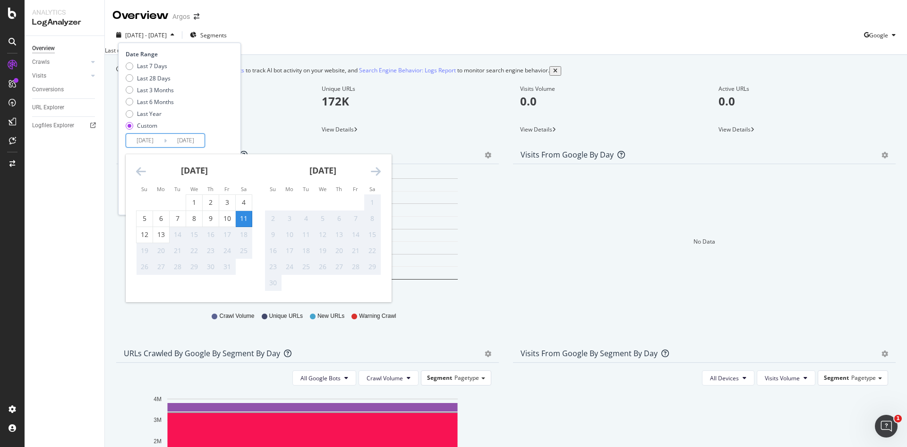
click at [140, 174] on icon "Move backward to switch to the previous month." at bounding box center [141, 170] width 10 height 11
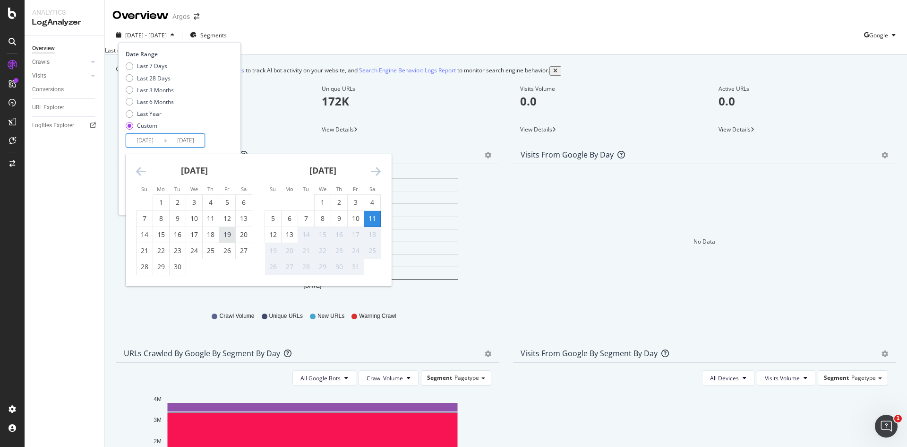
click at [221, 233] on div "19" at bounding box center [227, 234] width 16 height 9
type input "[DATE]"
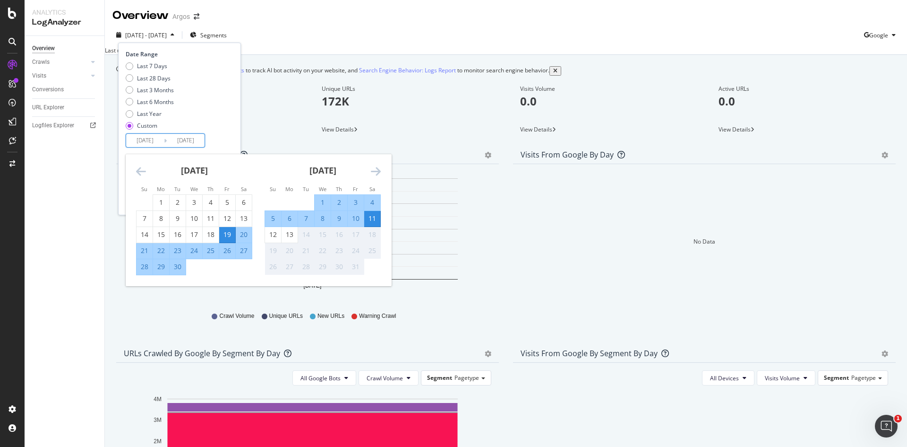
click at [372, 217] on div "11" at bounding box center [372, 218] width 16 height 9
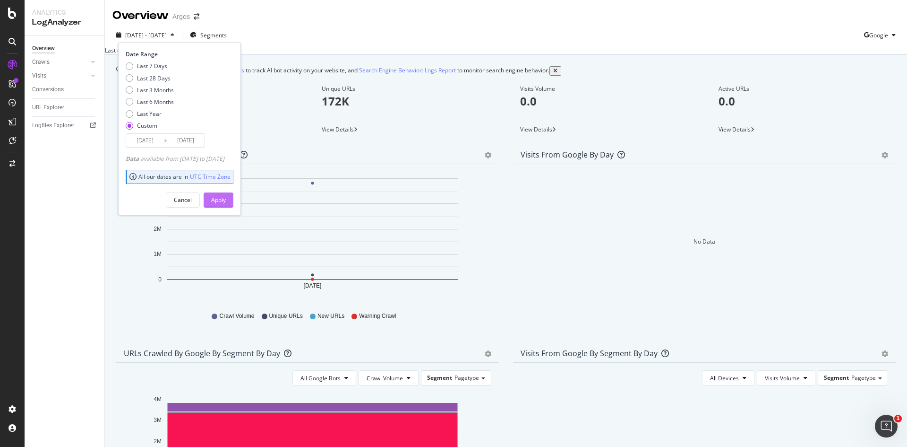
click at [226, 200] on div "Apply" at bounding box center [218, 200] width 15 height 8
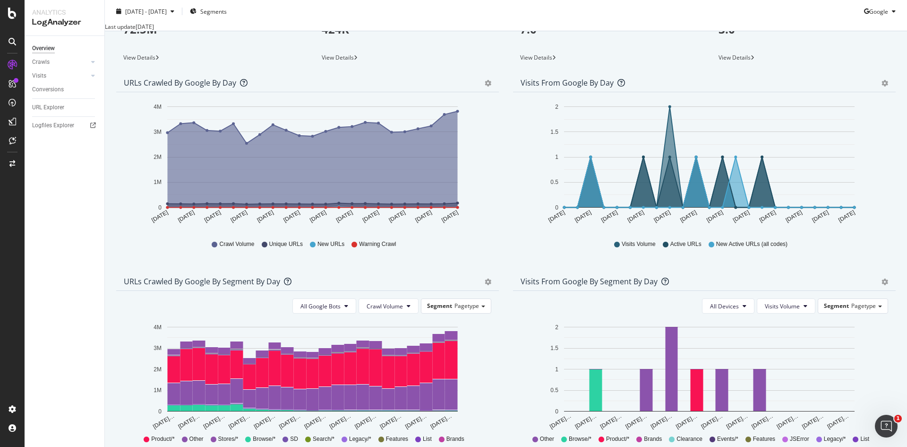
scroll to position [58, 0]
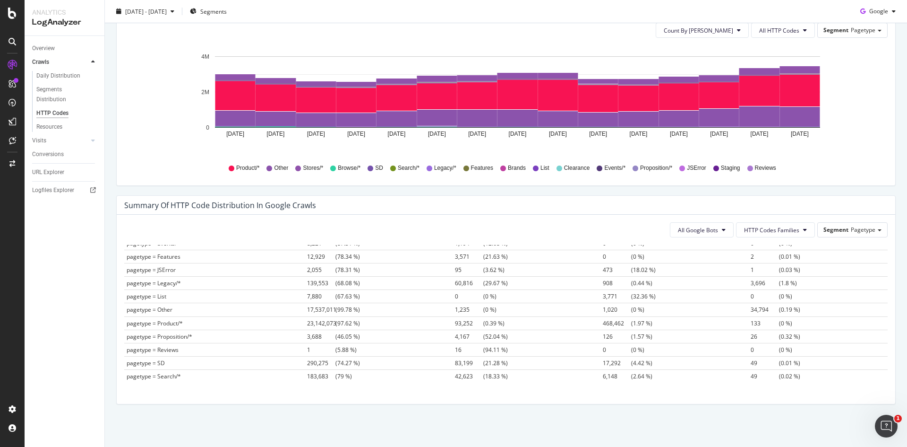
scroll to position [98, 0]
click at [764, 230] on span "HTTP Codes Families" at bounding box center [771, 230] width 55 height 8
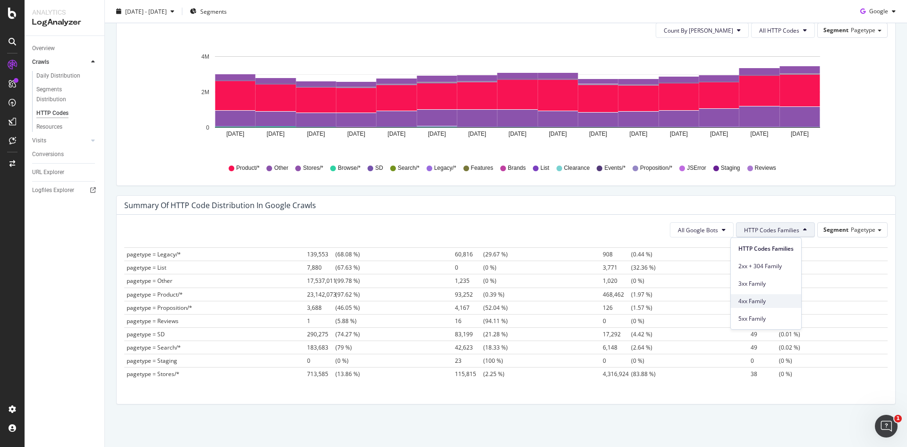
click at [771, 299] on span "4xx Family" at bounding box center [766, 301] width 55 height 9
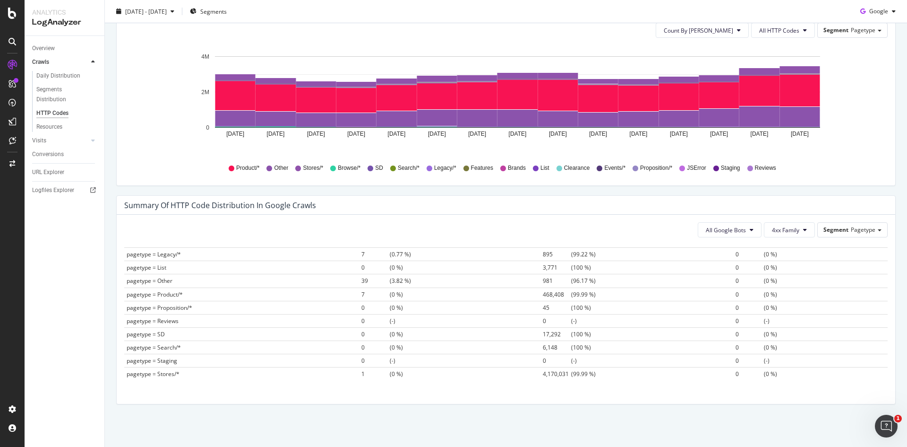
click at [550, 373] on span "4,170,031" at bounding box center [557, 374] width 28 height 8
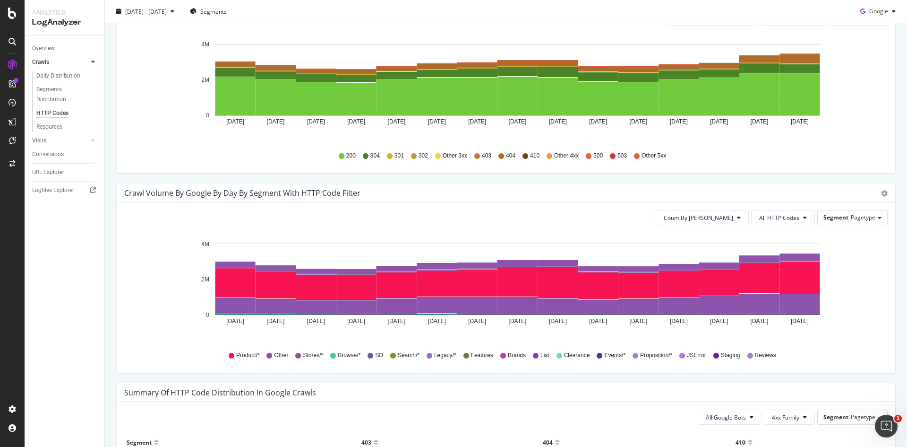
scroll to position [342, 0]
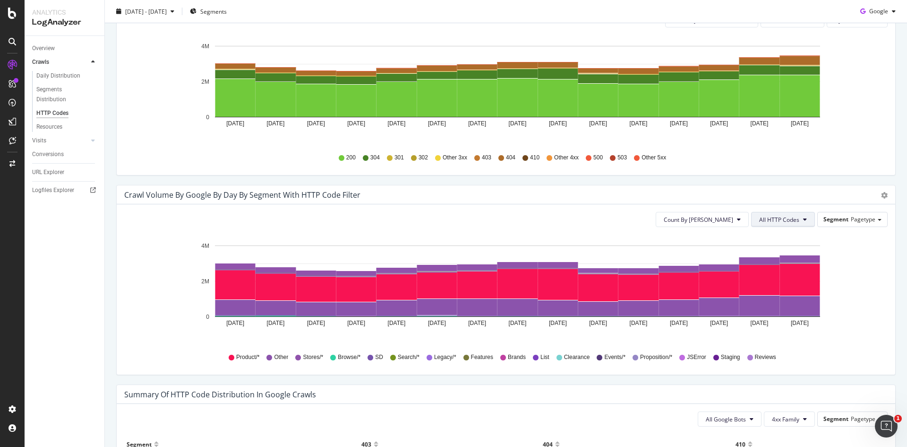
click at [804, 221] on icon at bounding box center [806, 219] width 4 height 6
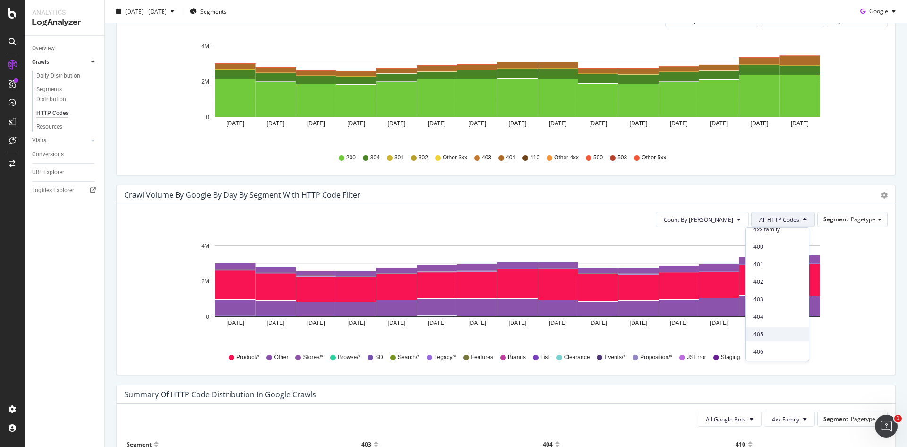
scroll to position [142, 0]
click at [778, 288] on span "4xx family" at bounding box center [778, 289] width 48 height 9
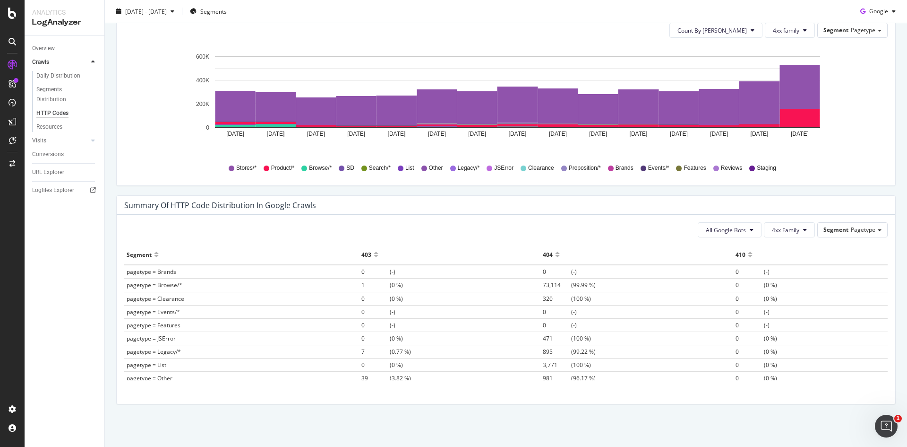
scroll to position [0, 0]
click at [791, 232] on span "4xx Family" at bounding box center [785, 230] width 27 height 8
click at [741, 230] on button "All Google Bots" at bounding box center [730, 229] width 64 height 15
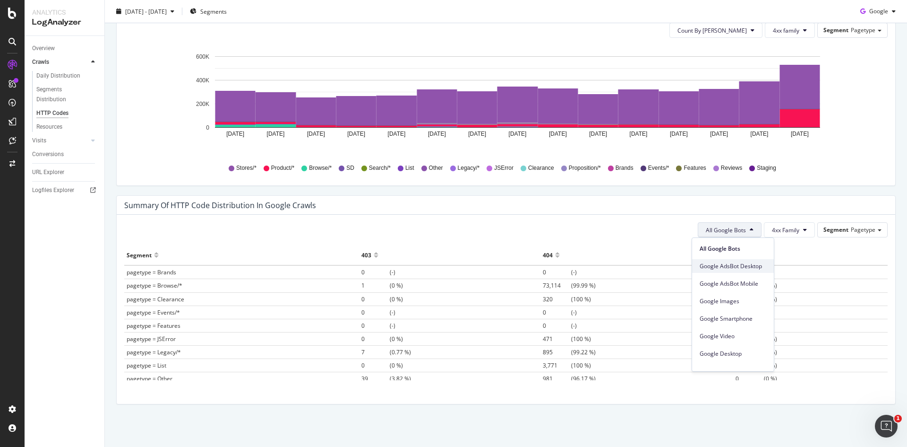
click at [757, 266] on span "Google AdsBot Desktop" at bounding box center [733, 266] width 67 height 9
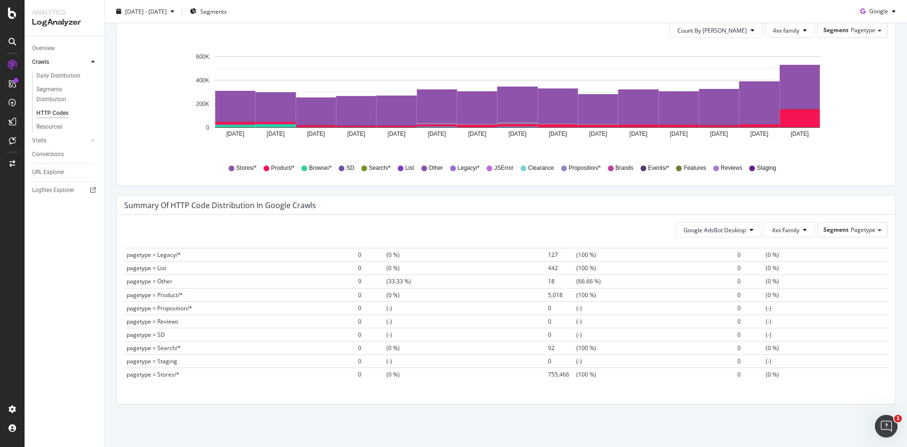
scroll to position [98, 0]
click at [692, 235] on button "Google AdsBot Desktop" at bounding box center [719, 229] width 86 height 15
click at [710, 289] on div "Google AdsBot Mobile" at bounding box center [711, 284] width 82 height 14
click at [737, 235] on button "Google AdsBot Mobile" at bounding box center [721, 229] width 82 height 15
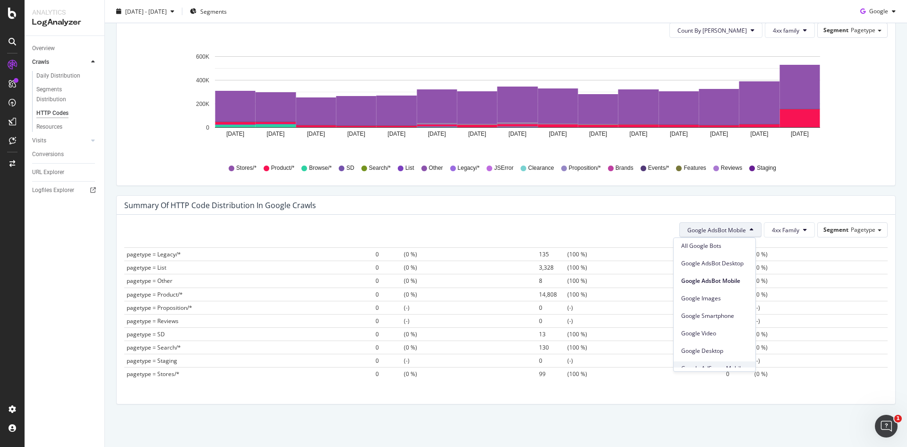
scroll to position [0, 0]
click at [730, 314] on span "Google Smartphone" at bounding box center [715, 318] width 67 height 9
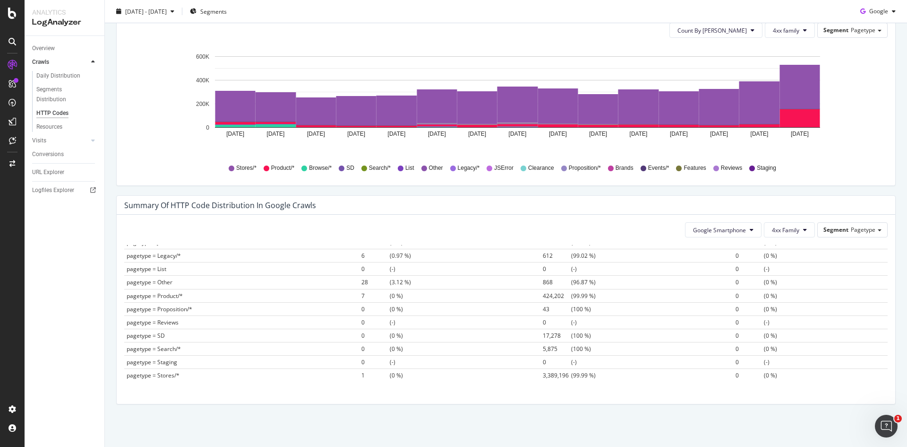
scroll to position [98, 0]
click at [156, 373] on span "pagetype = Stores/*" at bounding box center [153, 374] width 53 height 8
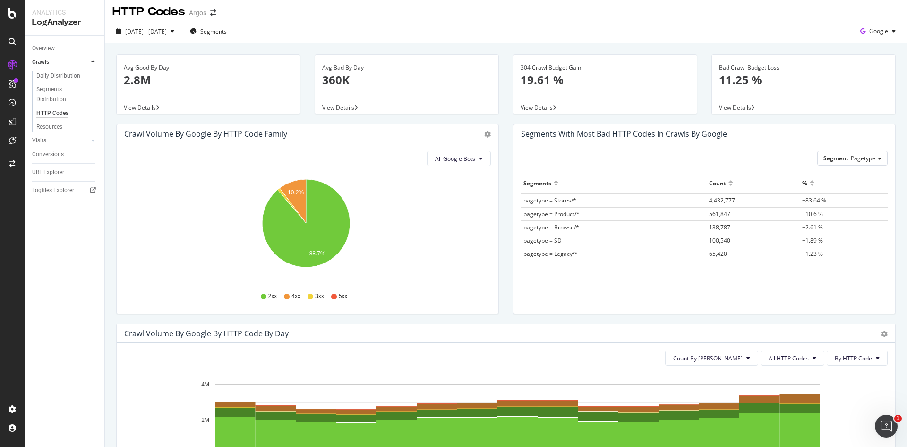
scroll to position [0, 0]
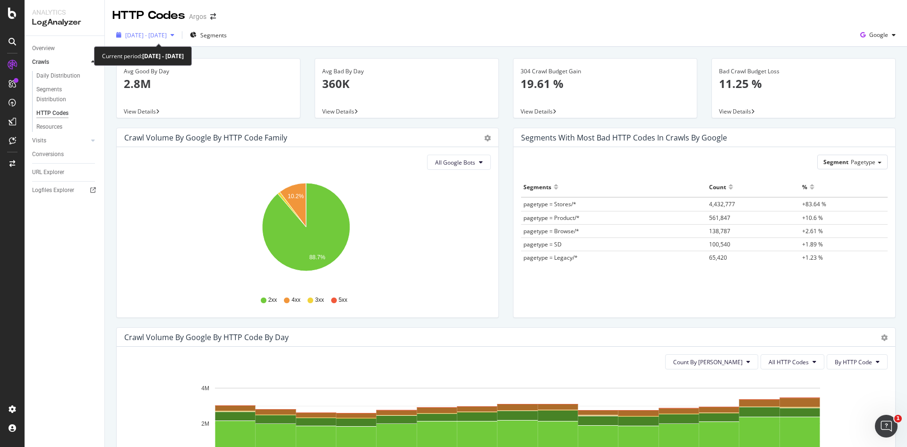
click at [167, 31] on span "2025 Sep. 27th - Oct. 11th" at bounding box center [146, 35] width 42 height 8
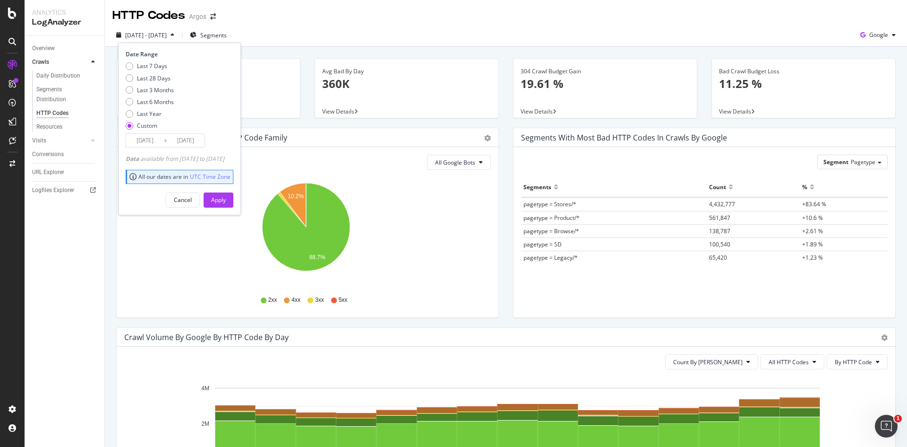
click at [154, 134] on input "2025/09/27" at bounding box center [145, 140] width 38 height 13
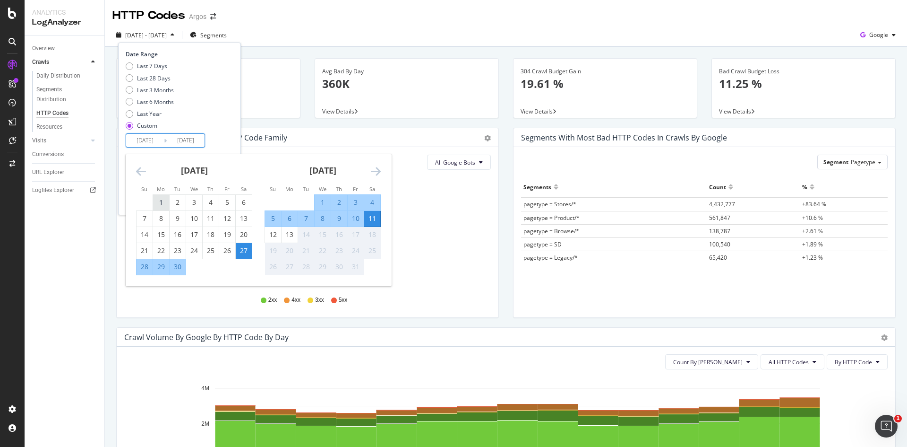
click at [160, 202] on div "1" at bounding box center [161, 202] width 16 height 9
type input "2025/09/01"
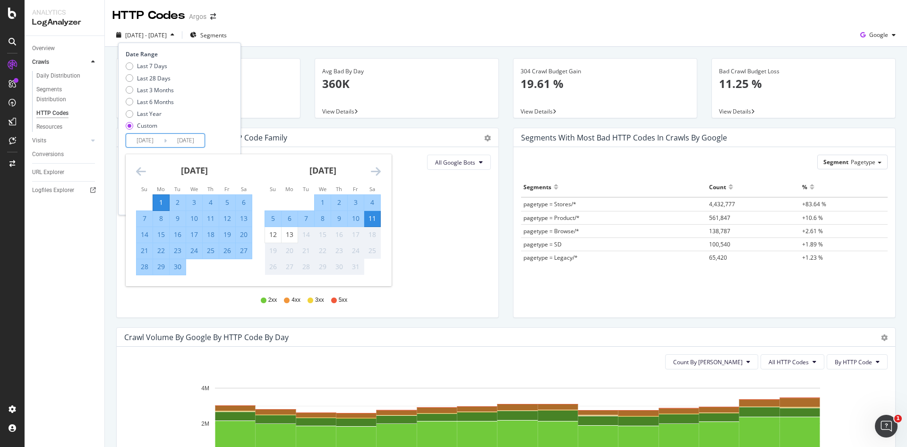
click at [231, 133] on div "Date Range Last 7 Days Last 28 Days Last 3 Months Last 6 Months Last Year Custo…" at bounding box center [178, 98] width 105 height 97
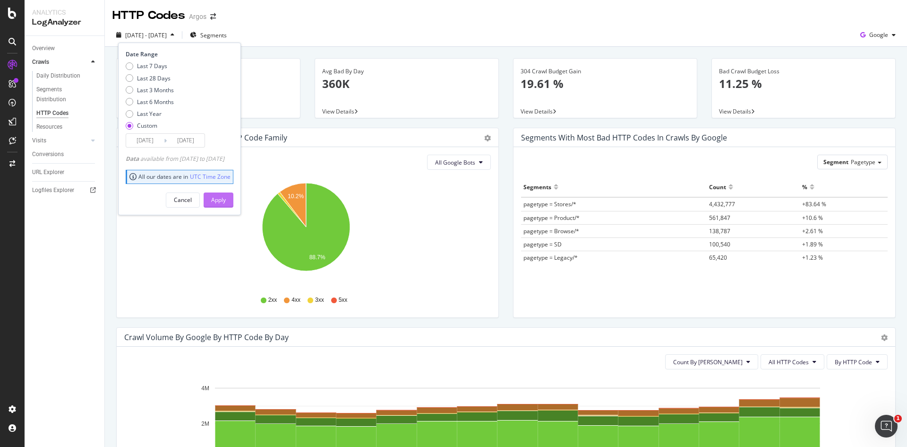
click at [226, 198] on div "Apply" at bounding box center [218, 200] width 15 height 8
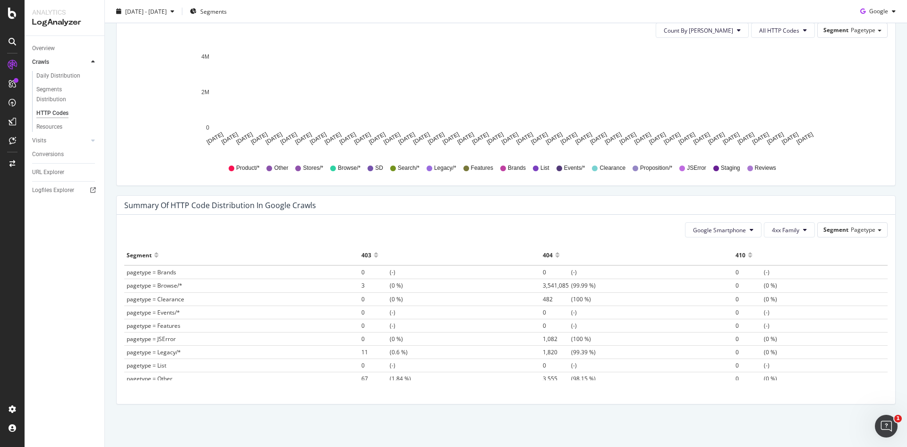
scroll to position [389, 0]
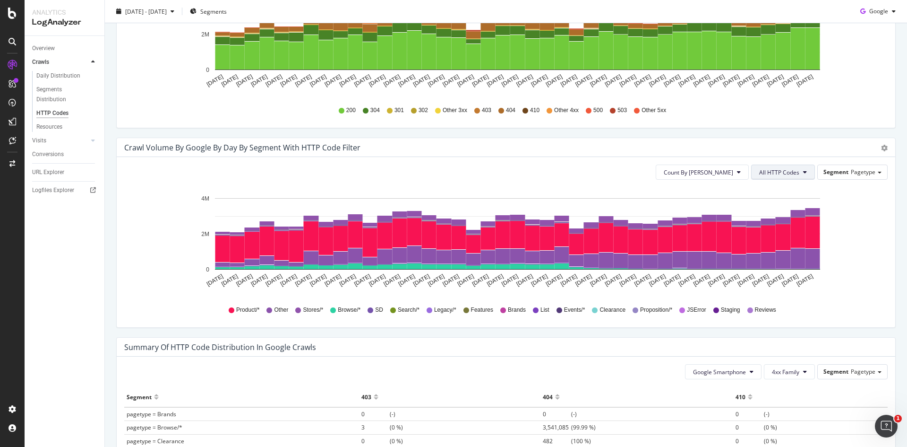
click at [769, 177] on button "All HTTP Codes" at bounding box center [784, 171] width 64 height 15
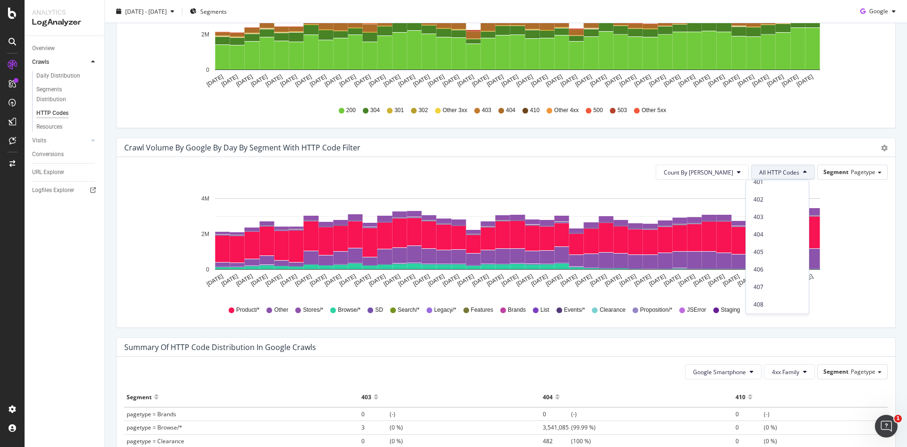
scroll to position [189, 0]
click at [777, 196] on span "4xx family" at bounding box center [778, 194] width 48 height 9
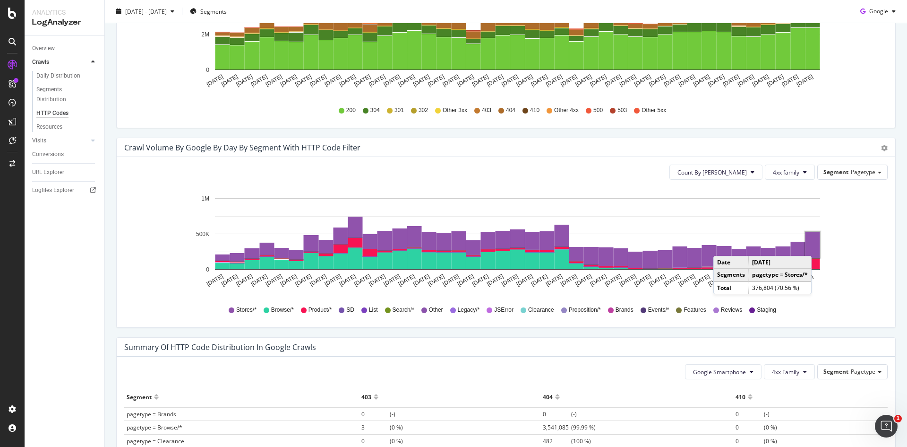
click at [814, 246] on rect "A chart." at bounding box center [813, 245] width 15 height 26
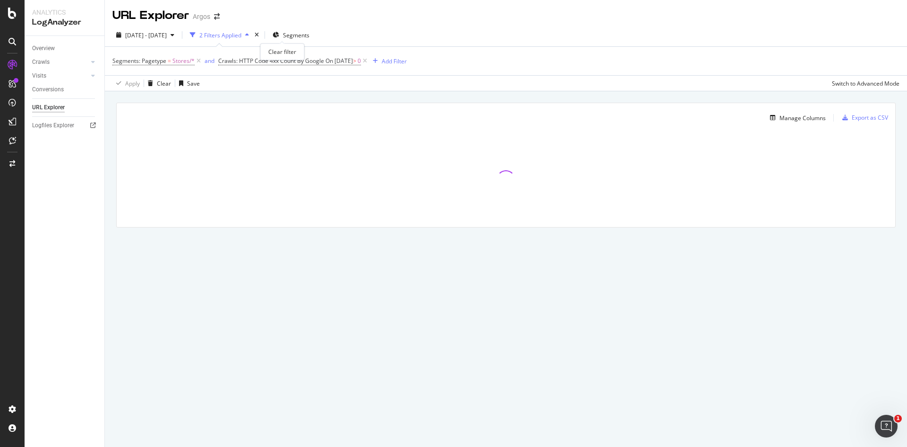
click at [253, 35] on div "button" at bounding box center [247, 35] width 11 height 6
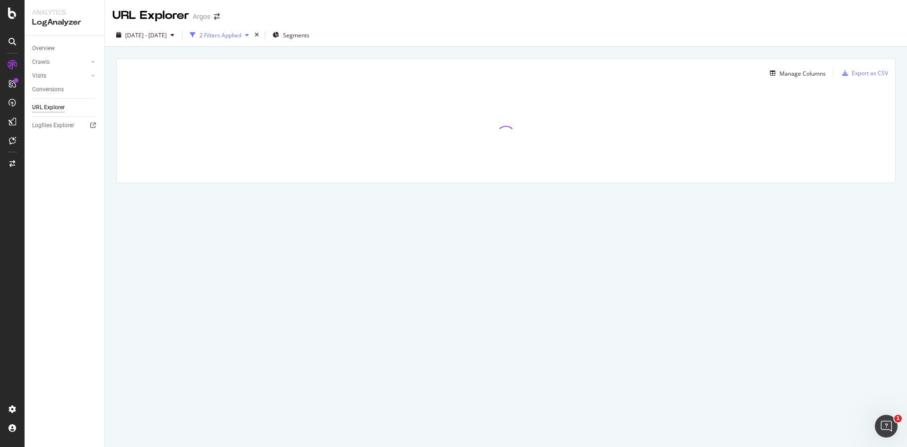
click at [232, 36] on div "2 Filters Applied" at bounding box center [220, 35] width 42 height 8
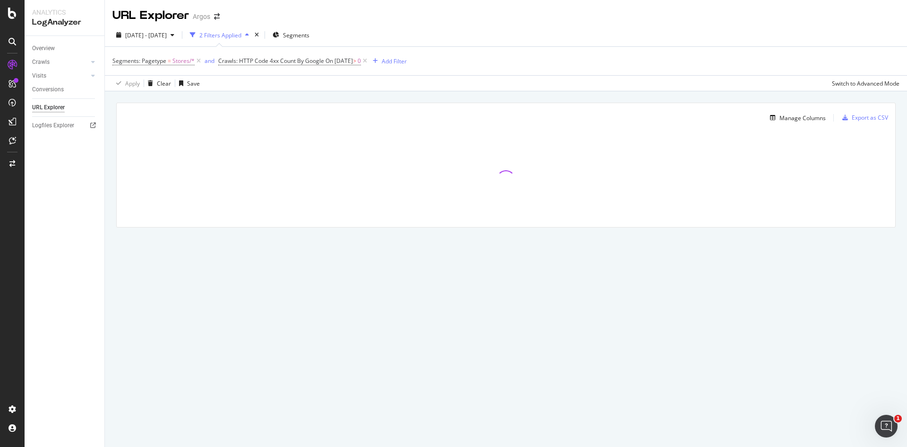
click at [242, 31] on div "2 Filters Applied" at bounding box center [220, 35] width 42 height 8
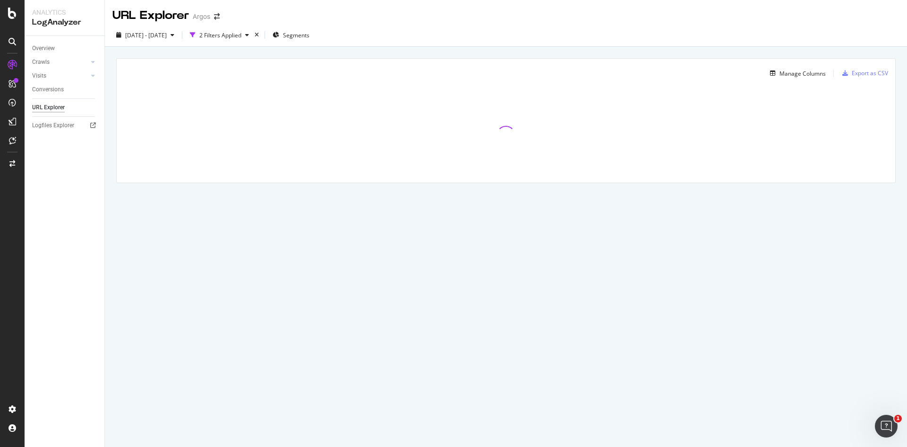
drag, startPoint x: 310, startPoint y: 76, endPoint x: 500, endPoint y: 95, distance: 190.5
click at [311, 76] on div "Manage Columns" at bounding box center [475, 73] width 702 height 11
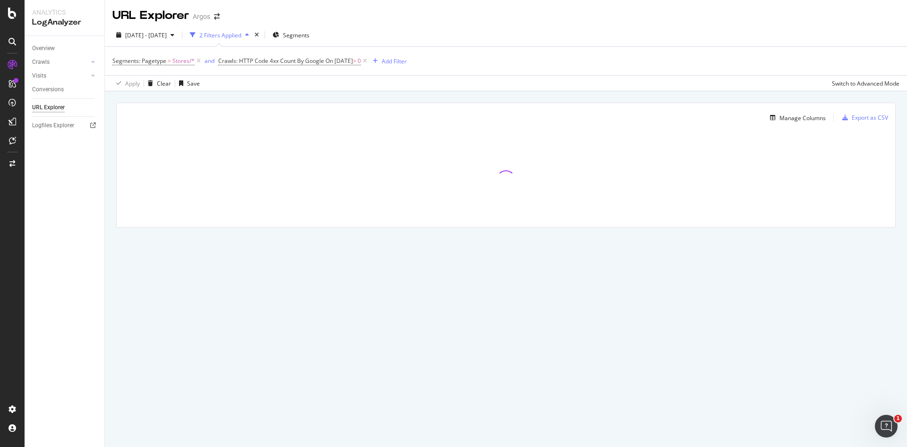
click at [449, 100] on div "Manage Columns Export as CSV Full URL Crawls: Count On Period By Google" at bounding box center [506, 175] width 803 height 169
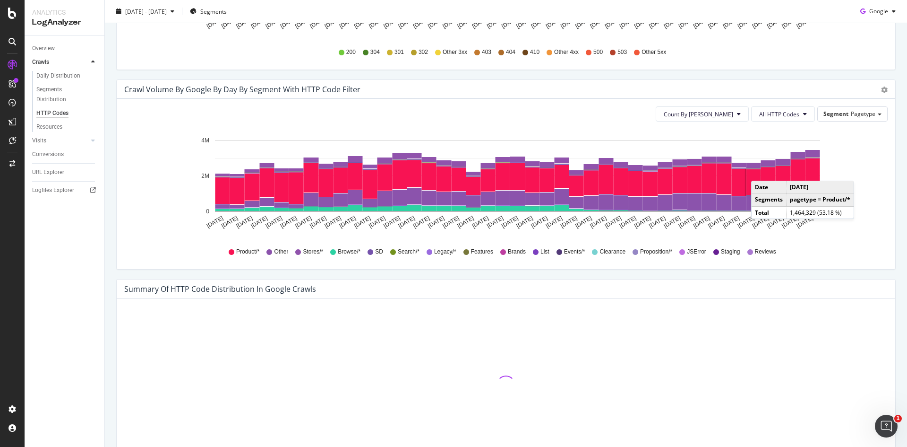
scroll to position [342, 0]
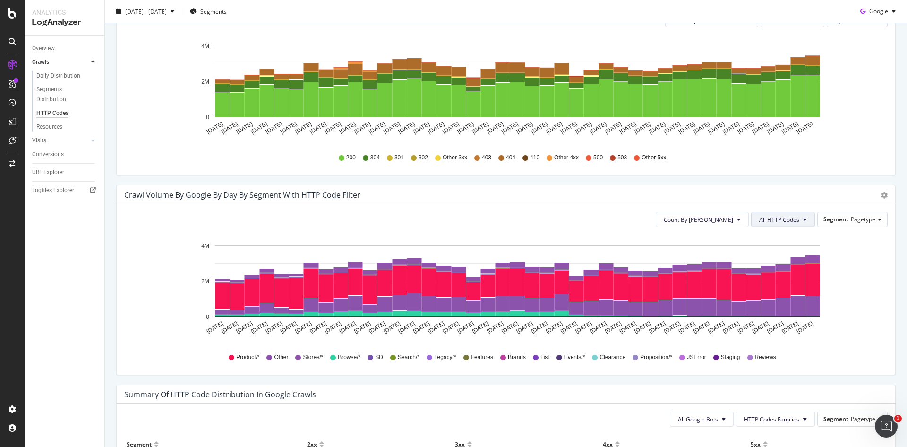
click at [804, 221] on icon at bounding box center [806, 219] width 4 height 6
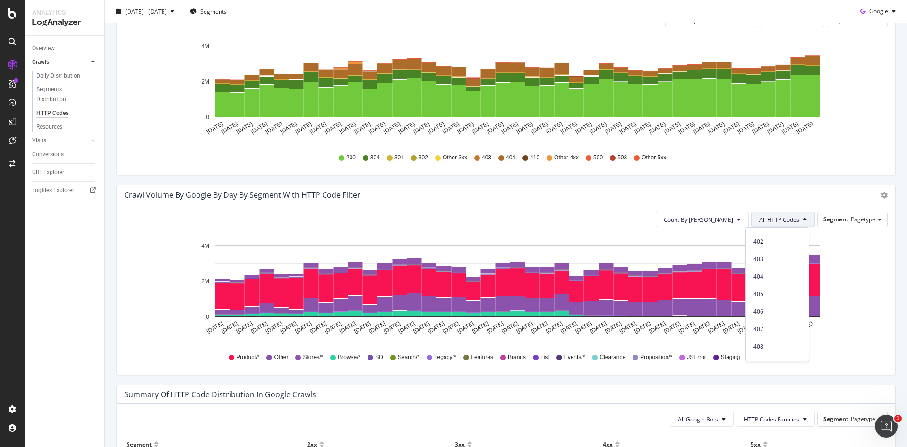
scroll to position [142, 0]
click at [778, 293] on div "4xx family" at bounding box center [777, 289] width 63 height 14
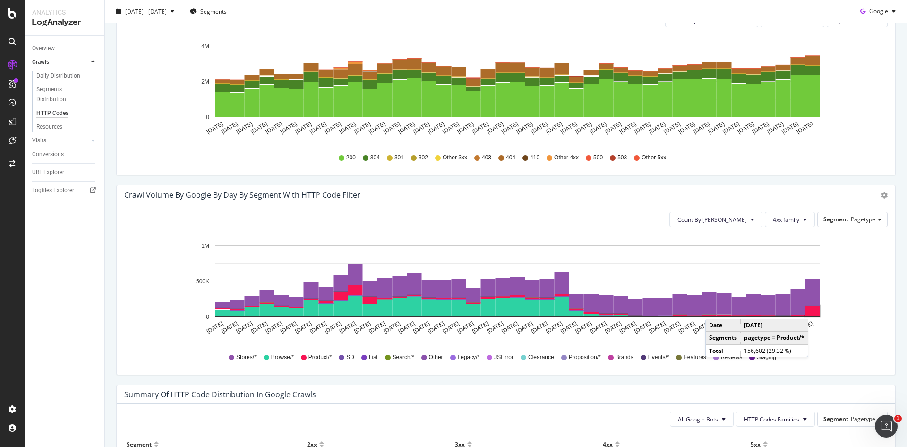
click at [811, 309] on rect "A chart." at bounding box center [813, 310] width 15 height 11
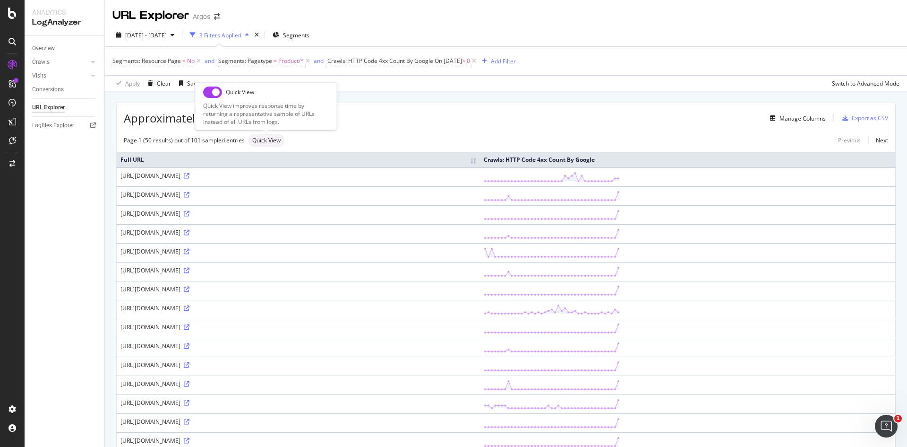
click at [213, 90] on input "checkbox" at bounding box center [212, 91] width 19 height 11
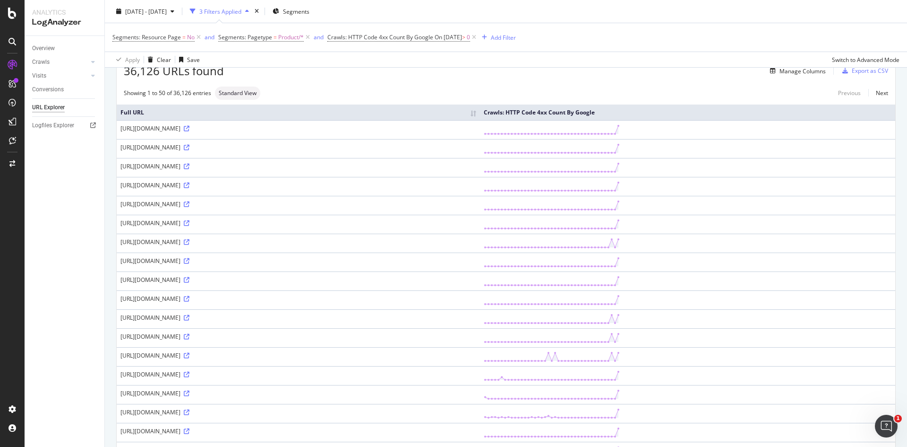
drag, startPoint x: 210, startPoint y: 129, endPoint x: 225, endPoint y: 129, distance: 15.1
click at [225, 129] on div "https://www.argos.co.uk/product/0034540" at bounding box center [299, 128] width 356 height 8
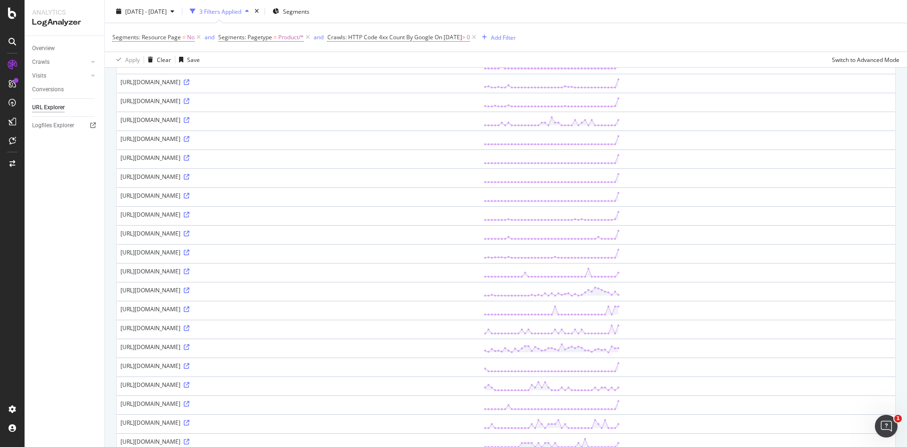
scroll to position [567, 0]
click at [235, 231] on div "https://www.argos.co.uk/product/1084685" at bounding box center [299, 232] width 356 height 8
click at [190, 231] on icon at bounding box center [187, 233] width 6 height 6
click at [190, 253] on icon at bounding box center [187, 252] width 6 height 6
click at [190, 272] on icon at bounding box center [187, 271] width 6 height 6
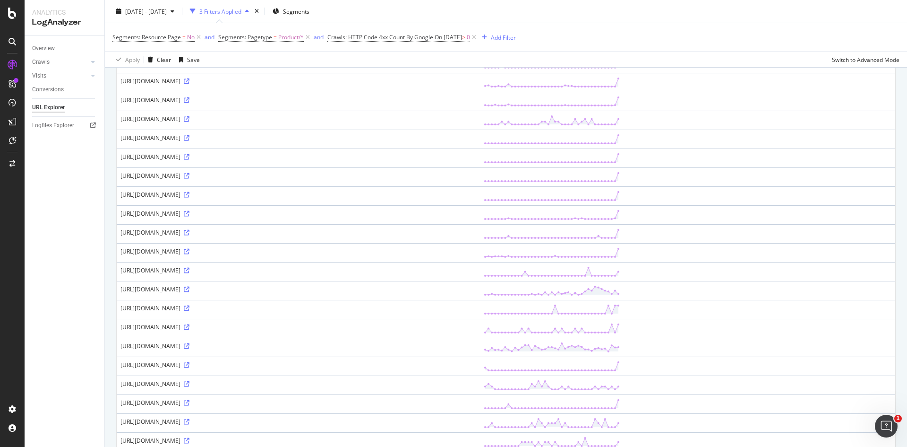
click at [239, 285] on div "https://www.argos.co.uk/product/1109467" at bounding box center [299, 289] width 356 height 8
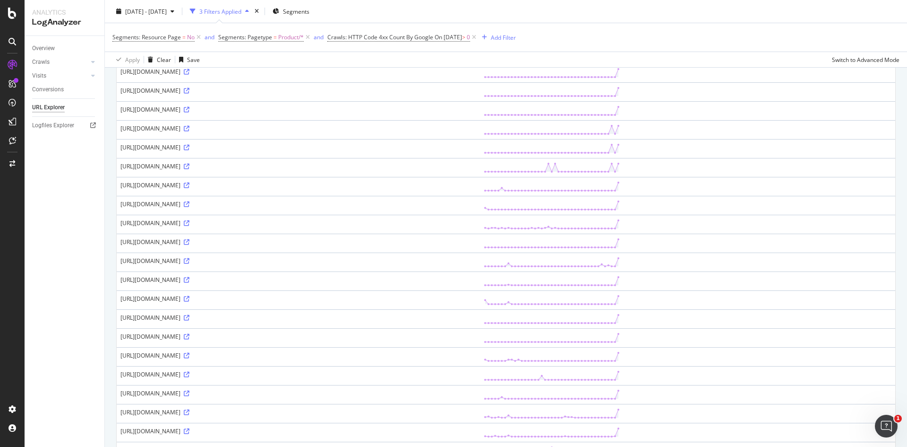
drag, startPoint x: 209, startPoint y: 242, endPoint x: 232, endPoint y: 242, distance: 22.2
click at [232, 242] on div "https://www.argos.co.uk/product/1025558" at bounding box center [299, 242] width 356 height 8
click at [217, 240] on div "https://www.argos.co.uk/product/1025558" at bounding box center [299, 242] width 356 height 8
click at [190, 242] on icon at bounding box center [187, 242] width 6 height 6
drag, startPoint x: 120, startPoint y: 112, endPoint x: 232, endPoint y: 112, distance: 112.0
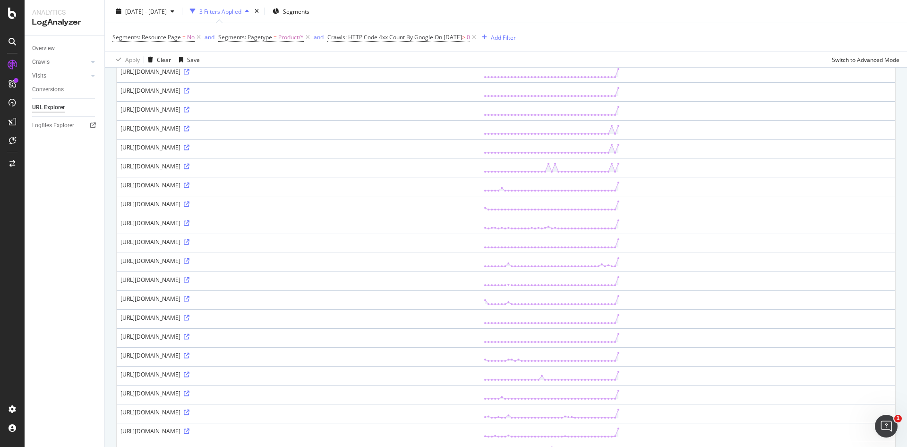
click at [232, 112] on td "https://www.argos.co.uk/product/0760041" at bounding box center [298, 110] width 363 height 19
copy div "https://www.argos.co.uk/product/0760041"
click at [212, 107] on div "https://www.argos.co.uk/product/0760041" at bounding box center [299, 109] width 356 height 8
drag, startPoint x: 209, startPoint y: 110, endPoint x: 231, endPoint y: 110, distance: 21.7
click at [231, 110] on div "https://www.argos.co.uk/product/0760041" at bounding box center [299, 109] width 356 height 8
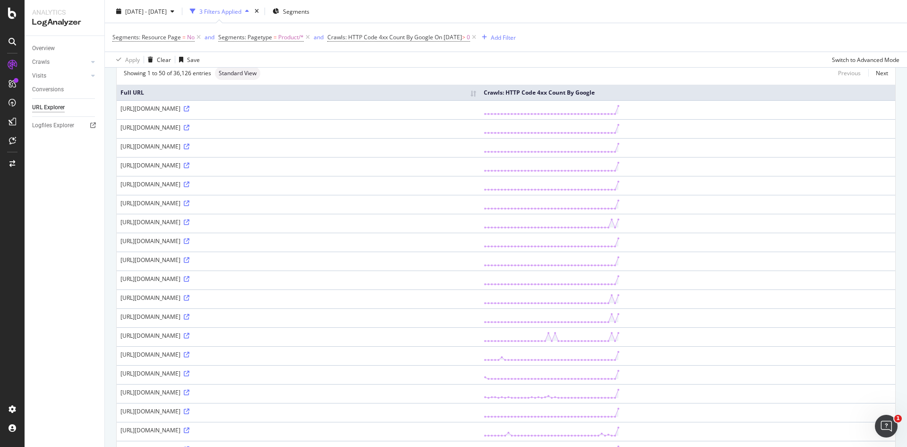
scroll to position [0, 0]
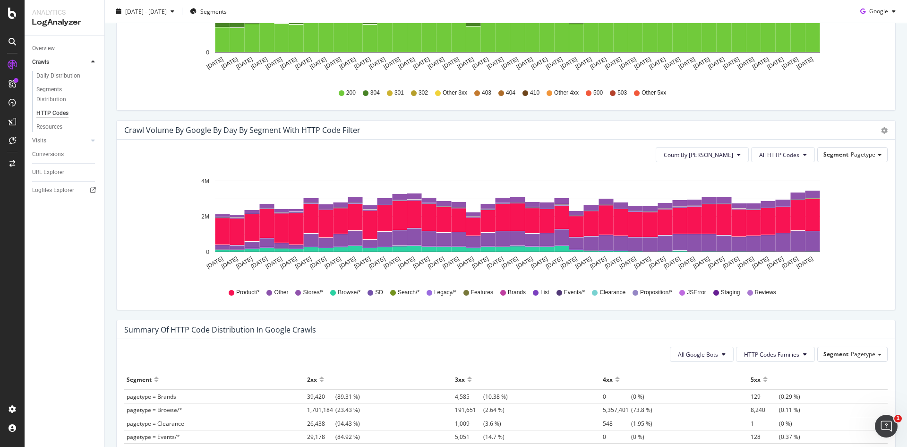
scroll to position [331, 0]
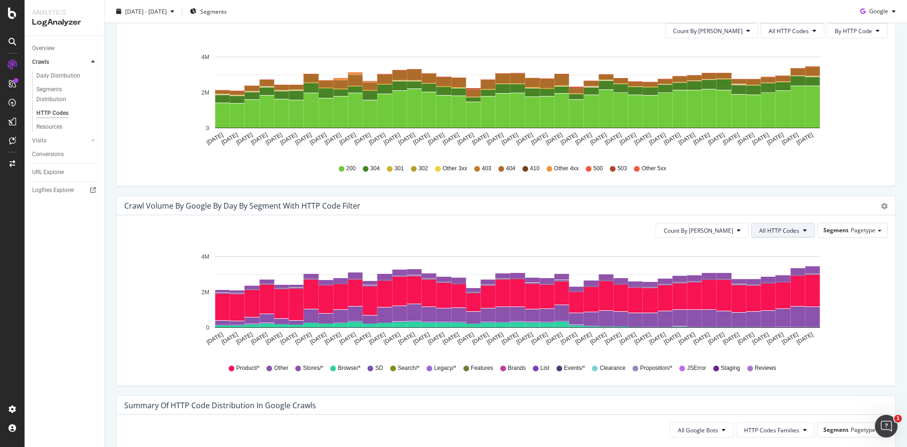
click at [793, 228] on span "All HTTP Codes" at bounding box center [780, 230] width 40 height 8
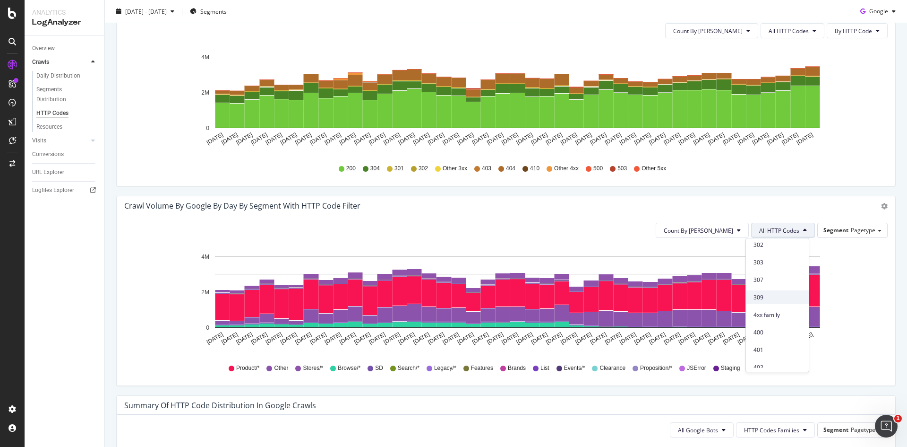
scroll to position [142, 0]
click at [777, 305] on div "4xx family" at bounding box center [777, 300] width 63 height 14
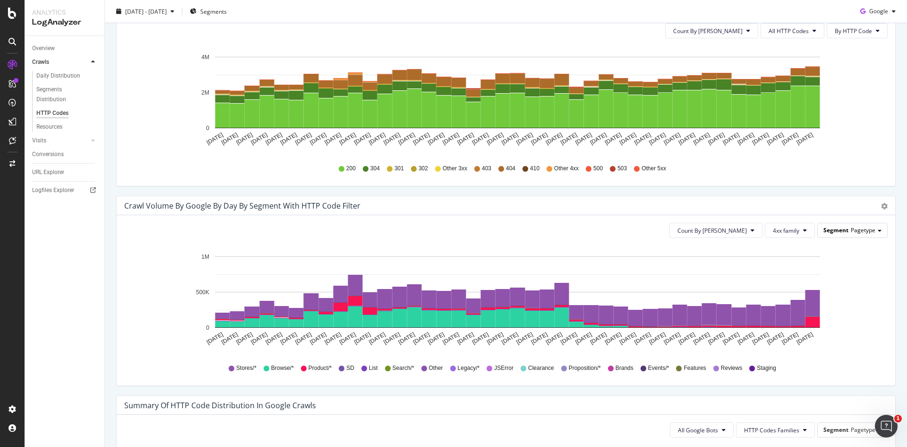
click at [851, 232] on span "Pagetype" at bounding box center [863, 230] width 25 height 8
click at [851, 227] on span "Pagetype" at bounding box center [863, 230] width 25 height 8
click at [892, 276] on div "Crawl Volume by google by Day by Segment with HTTP Code Filter Timeline (by Val…" at bounding box center [506, 295] width 794 height 199
click at [13, 17] on icon at bounding box center [12, 13] width 9 height 11
click at [163, 11] on span "[DATE] - [DATE]" at bounding box center [146, 11] width 42 height 8
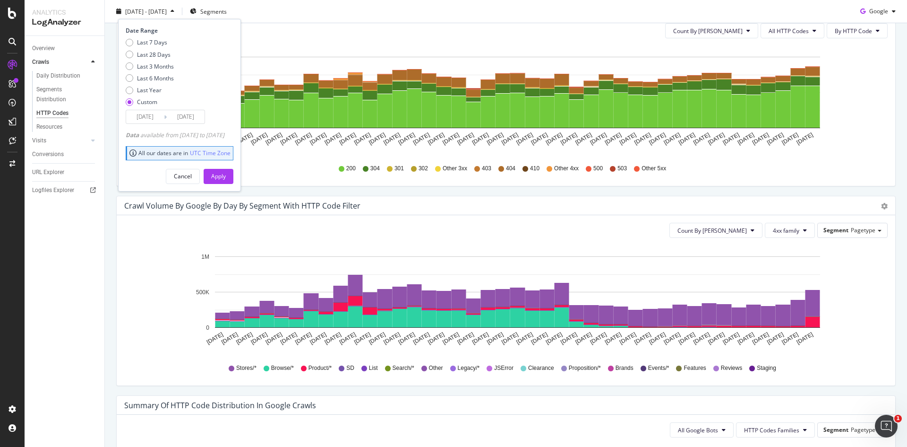
click at [159, 118] on input "2025/09/01" at bounding box center [145, 116] width 38 height 13
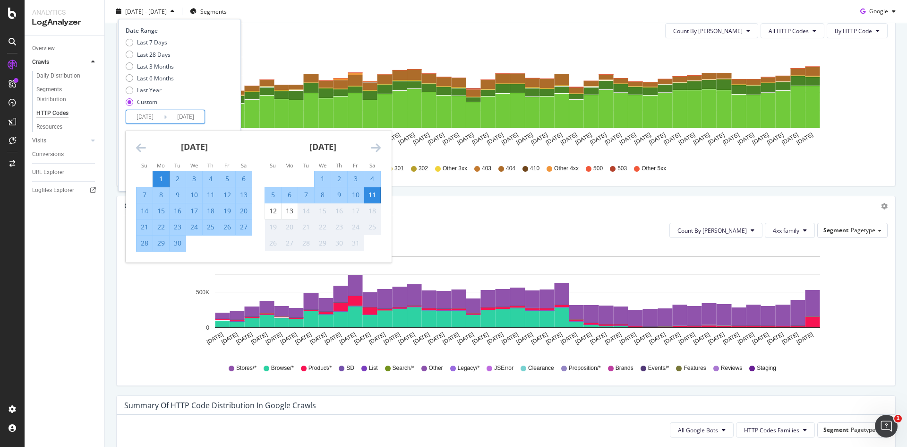
click at [210, 210] on div "18" at bounding box center [211, 210] width 16 height 9
type input "2025/09/18"
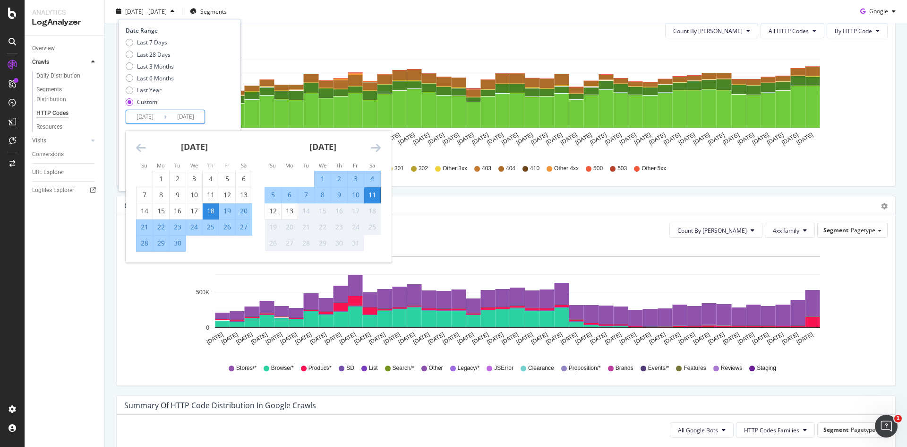
click at [231, 106] on div "Last 7 Days Last 28 Days Last 3 Months Last 6 Months Last Year Custom" at bounding box center [178, 73] width 105 height 71
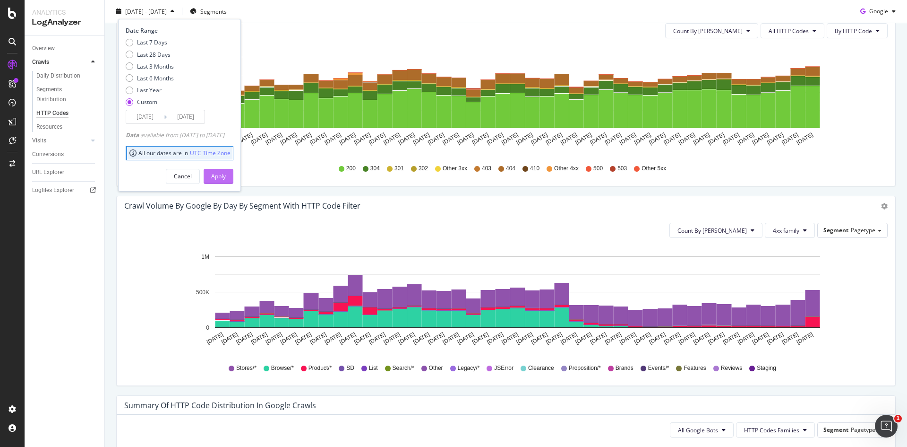
click at [226, 172] on div "Apply" at bounding box center [218, 176] width 15 height 8
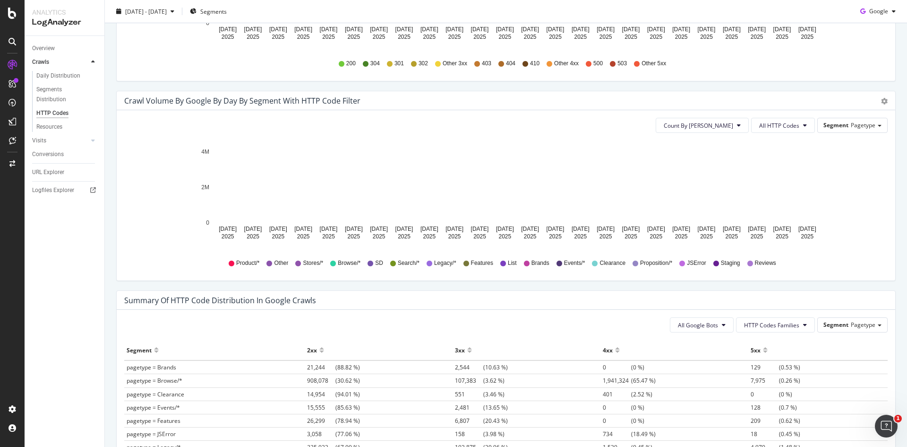
scroll to position [342, 0]
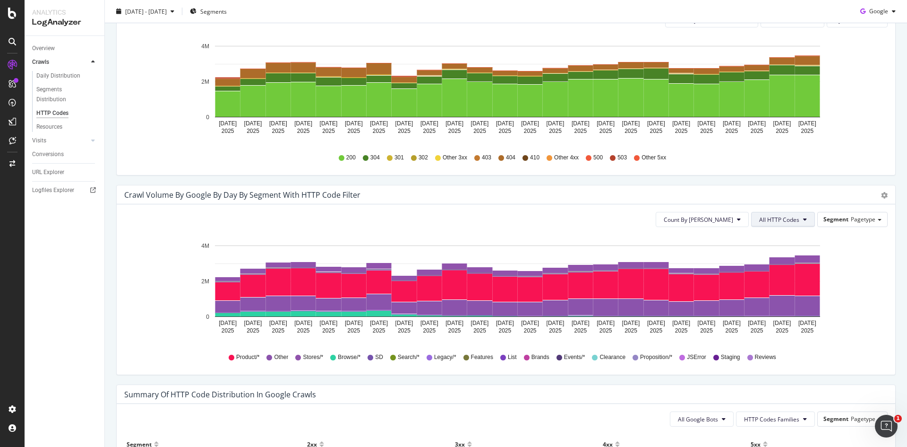
click at [779, 216] on span "All HTTP Codes" at bounding box center [780, 220] width 40 height 8
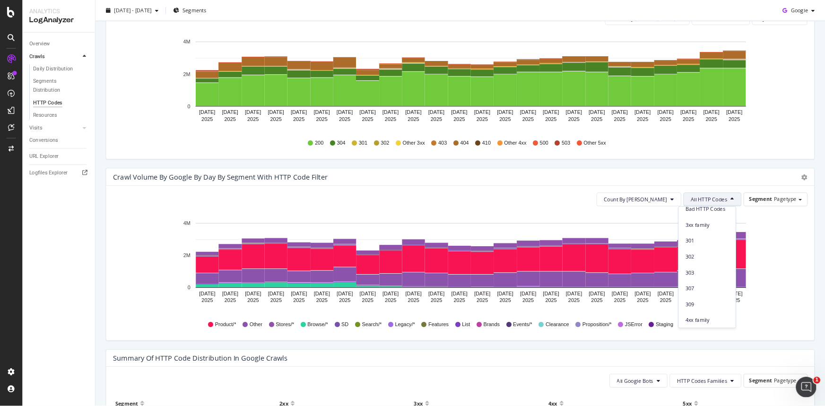
scroll to position [95, 0]
click at [770, 337] on span "4xx family" at bounding box center [778, 336] width 48 height 9
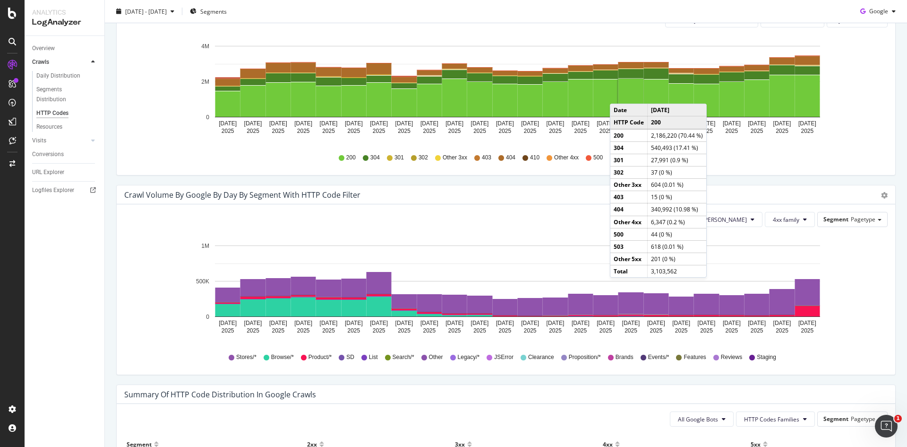
click at [855, 288] on icon "Sep 18 2025 Sep 19 2025 Sep 20 2025 Sep 21 2025 Sep 22 2025 Sep 23 2025 Sep 24 …" at bounding box center [502, 289] width 757 height 110
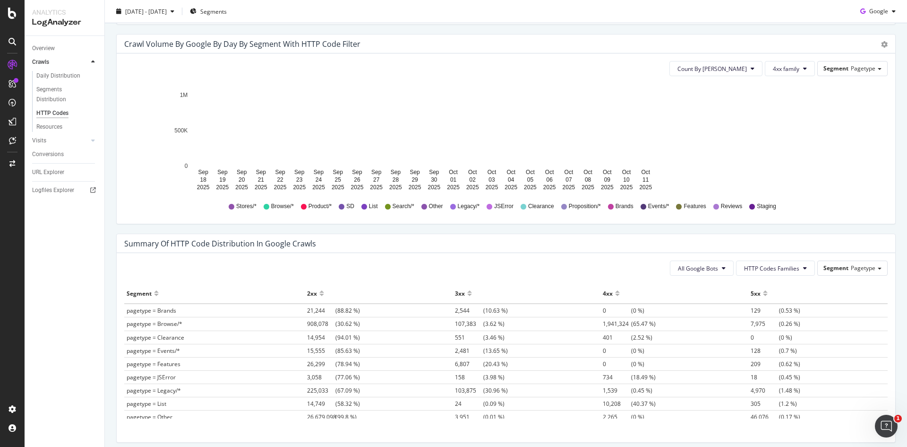
scroll to position [493, 0]
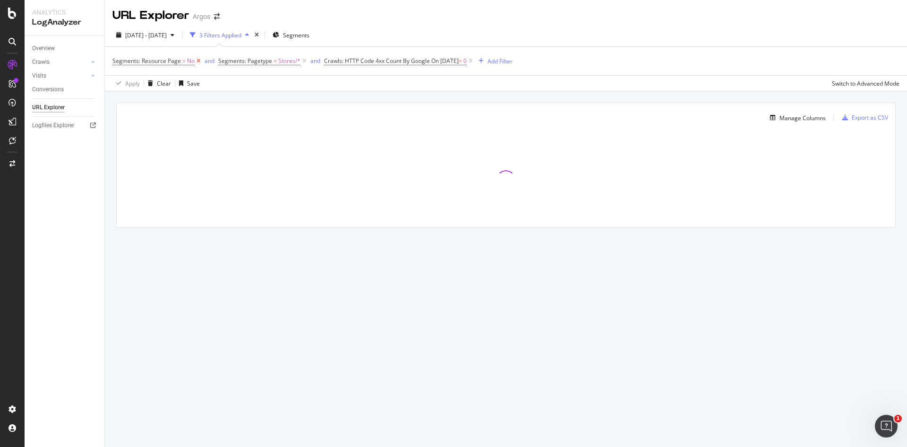
click at [197, 60] on icon at bounding box center [199, 60] width 8 height 9
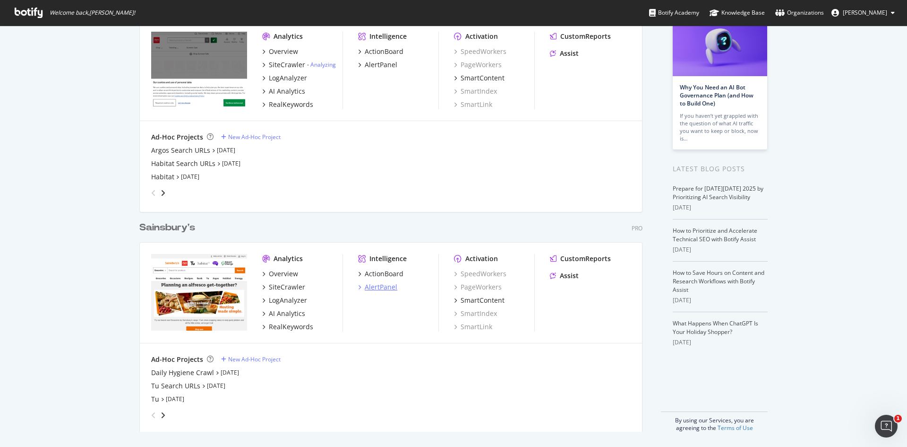
click at [379, 287] on div "AlertPanel" at bounding box center [381, 286] width 33 height 9
click at [381, 67] on div "AlertPanel" at bounding box center [381, 64] width 33 height 9
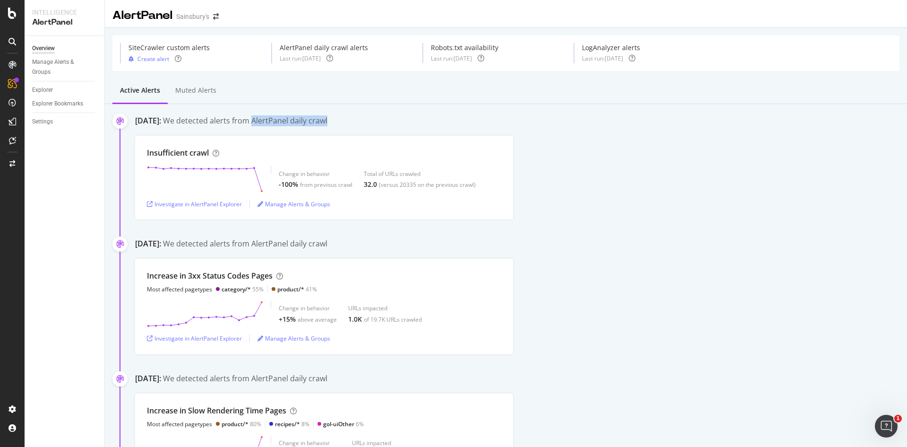
drag, startPoint x: 291, startPoint y: 122, endPoint x: 405, endPoint y: 121, distance: 114.4
click at [405, 121] on div "[DATE]: We detected alerts from AlertPanel daily crawl" at bounding box center [521, 121] width 772 height 13
click at [190, 206] on div "Investigate in AlertPanel Explorer" at bounding box center [194, 204] width 95 height 8
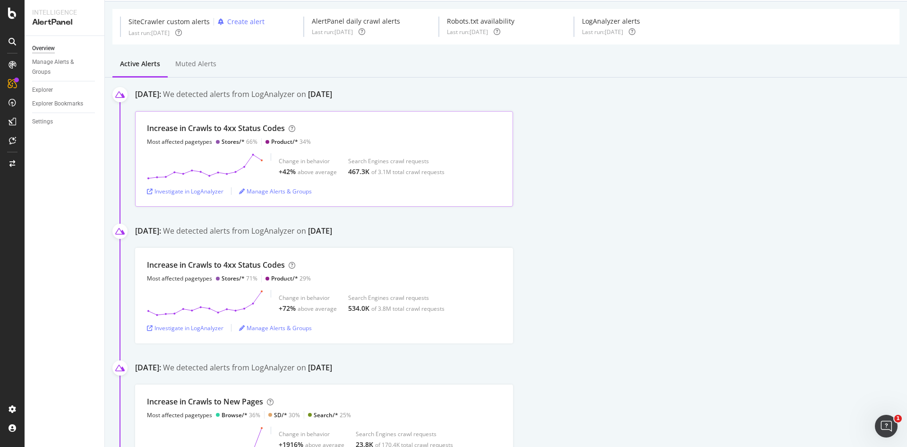
scroll to position [47, 0]
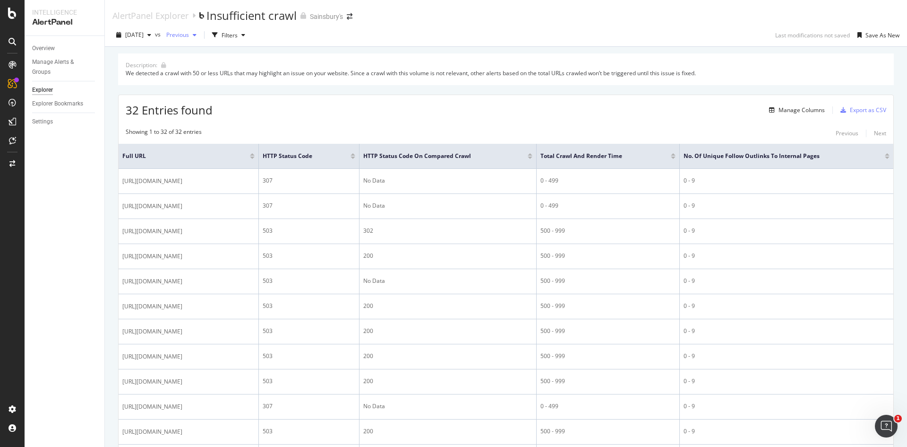
click at [189, 36] on span "Previous" at bounding box center [176, 35] width 26 height 8
click at [144, 35] on span "[DATE]" at bounding box center [134, 35] width 18 height 8
click at [190, 112] on div "32.0 URLs" at bounding box center [196, 111] width 27 height 9
